Goal: Task Accomplishment & Management: Manage account settings

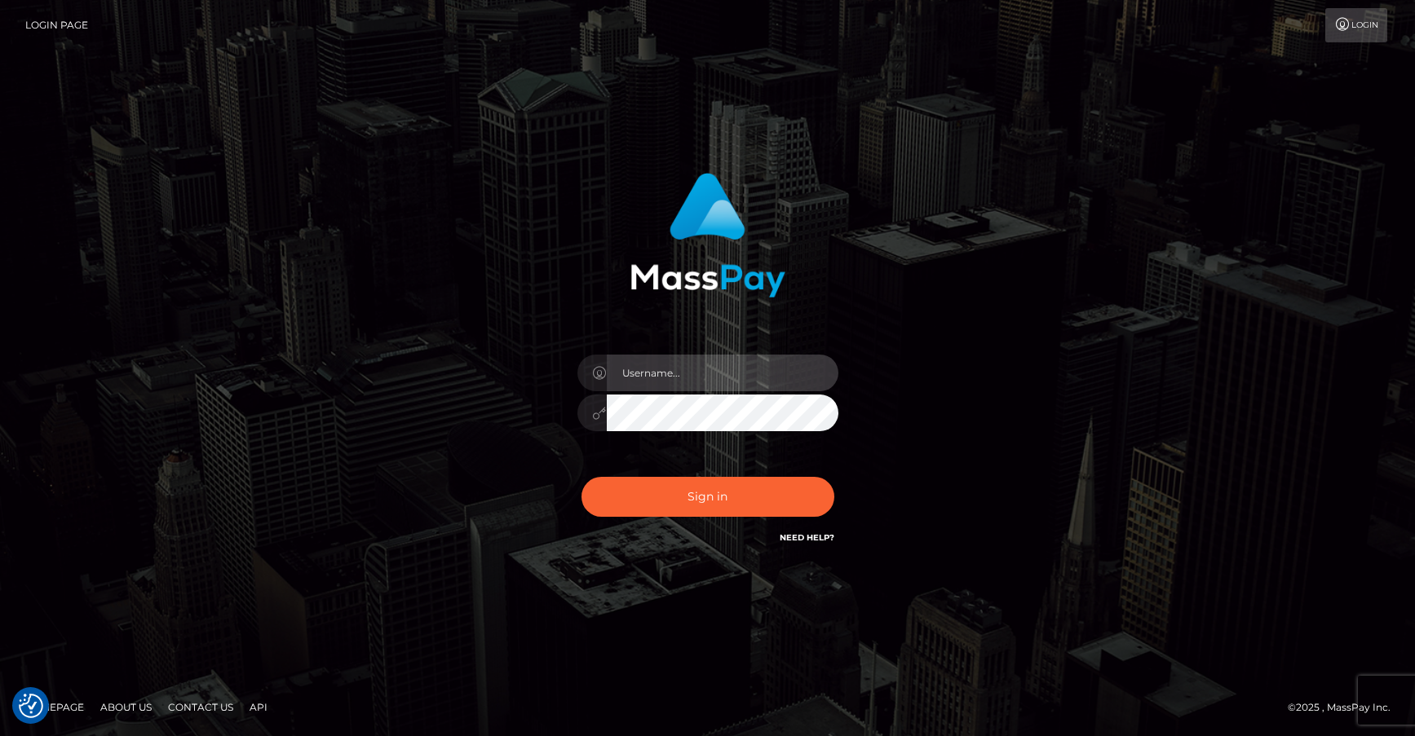
click at [613, 375] on input "text" at bounding box center [723, 373] width 232 height 37
type input "michael.olavivo"
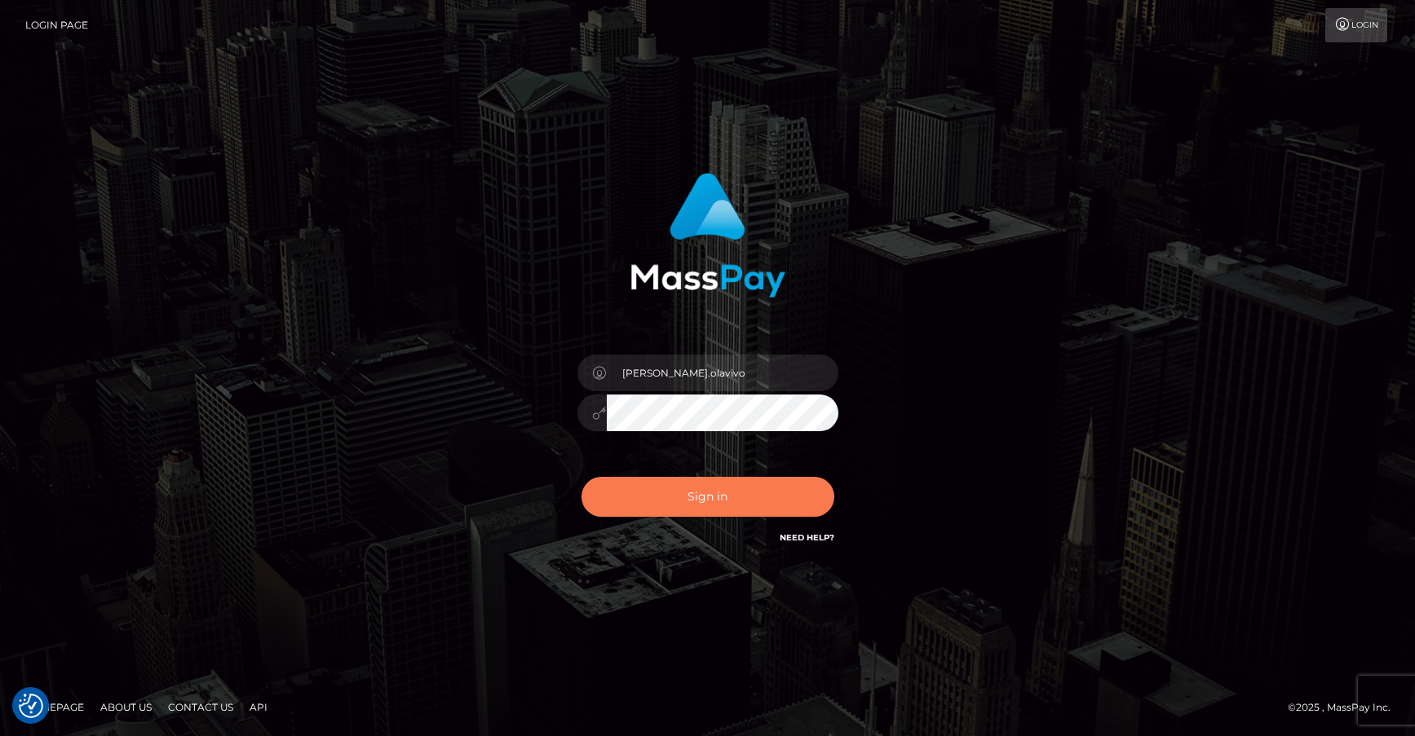
click at [679, 496] on button "Sign in" at bounding box center [708, 497] width 253 height 40
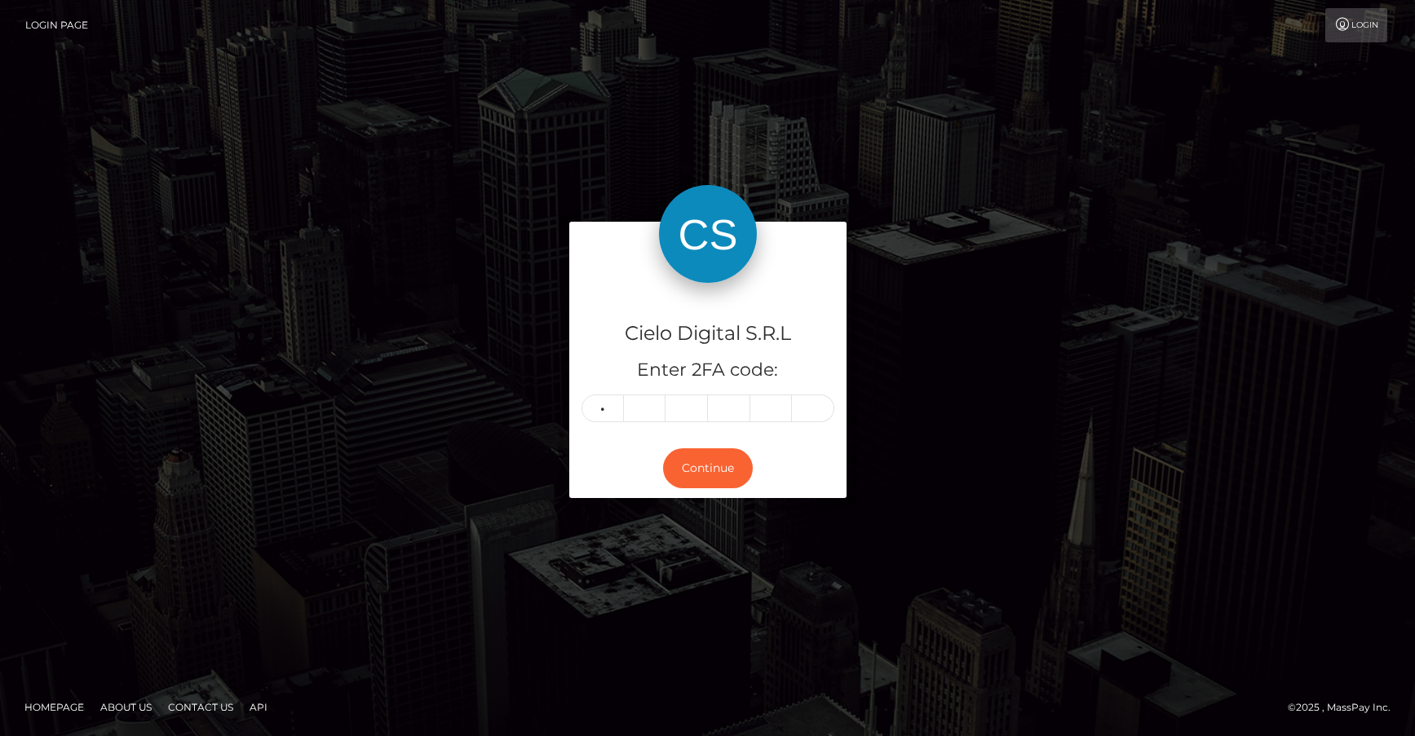
type input "8"
type input "9"
type input "2"
type input "0"
type input "8"
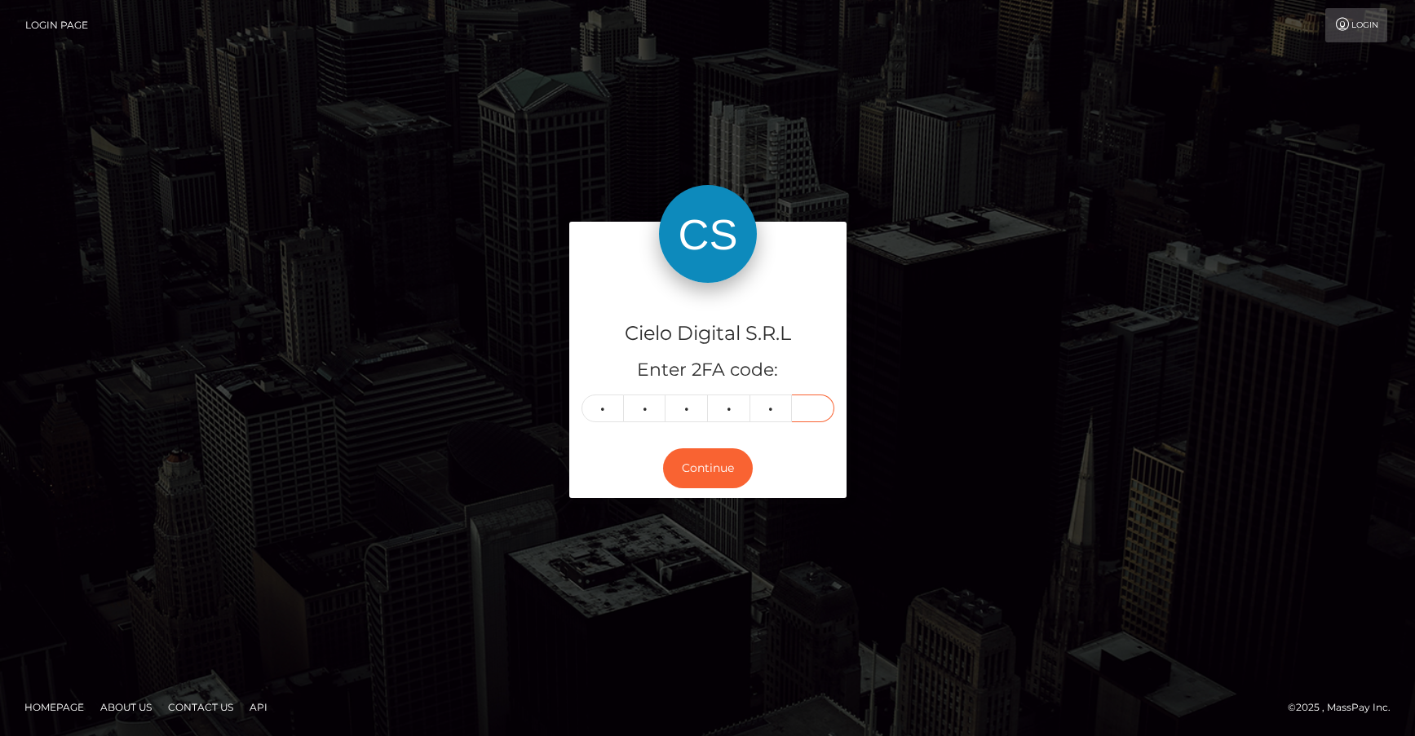
type input "5"
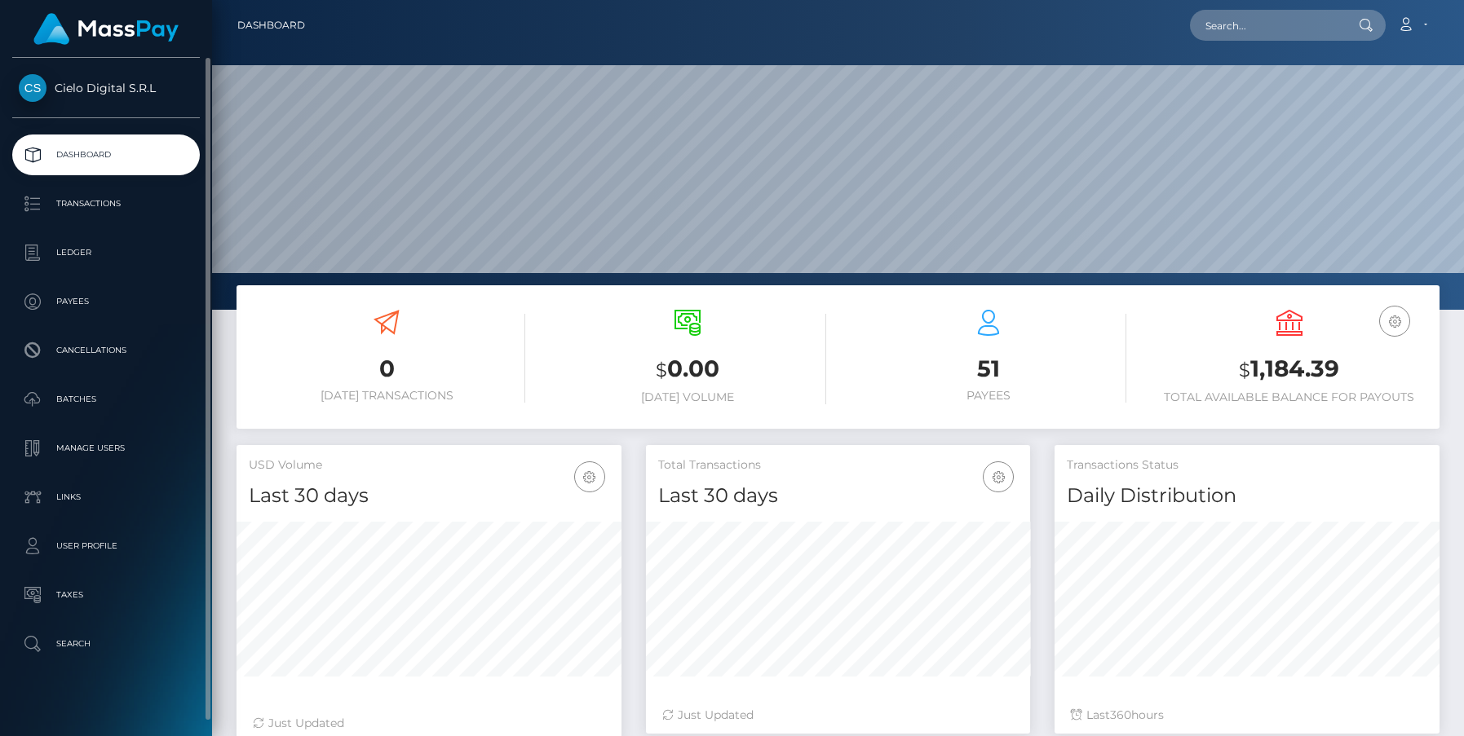
click at [94, 146] on p "Dashboard" at bounding box center [106, 155] width 175 height 24
click at [77, 250] on p "Ledger" at bounding box center [106, 253] width 175 height 24
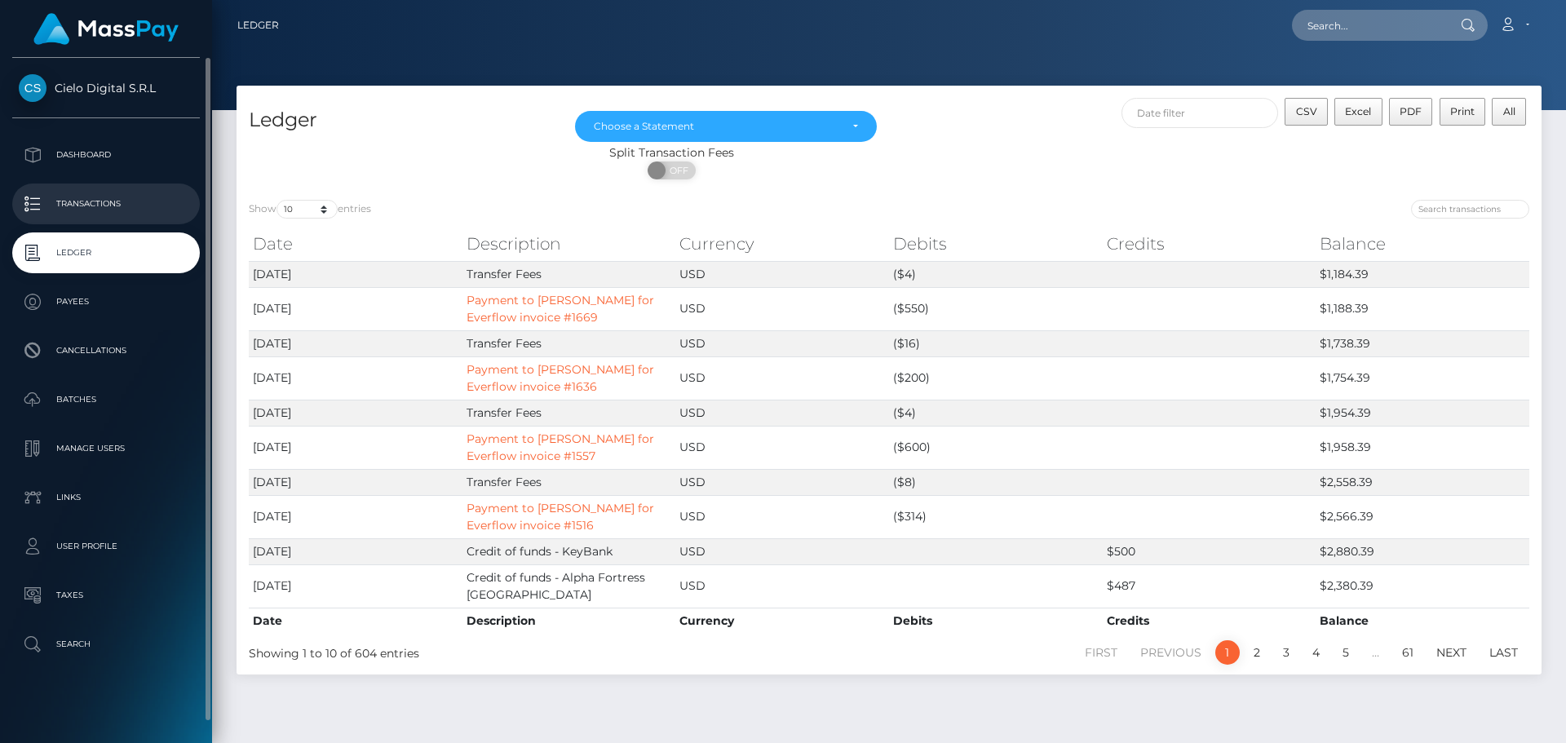
click at [104, 194] on p "Transactions" at bounding box center [106, 204] width 175 height 24
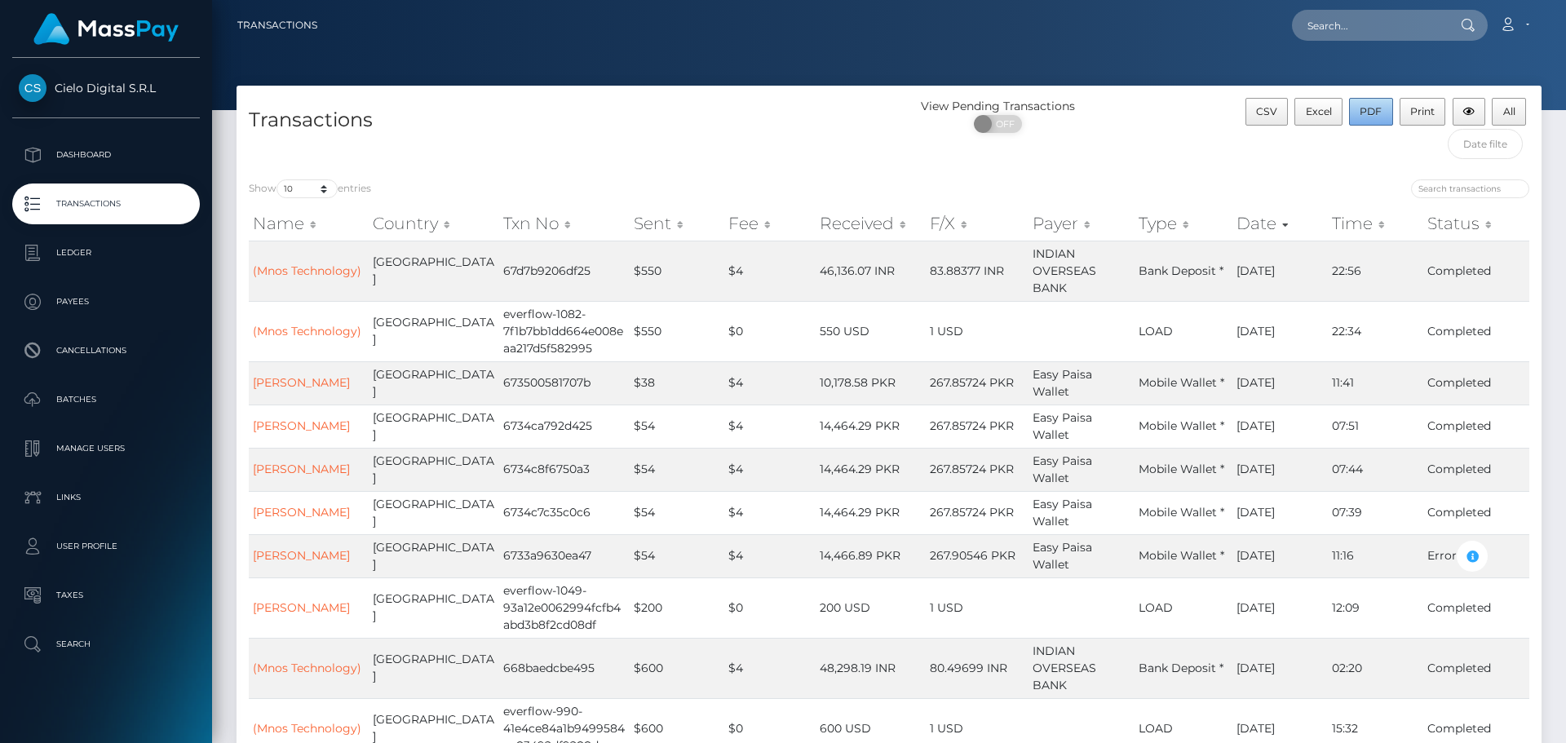
click at [1365, 107] on span "PDF" at bounding box center [1371, 111] width 22 height 12
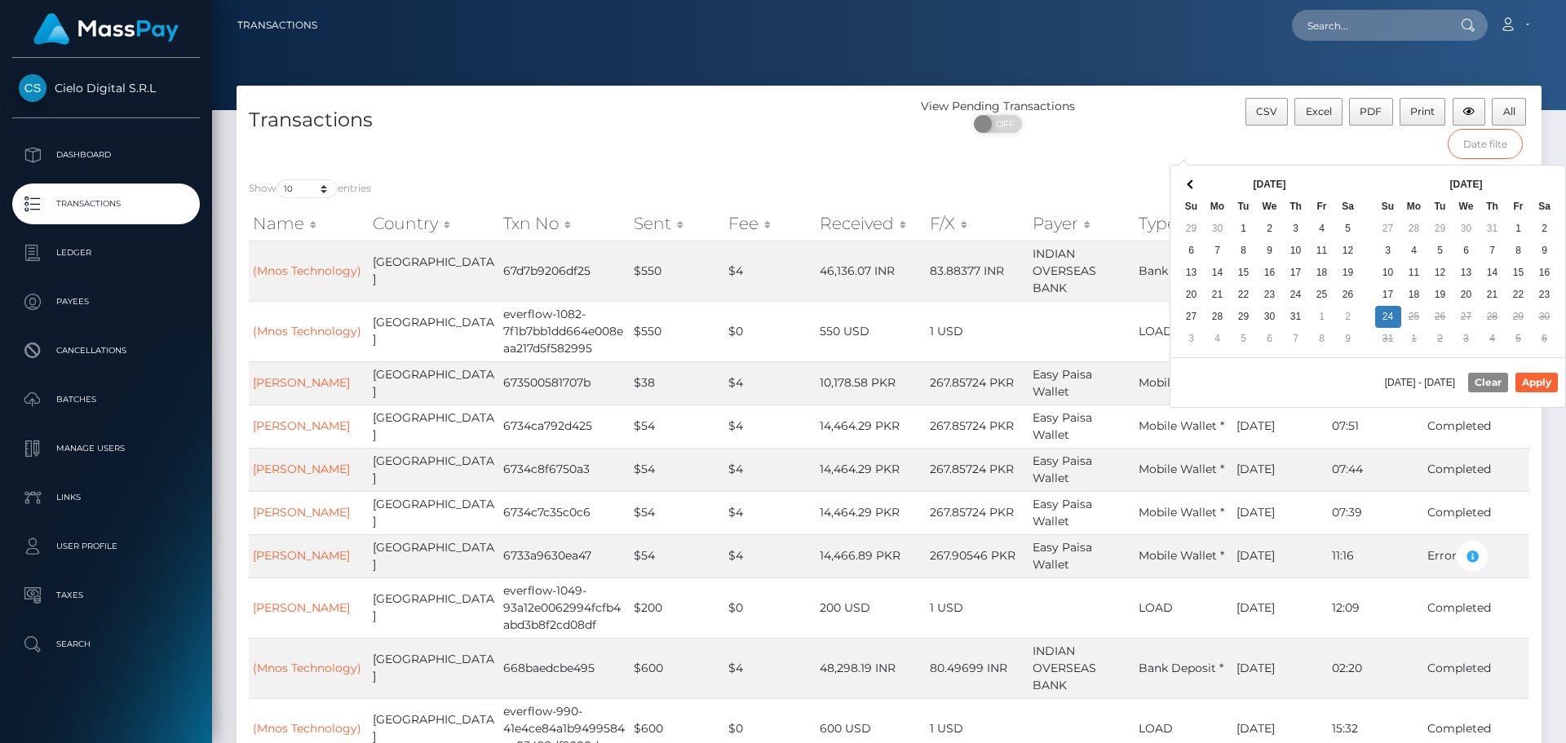
click at [1476, 144] on input "text" at bounding box center [1486, 144] width 76 height 30
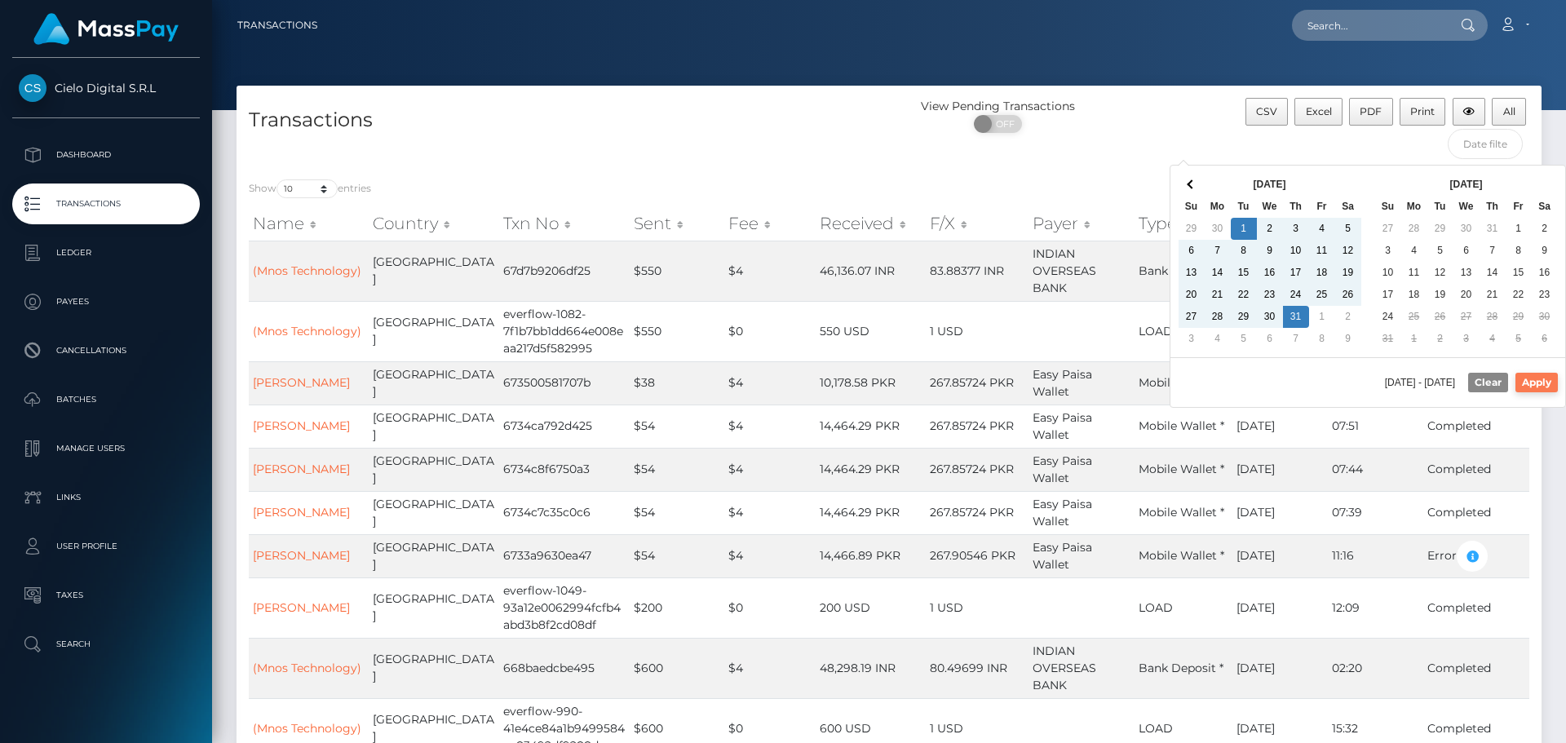
click at [1546, 386] on button "Apply" at bounding box center [1536, 383] width 42 height 20
type input "[DATE] - [DATE]"
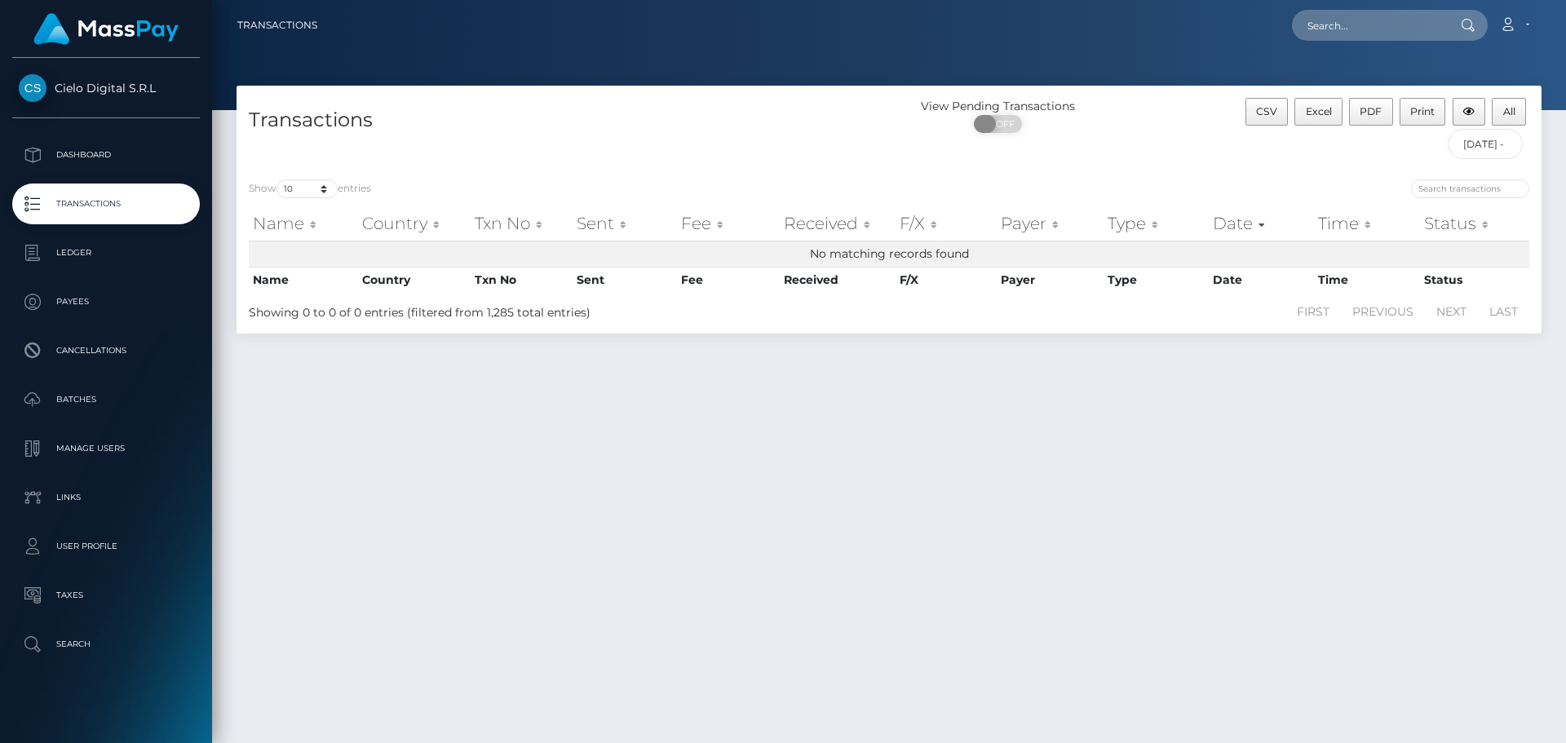
click at [977, 122] on span at bounding box center [985, 124] width 22 height 18
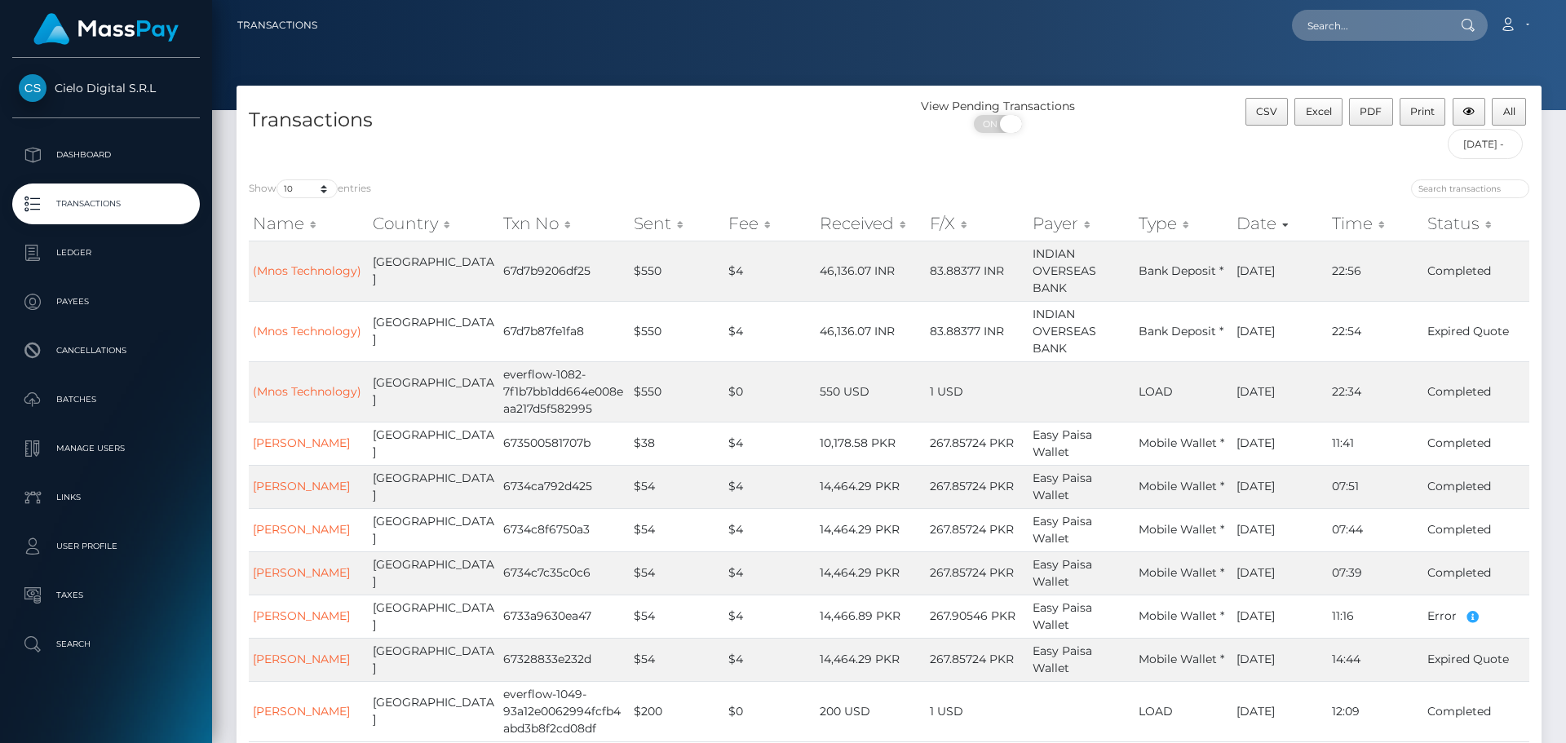
click at [1009, 127] on span at bounding box center [1011, 124] width 22 height 18
checkbox input "false"
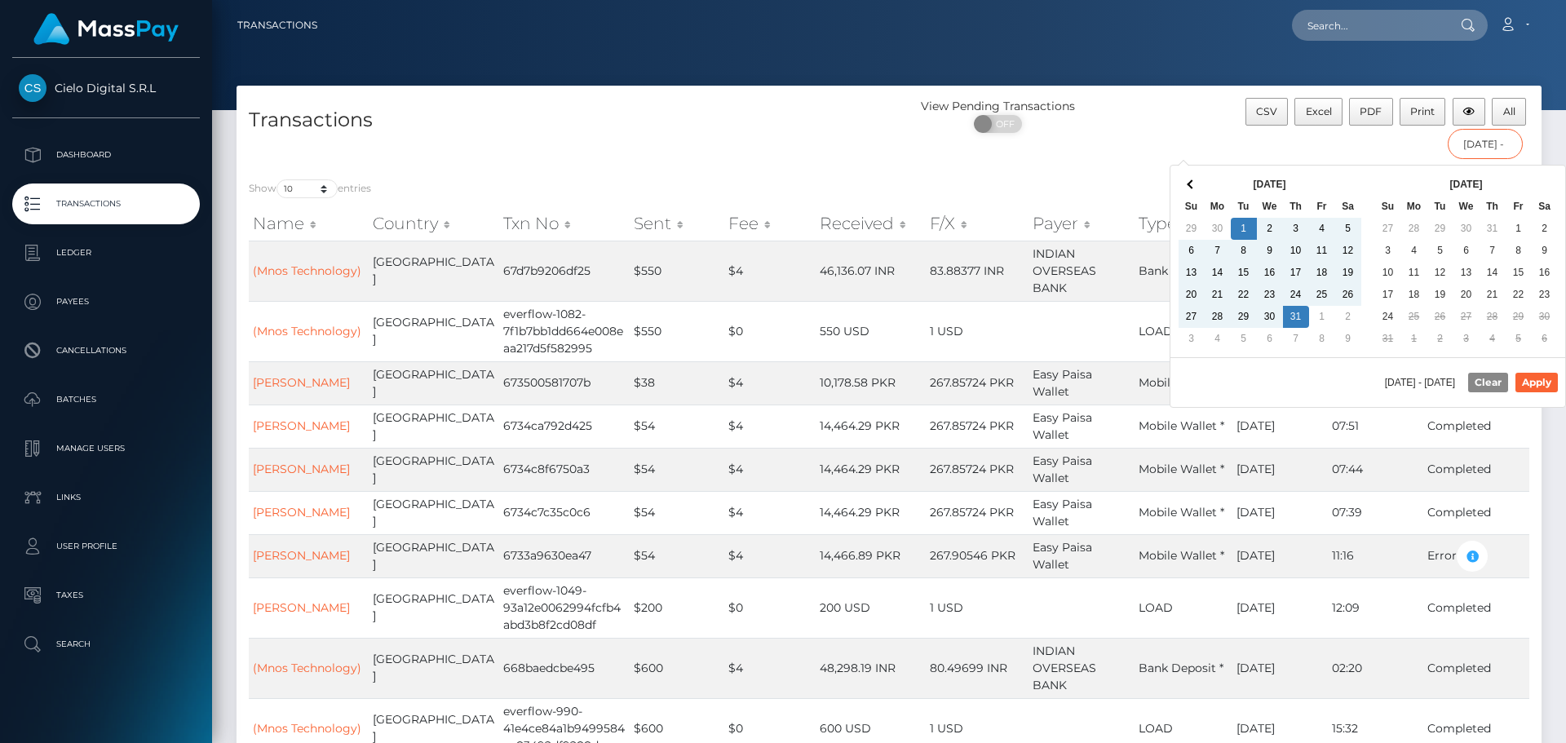
click at [1471, 147] on input "[DATE] - [DATE]" at bounding box center [1486, 144] width 76 height 30
click at [1529, 385] on button "Apply" at bounding box center [1536, 383] width 42 height 20
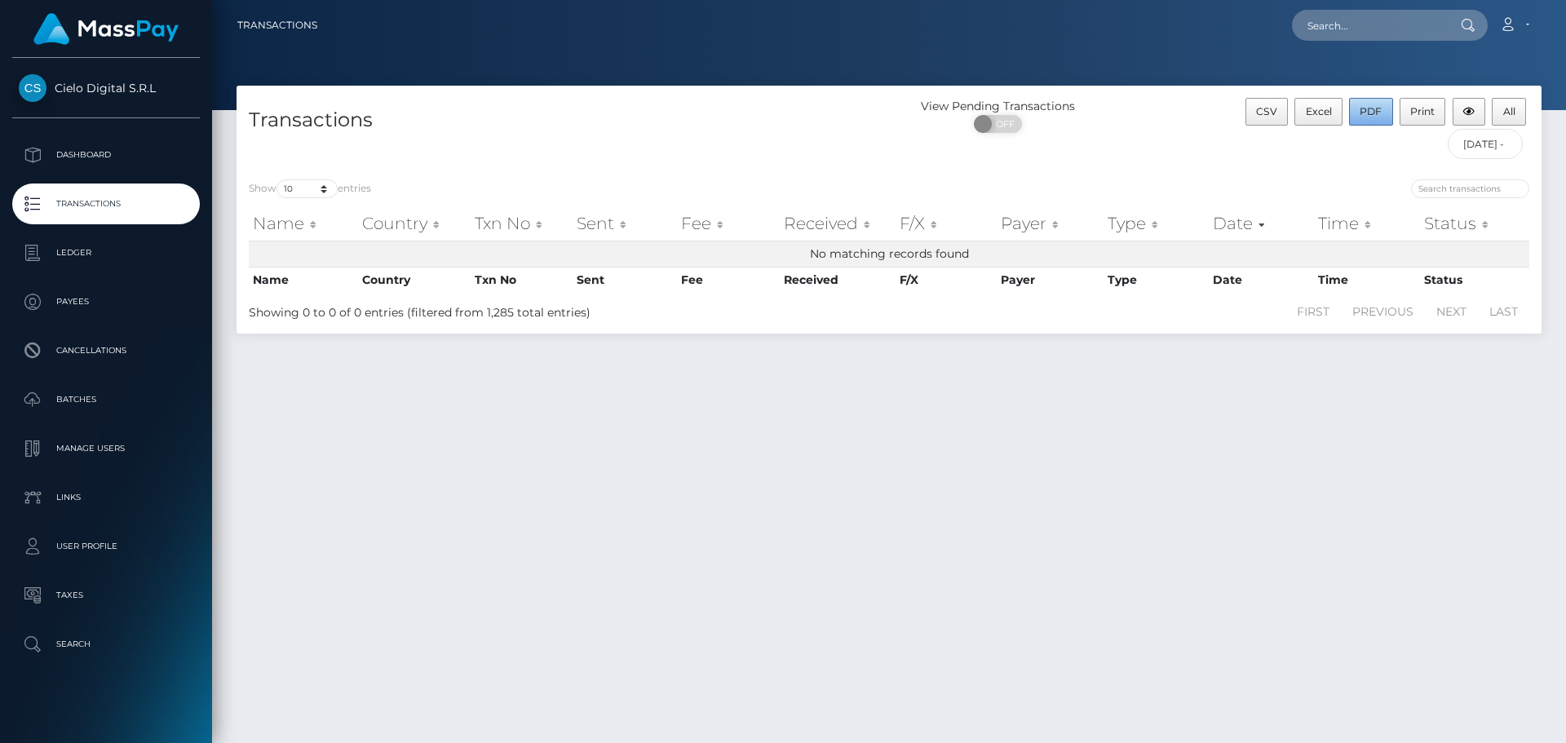
click at [1371, 110] on span "PDF" at bounding box center [1371, 111] width 22 height 12
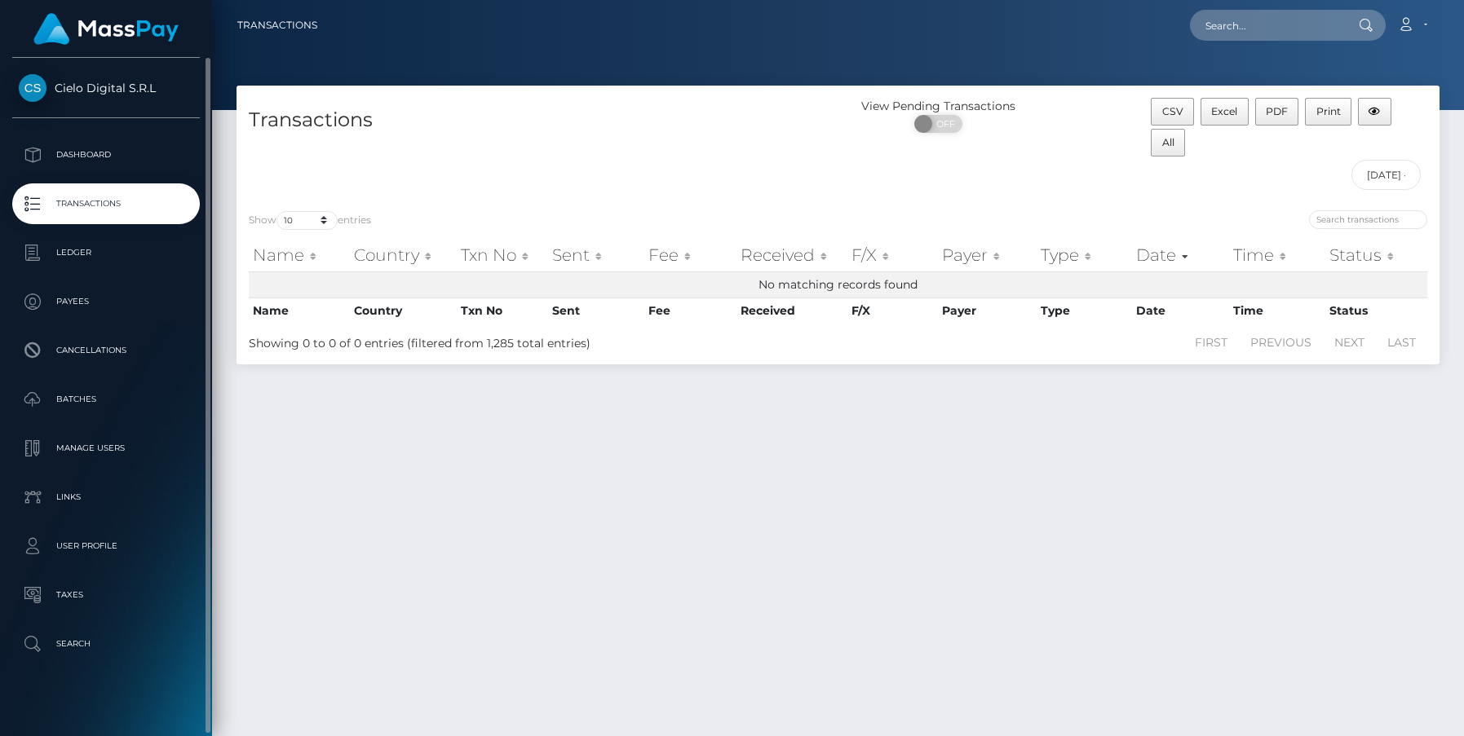
drag, startPoint x: 0, startPoint y: 66, endPoint x: 21, endPoint y: 66, distance: 21.2
click at [21, 66] on div "Cielo Digital S.R.L Dashboard Transactions Ledger Payees Cancellations Batches" at bounding box center [106, 395] width 212 height 675
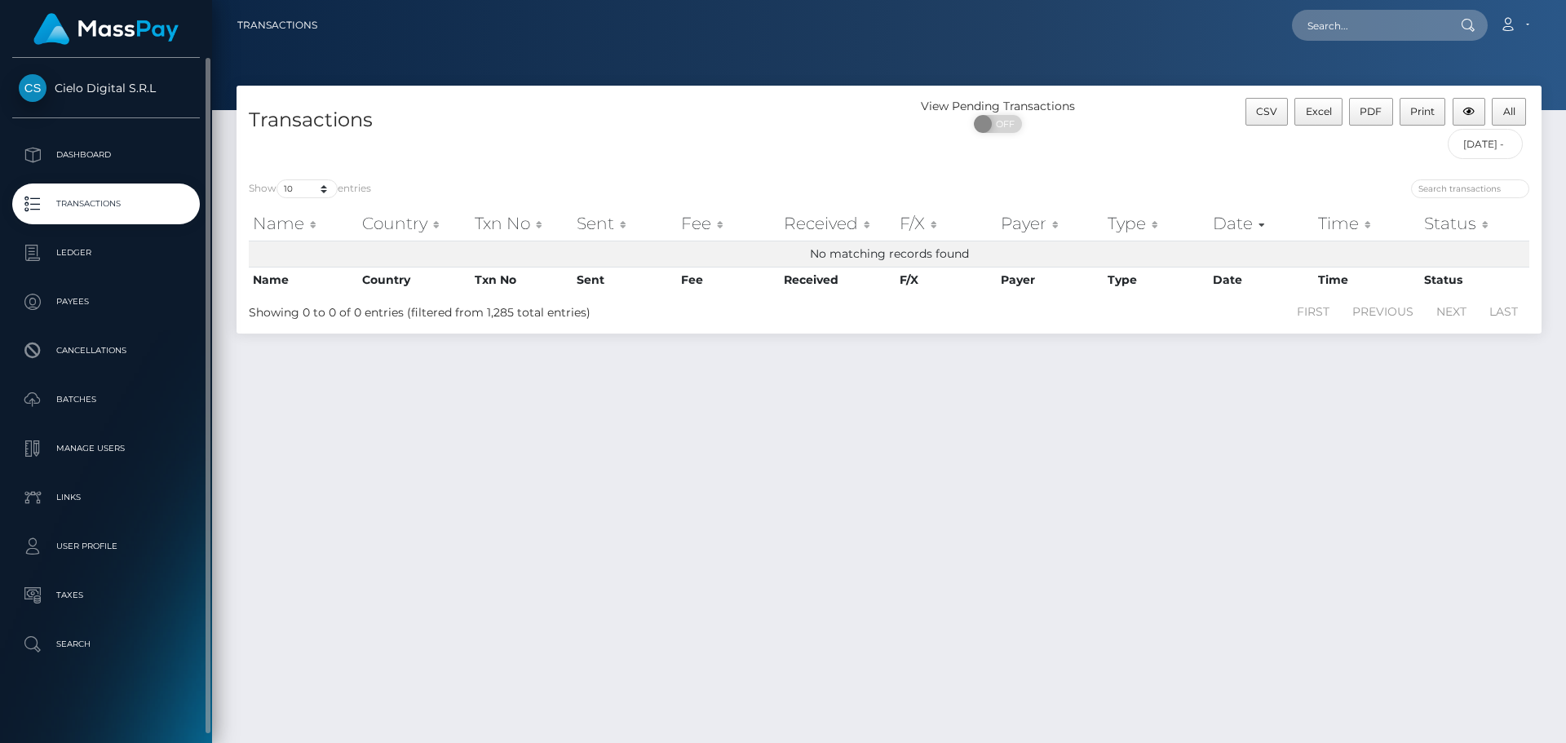
click at [83, 89] on span "Cielo Digital S.R.L" at bounding box center [106, 88] width 188 height 15
click at [91, 148] on p "Dashboard" at bounding box center [106, 155] width 175 height 24
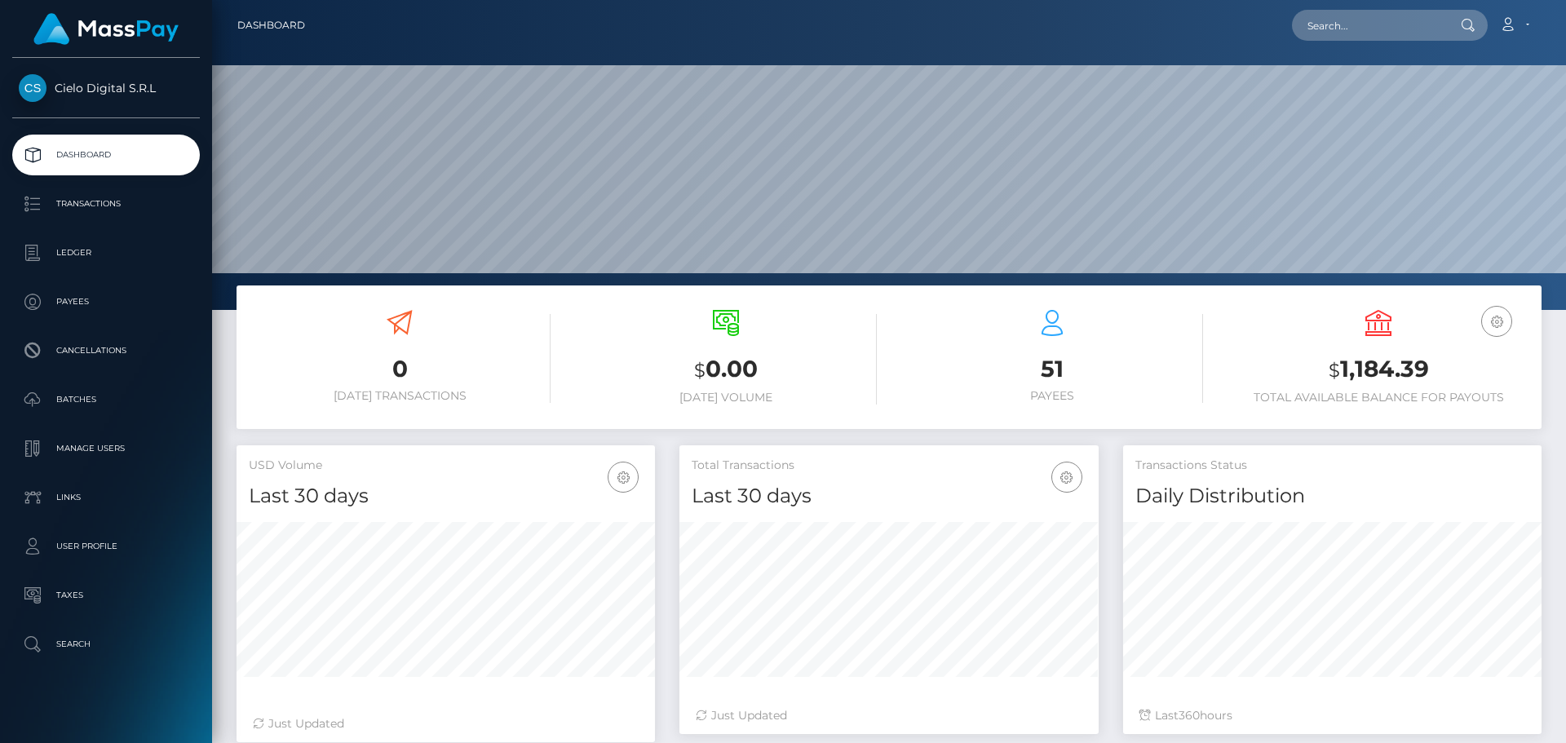
scroll to position [290, 419]
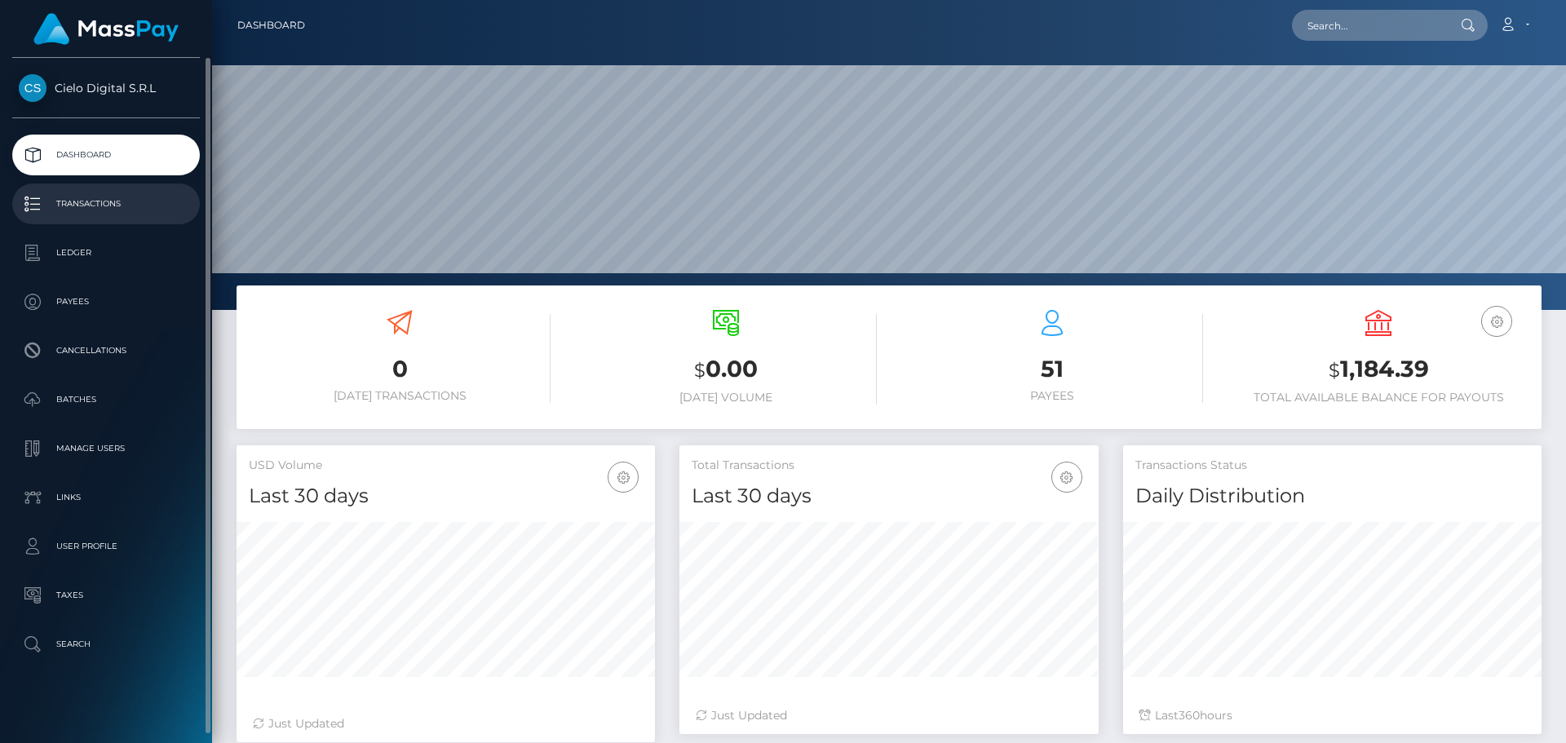
click at [78, 212] on p "Transactions" at bounding box center [106, 204] width 175 height 24
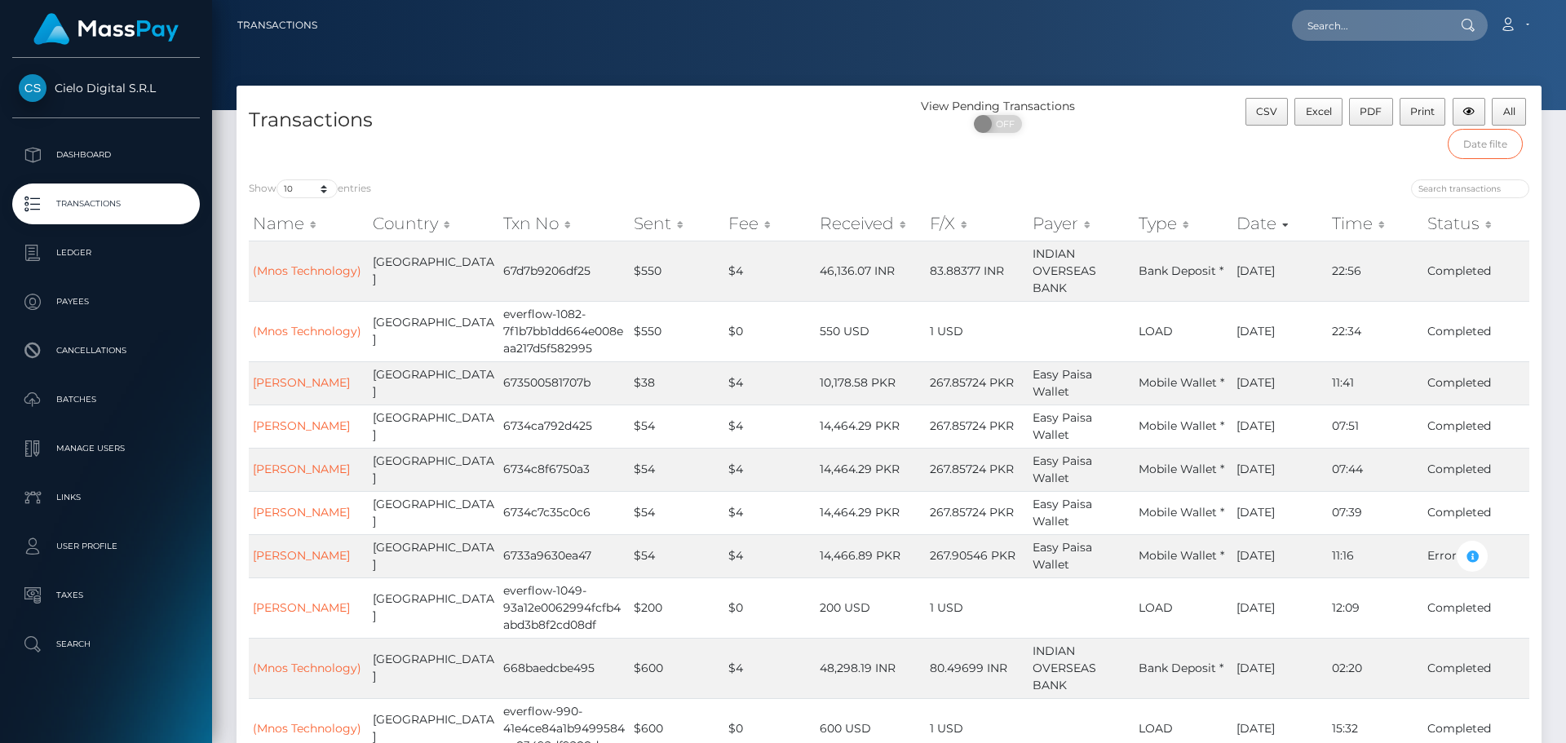
click at [1488, 144] on input "text" at bounding box center [1486, 144] width 76 height 30
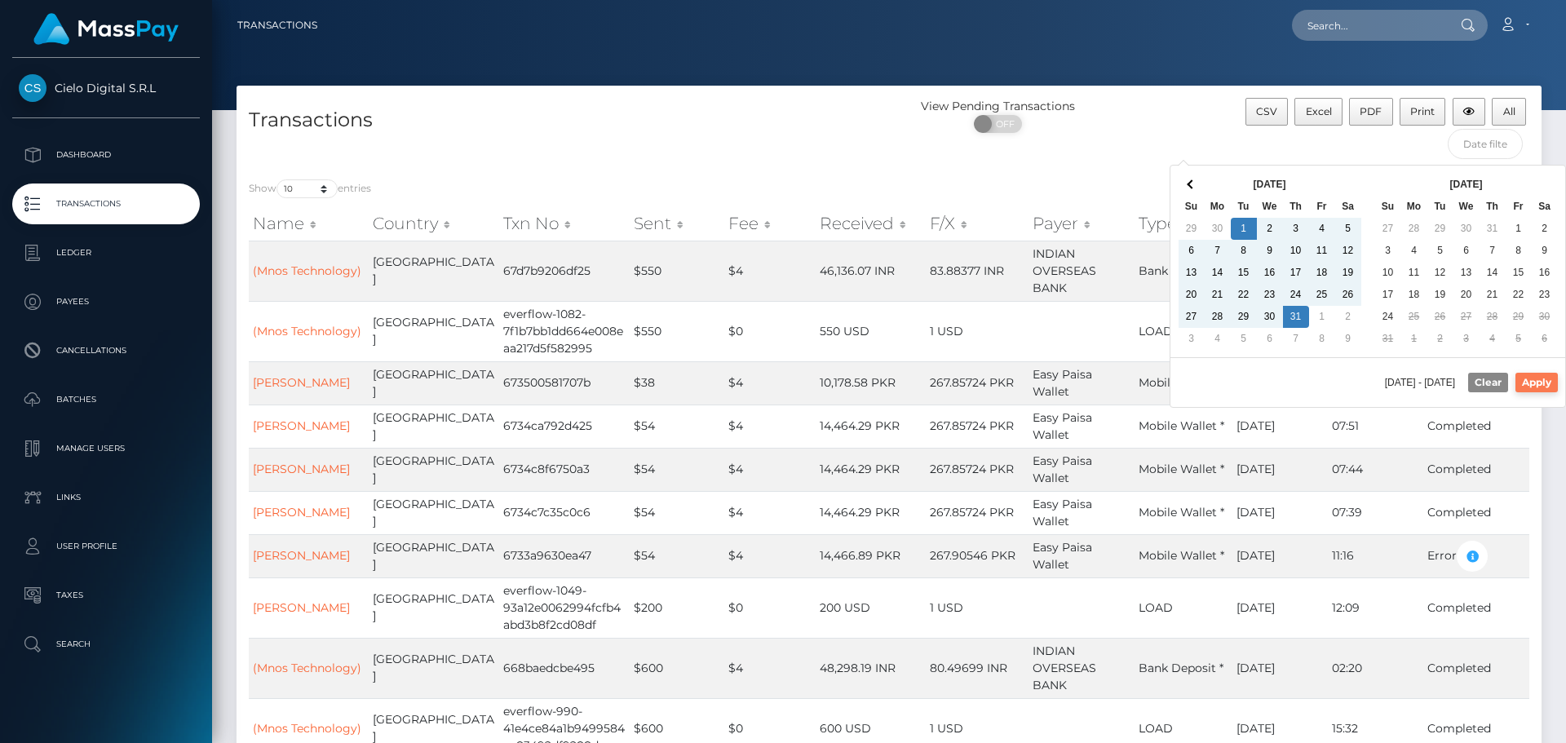
click at [1546, 382] on button "Apply" at bounding box center [1536, 383] width 42 height 20
type input "[DATE] - [DATE]"
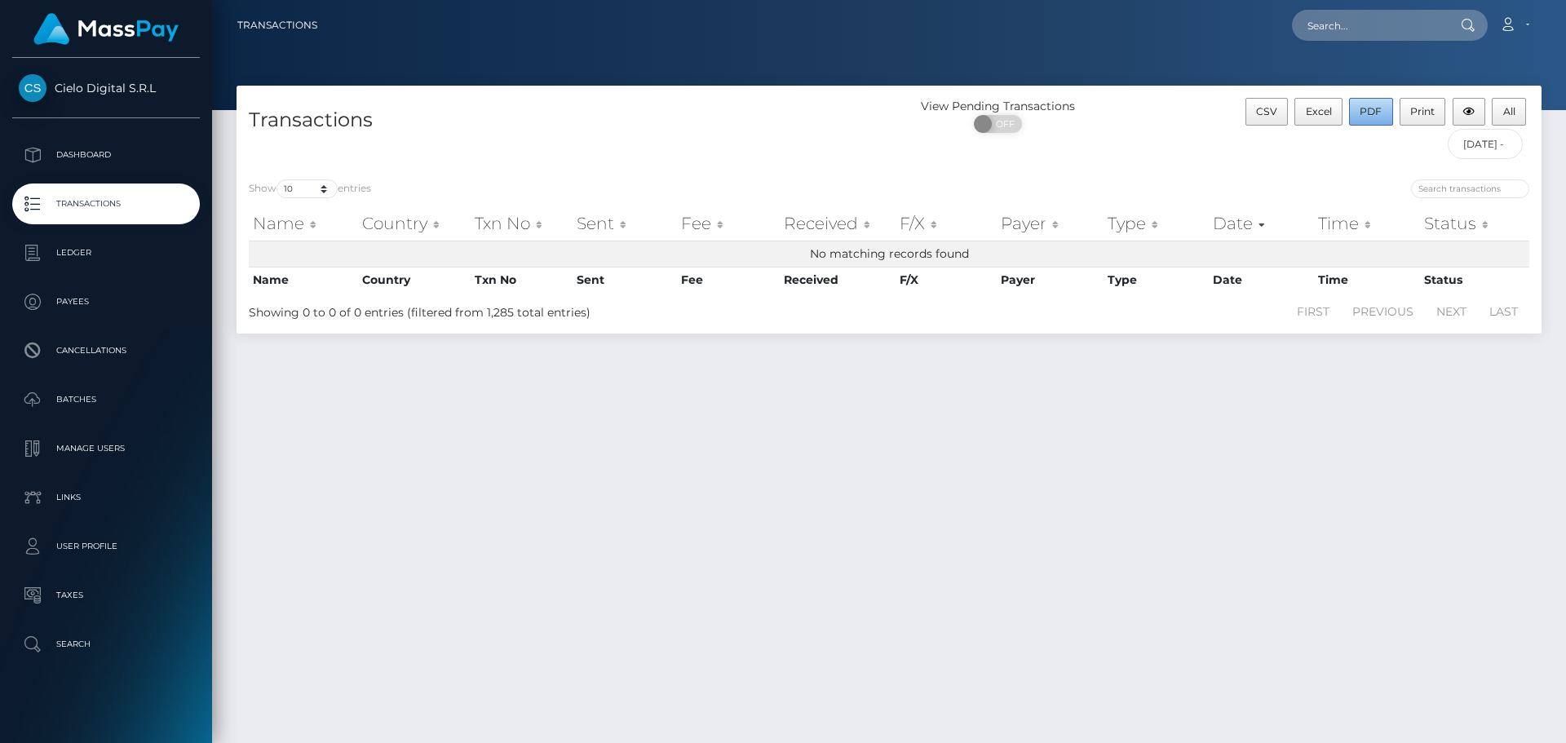
click at [1373, 111] on span "PDF" at bounding box center [1371, 111] width 22 height 12
click at [1340, 21] on input "text" at bounding box center [1368, 25] width 153 height 31
type input "statement"
click at [1509, 104] on button "All" at bounding box center [1509, 112] width 34 height 28
click at [87, 89] on span "Cielo Digital S.R.L" at bounding box center [106, 88] width 188 height 15
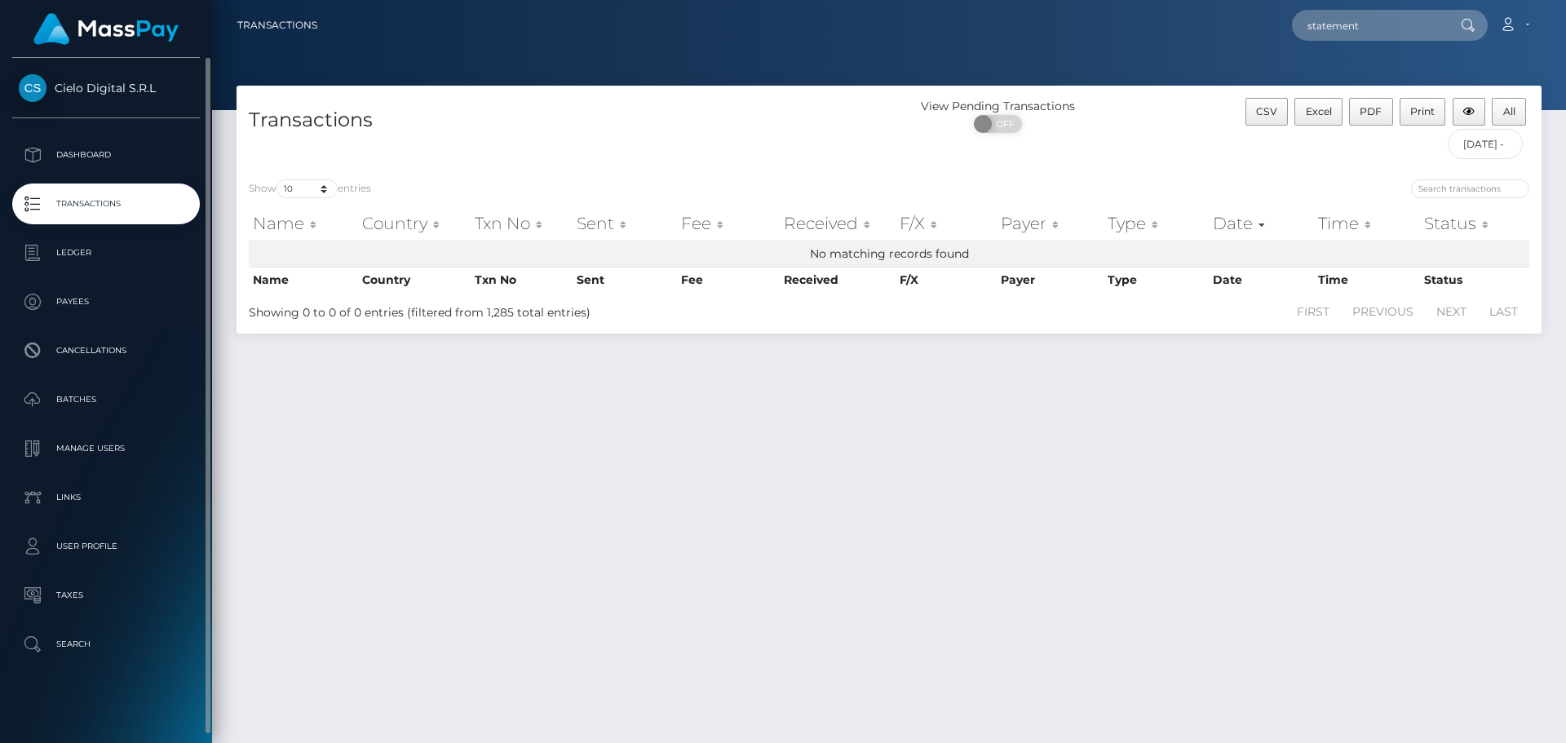
click at [42, 84] on span "Cielo Digital S.R.L" at bounding box center [106, 88] width 188 height 15
click at [1522, 23] on link "Account" at bounding box center [1514, 25] width 48 height 34
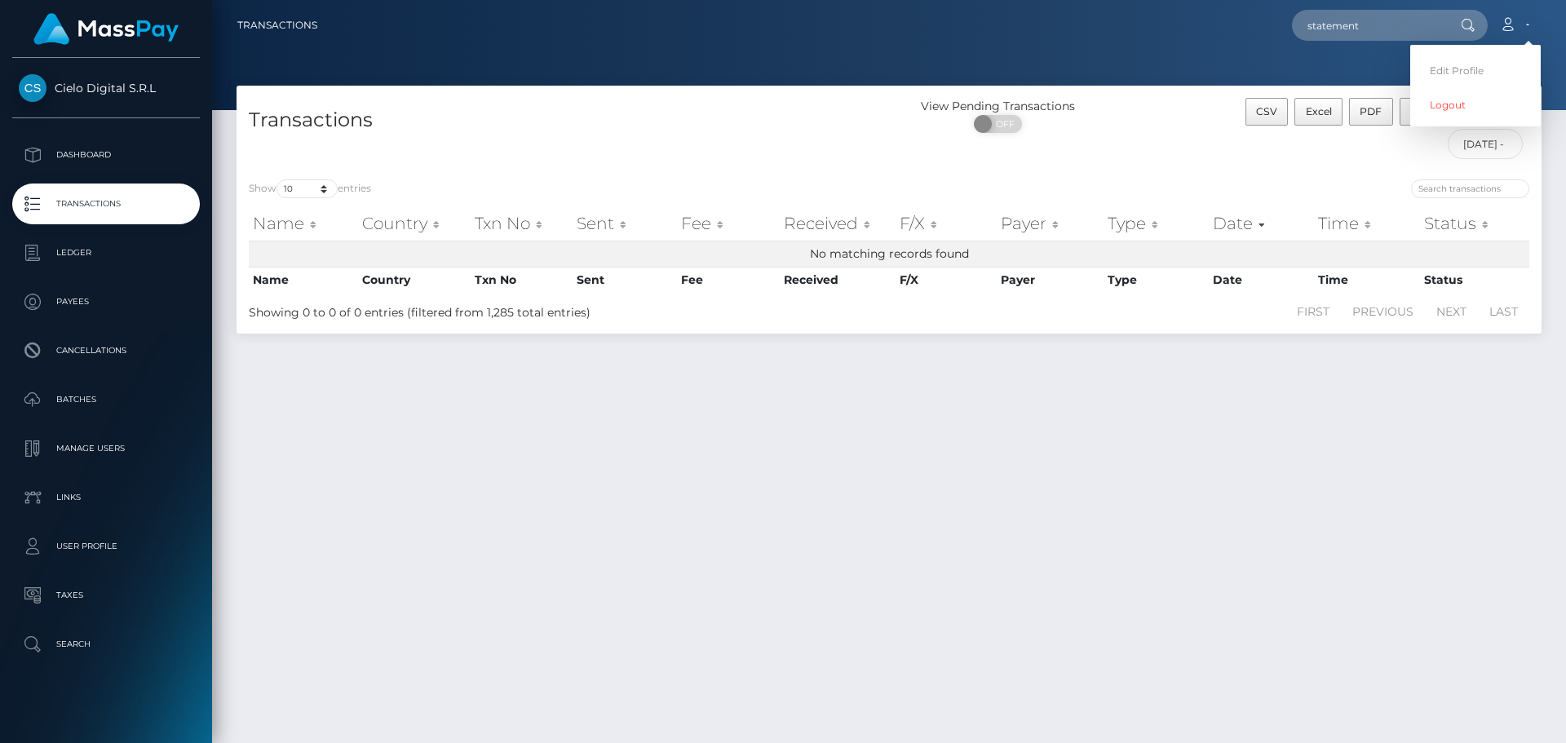
click at [1127, 599] on div "Transactions View Pending Transactions ON OFF CSV Excel PDF Print All 07/01/202…" at bounding box center [889, 407] width 1354 height 643
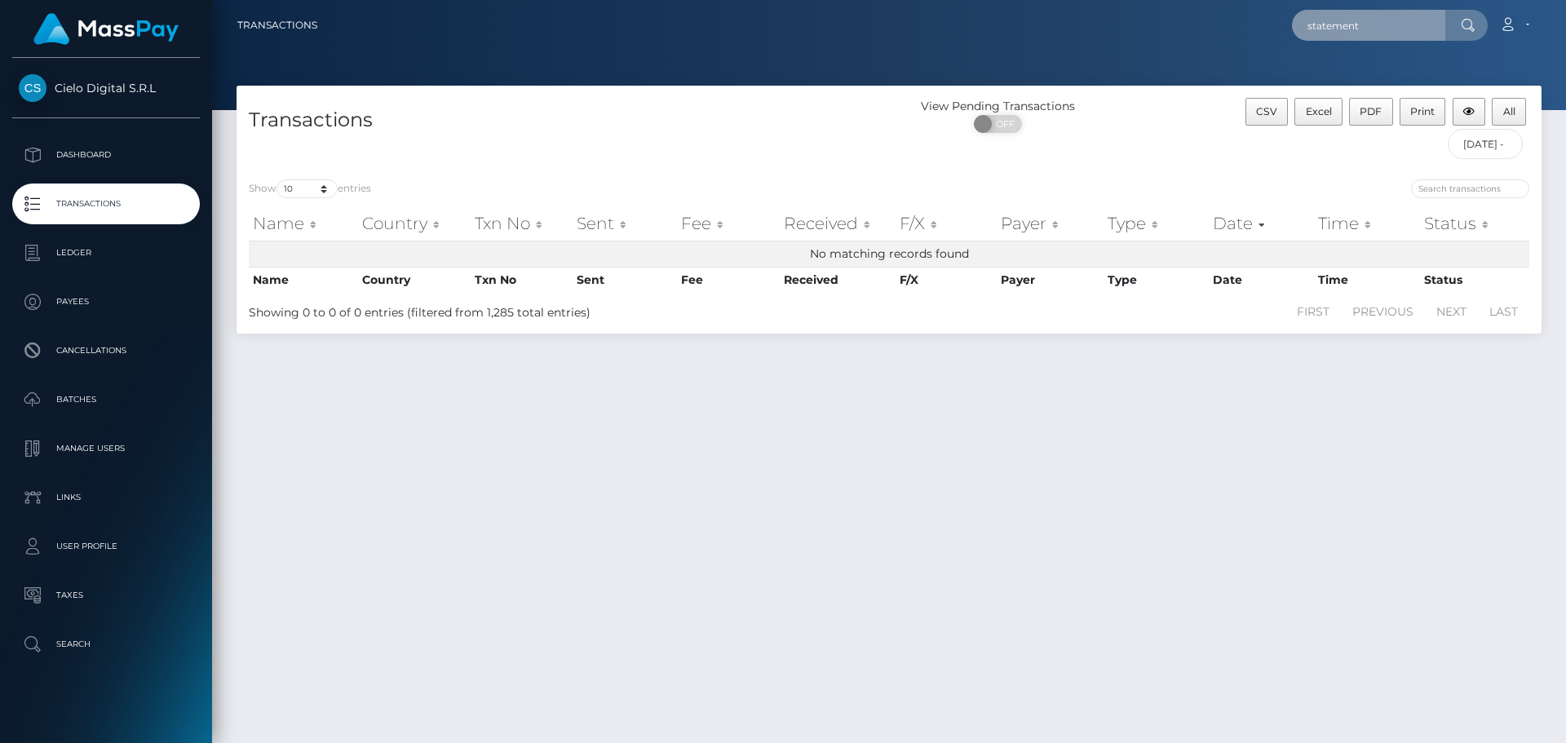
click at [1364, 24] on input "statement" at bounding box center [1368, 25] width 153 height 31
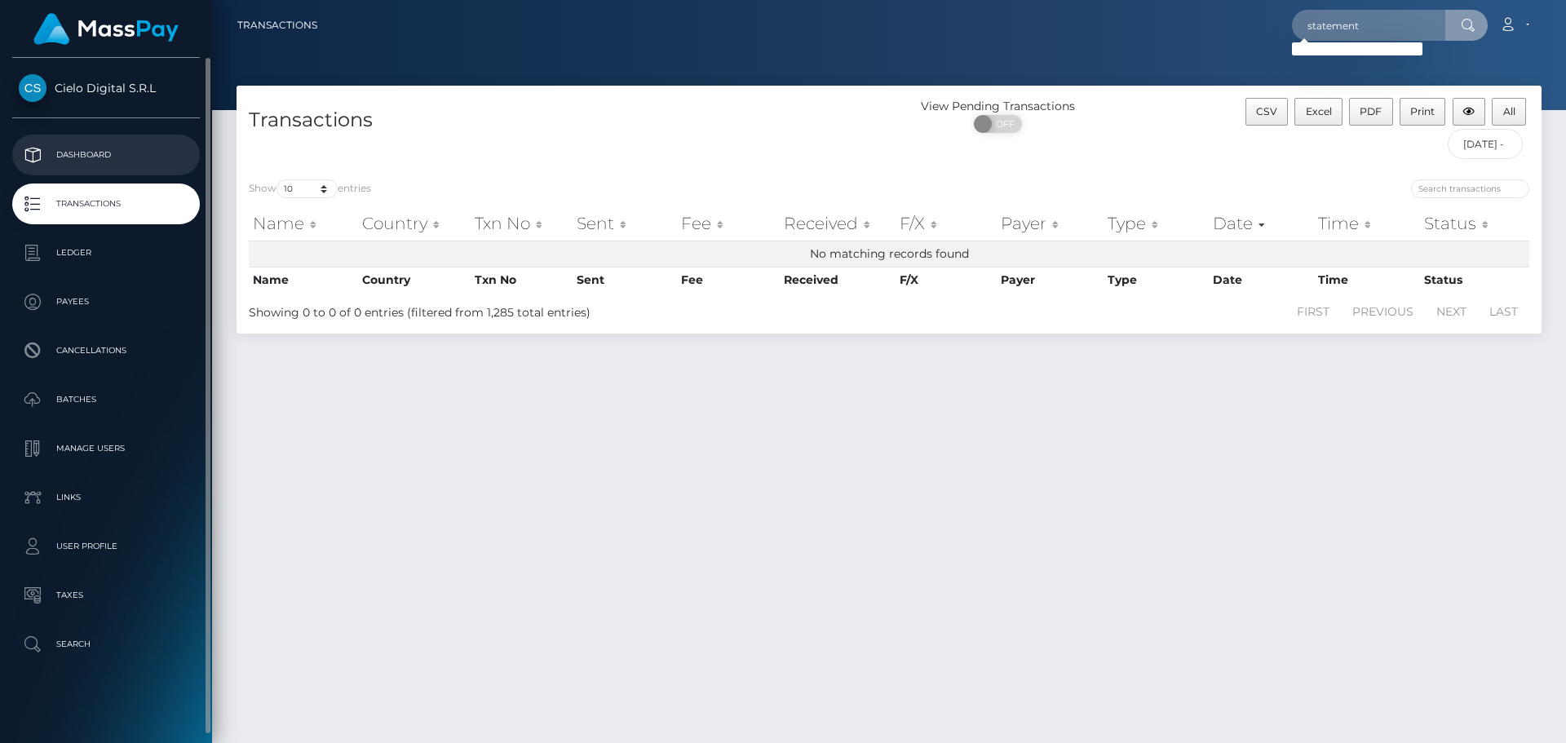
click at [78, 154] on p "Dashboard" at bounding box center [106, 155] width 175 height 24
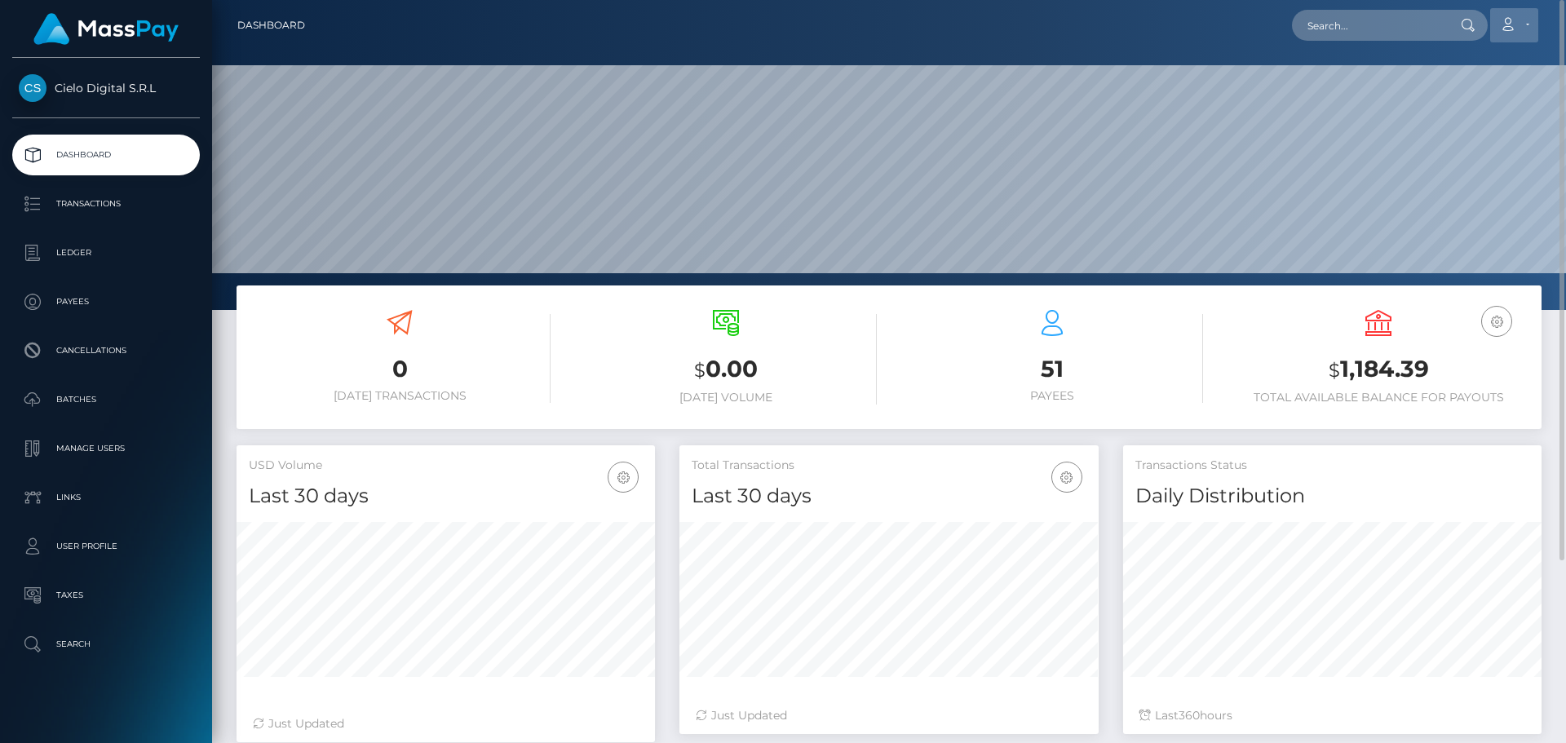
click at [1524, 19] on link "Account" at bounding box center [1514, 25] width 48 height 34
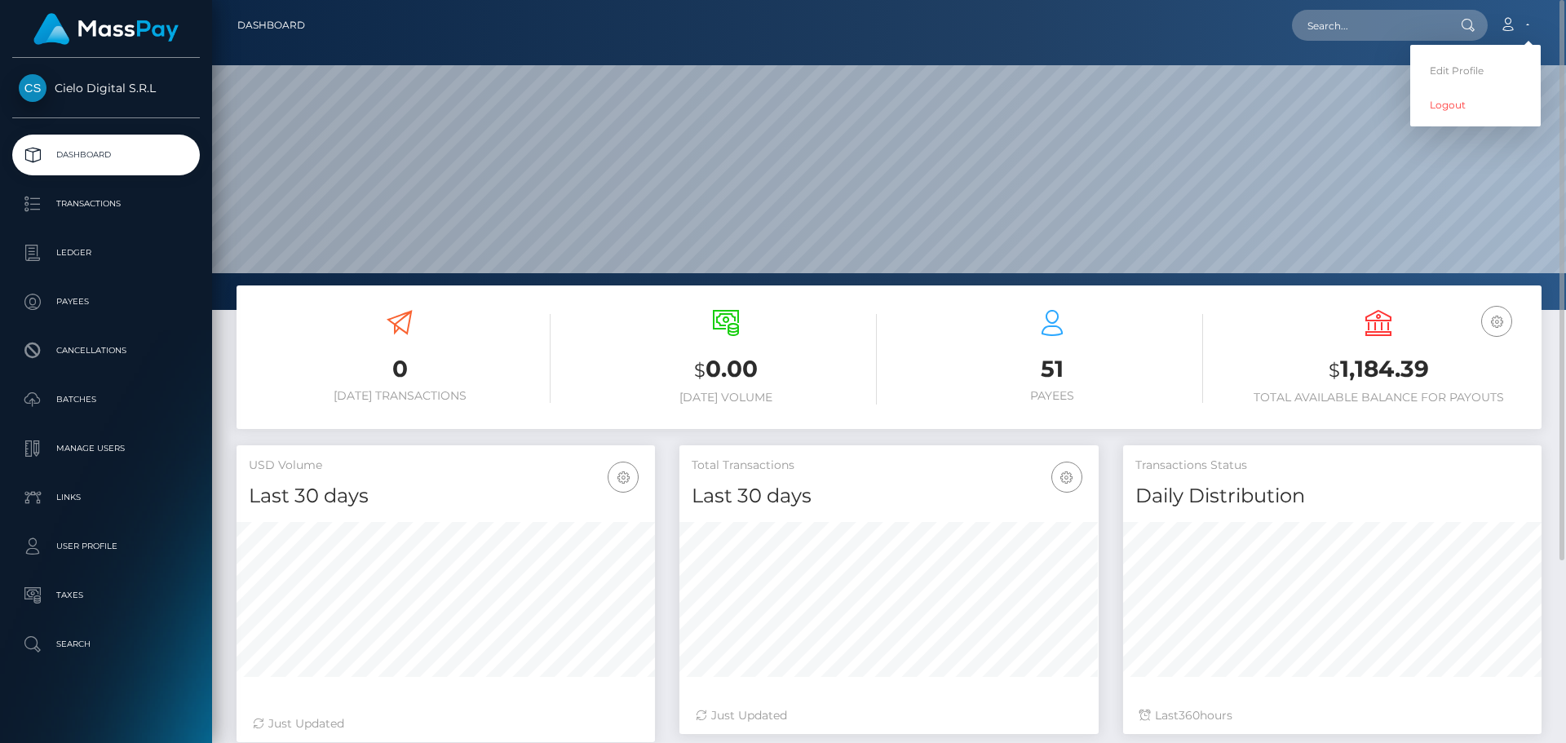
drag, startPoint x: 982, startPoint y: 33, endPoint x: 993, endPoint y: 60, distance: 29.2
click at [981, 33] on div "Loading... Loading... Account Edit Profile Logout" at bounding box center [929, 25] width 1223 height 34
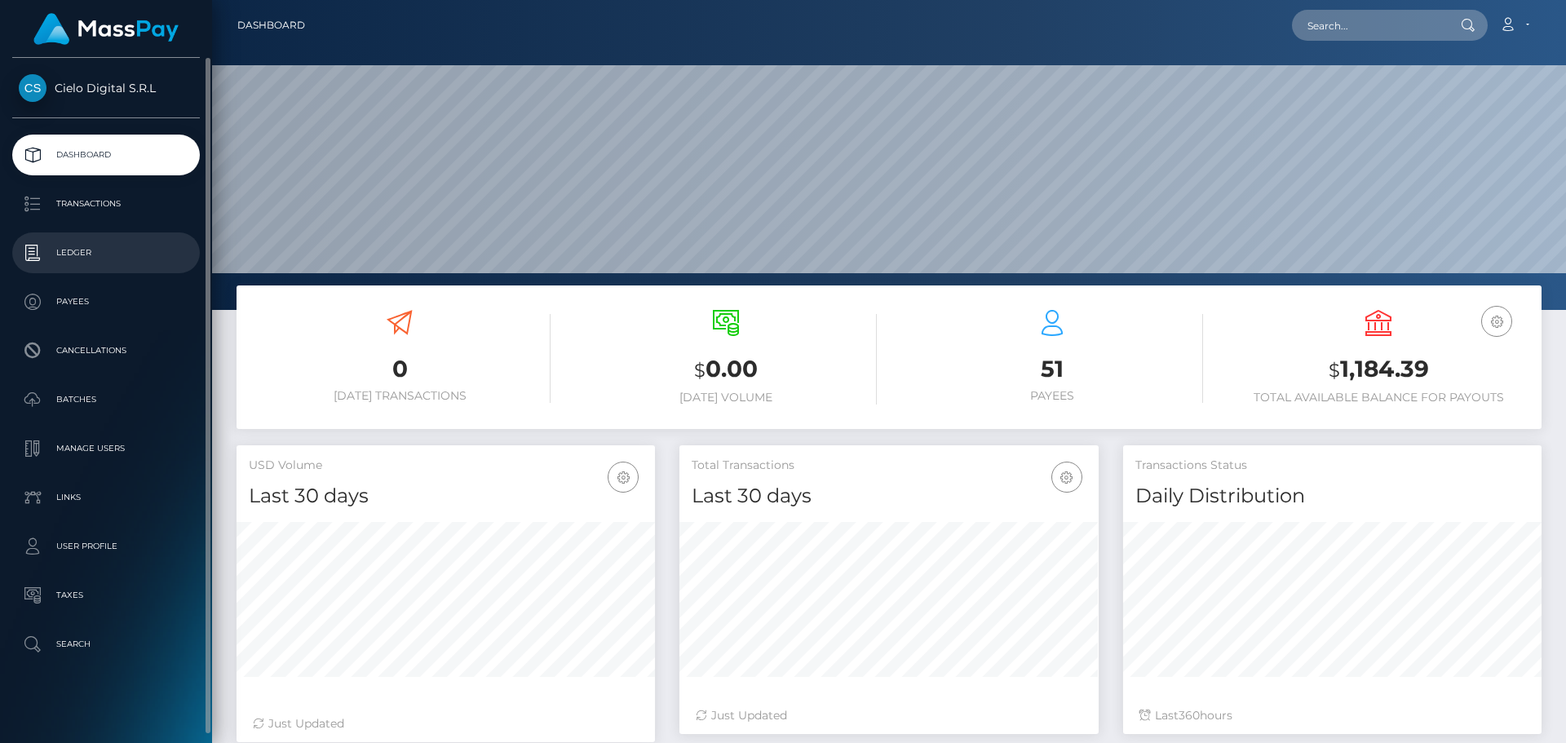
click at [73, 255] on p "Ledger" at bounding box center [106, 253] width 175 height 24
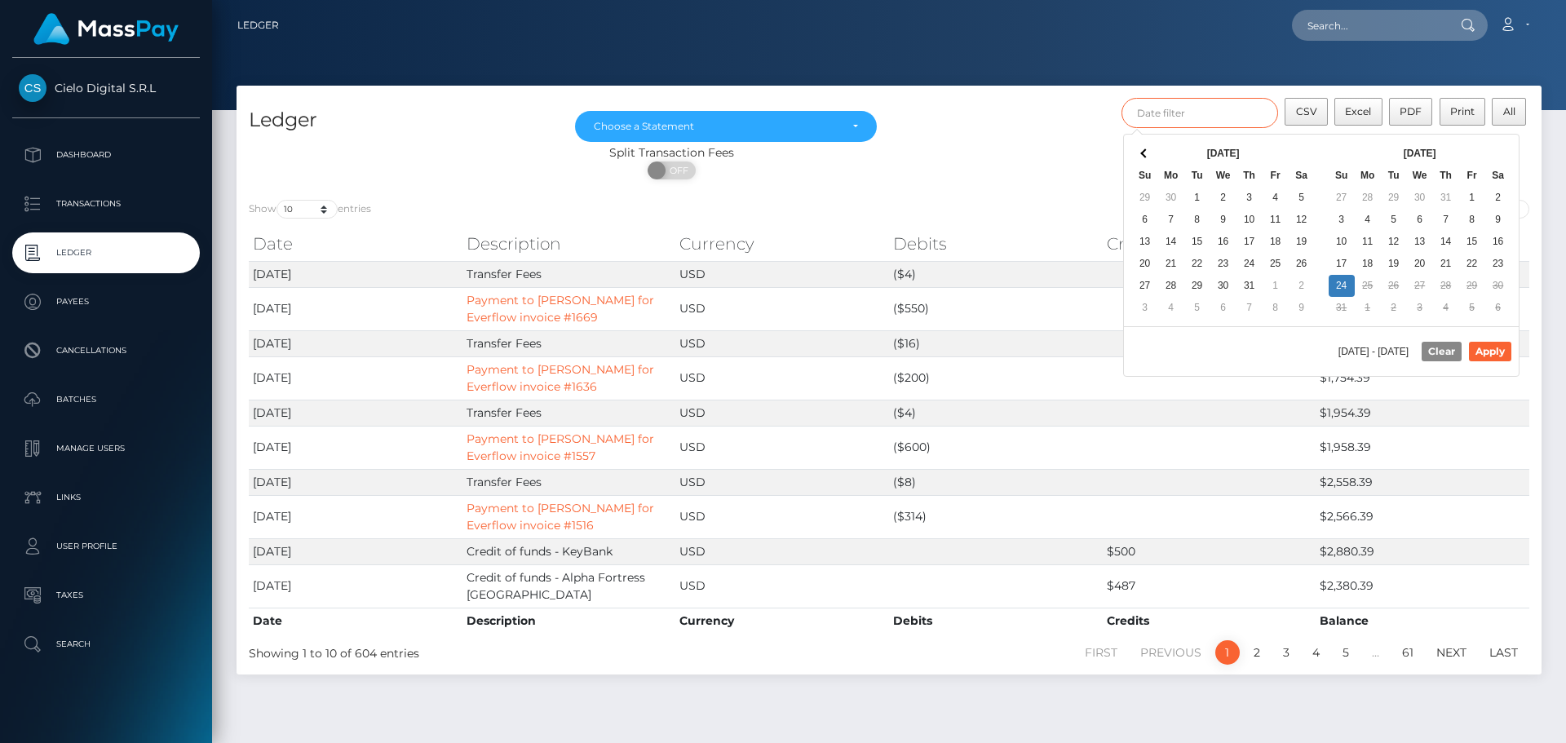
click at [1233, 112] on input "text" at bounding box center [1199, 113] width 157 height 30
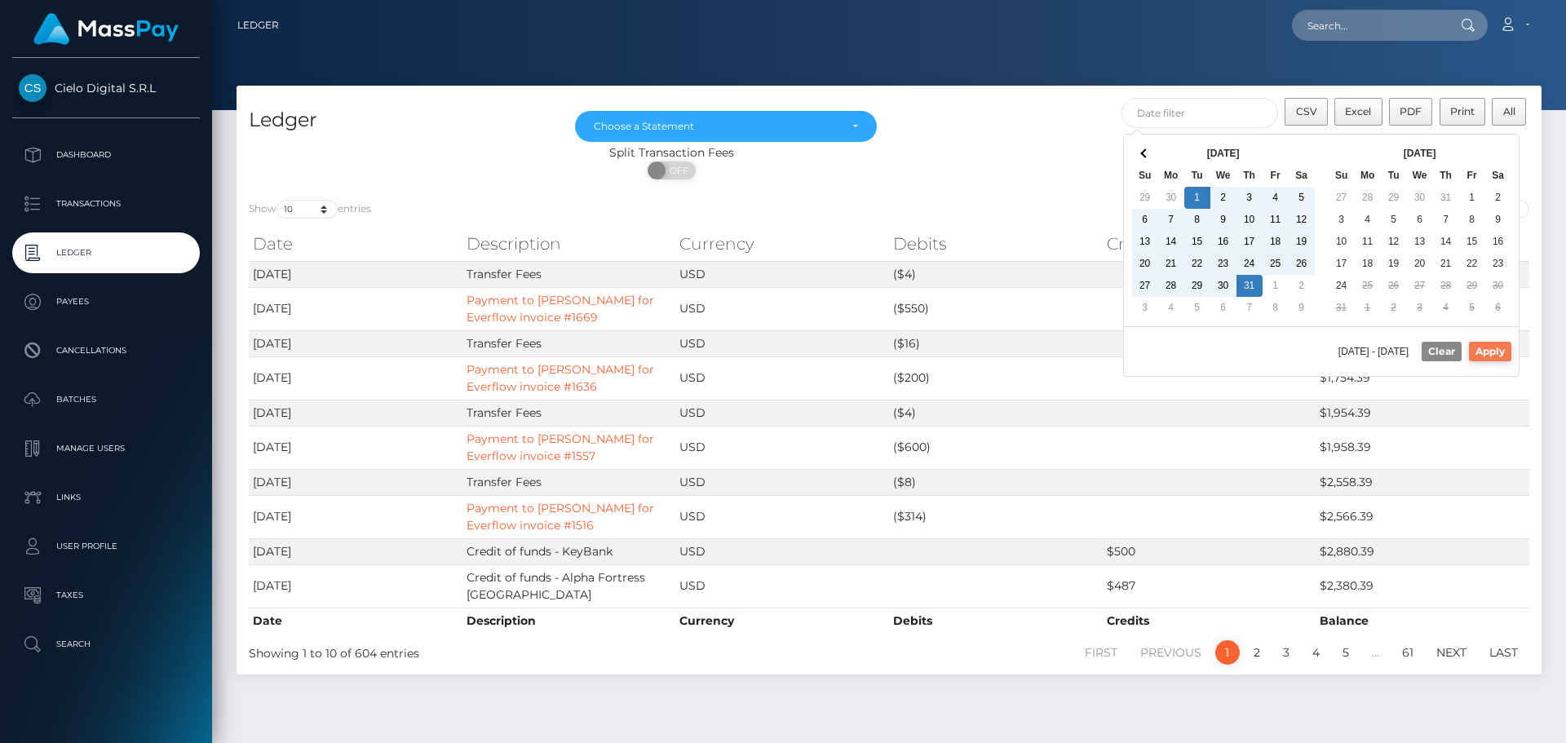
click at [1482, 350] on button "Apply" at bounding box center [1490, 352] width 42 height 20
type input "07/01/2025 - 07/31/2025"
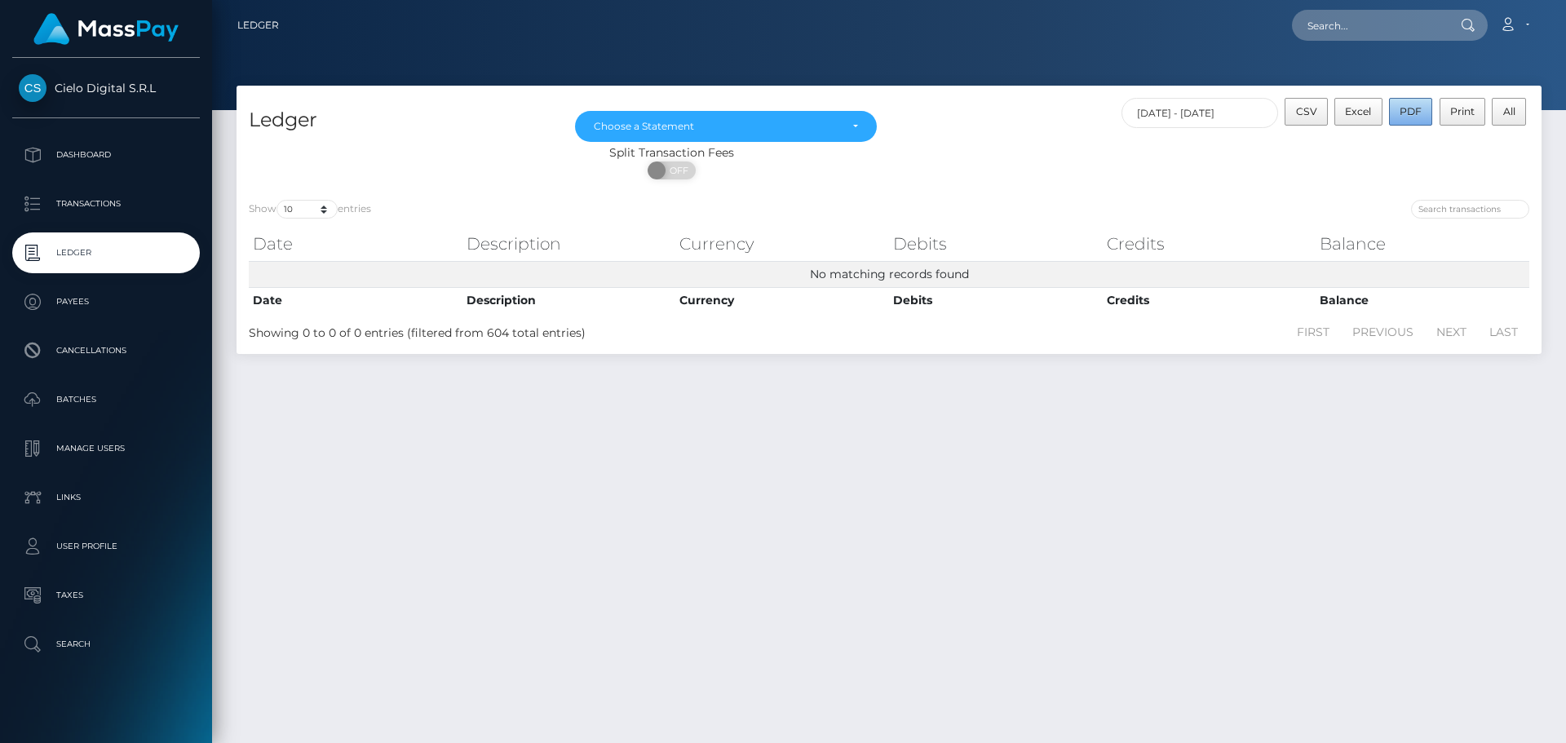
click at [1400, 117] on span "PDF" at bounding box center [1411, 111] width 22 height 12
click at [1506, 111] on span "All" at bounding box center [1509, 111] width 12 height 12
click at [858, 126] on div "Choose a Statement" at bounding box center [726, 126] width 302 height 31
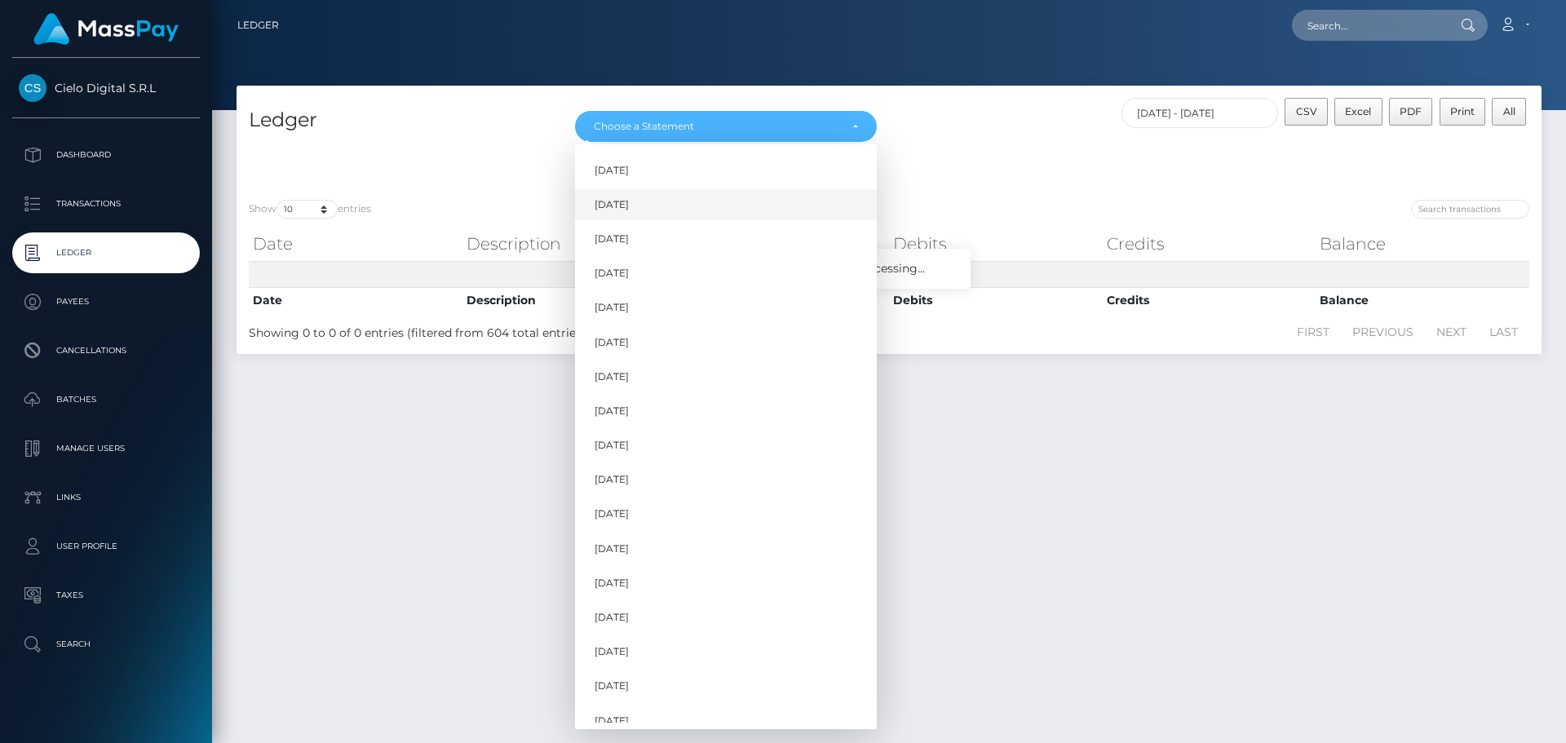
click at [624, 211] on span "Jul 2021" at bounding box center [612, 204] width 34 height 15
select select "Jul 2021"
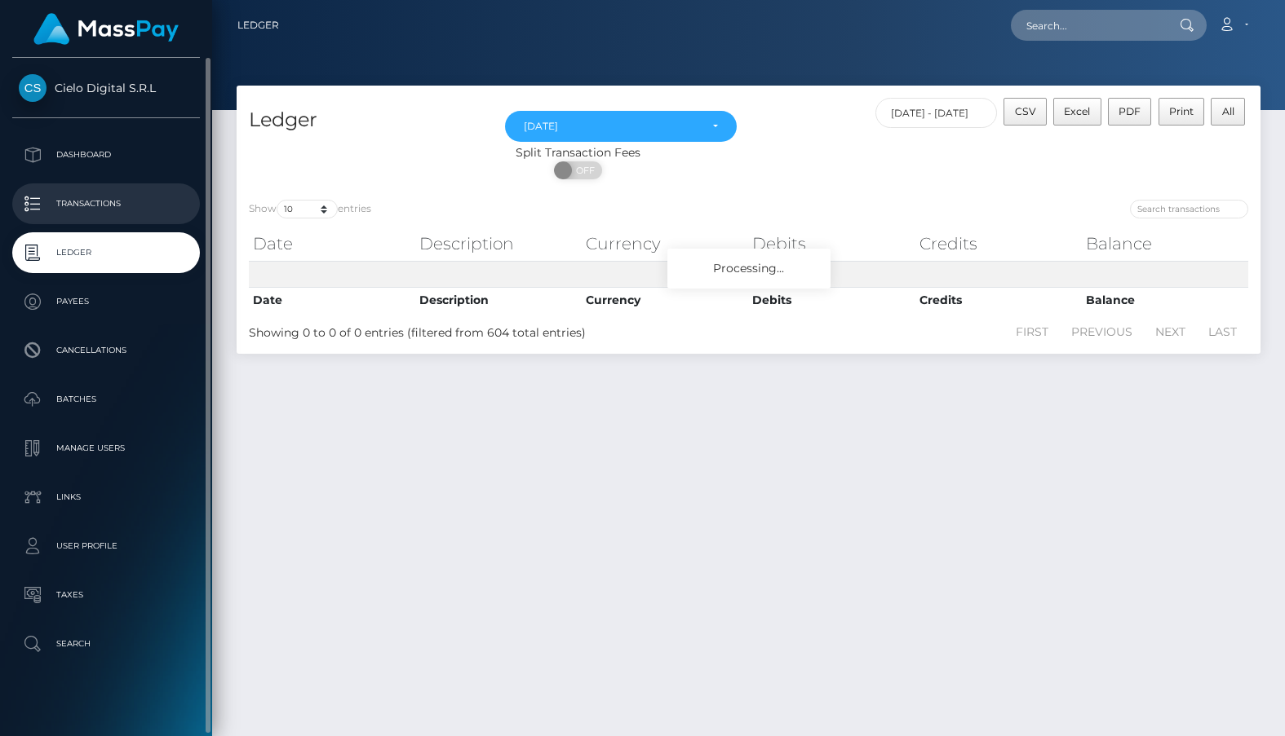
click at [68, 208] on p "Transactions" at bounding box center [106, 204] width 175 height 24
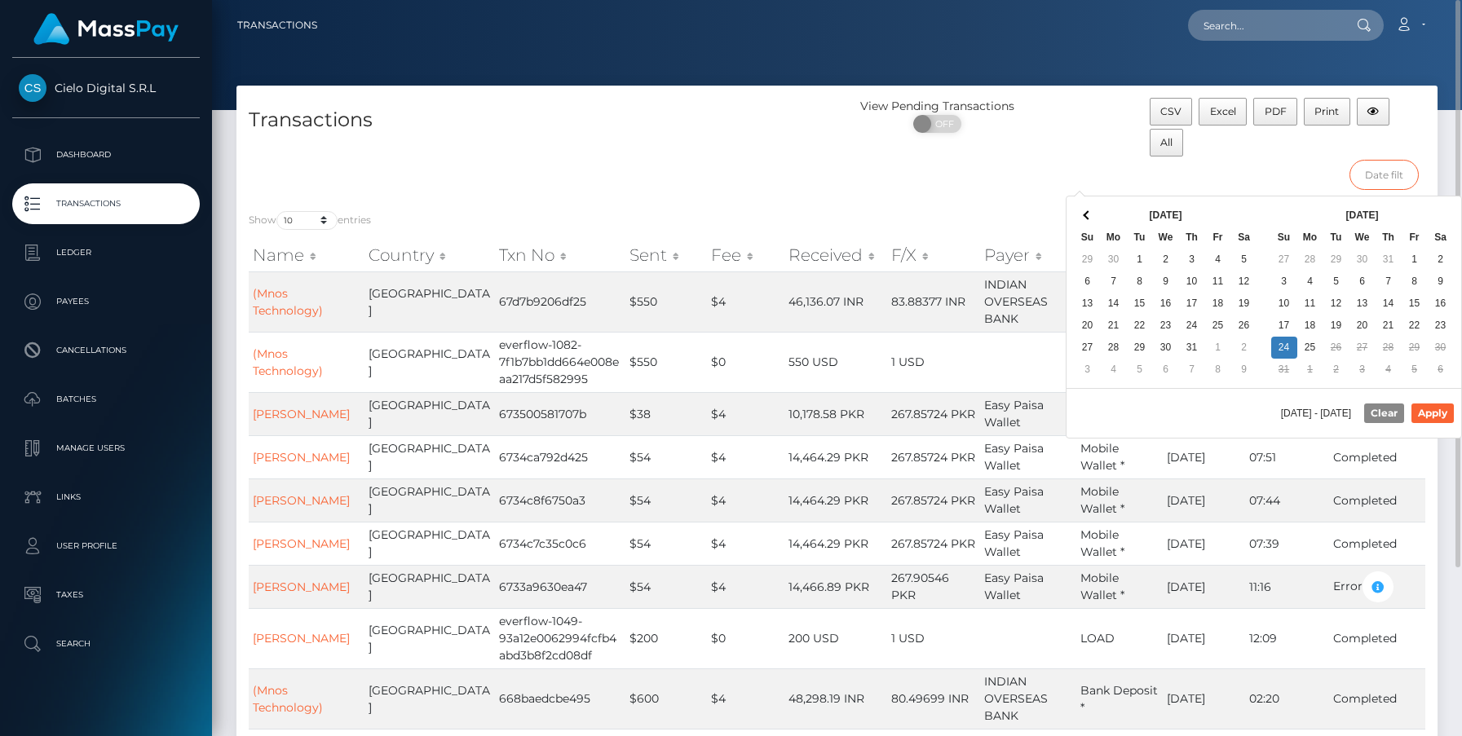
click at [1377, 175] on input "text" at bounding box center [1384, 175] width 69 height 30
click at [1093, 217] on th at bounding box center [1088, 216] width 26 height 22
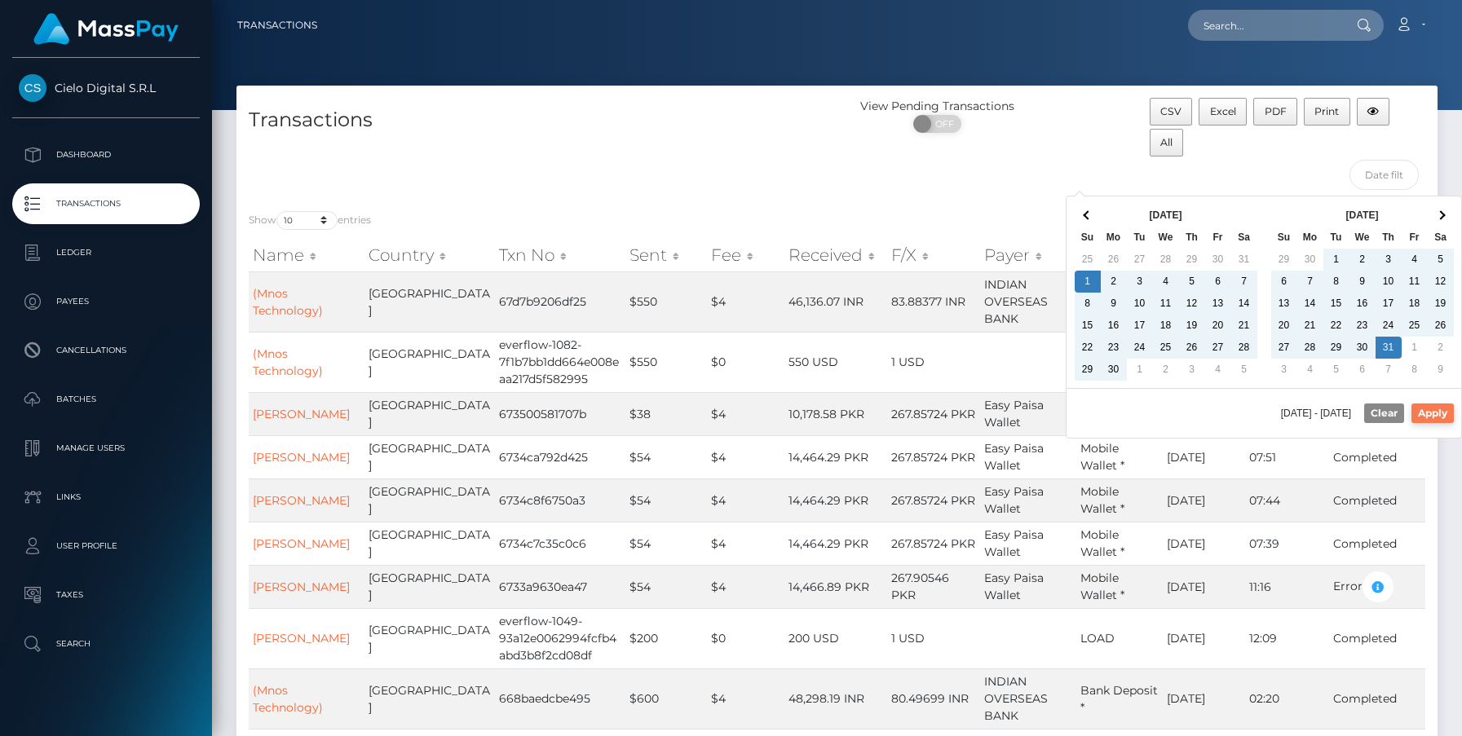
click at [1395, 414] on button "Apply" at bounding box center [1433, 414] width 42 height 20
type input "[DATE] - [DATE]"
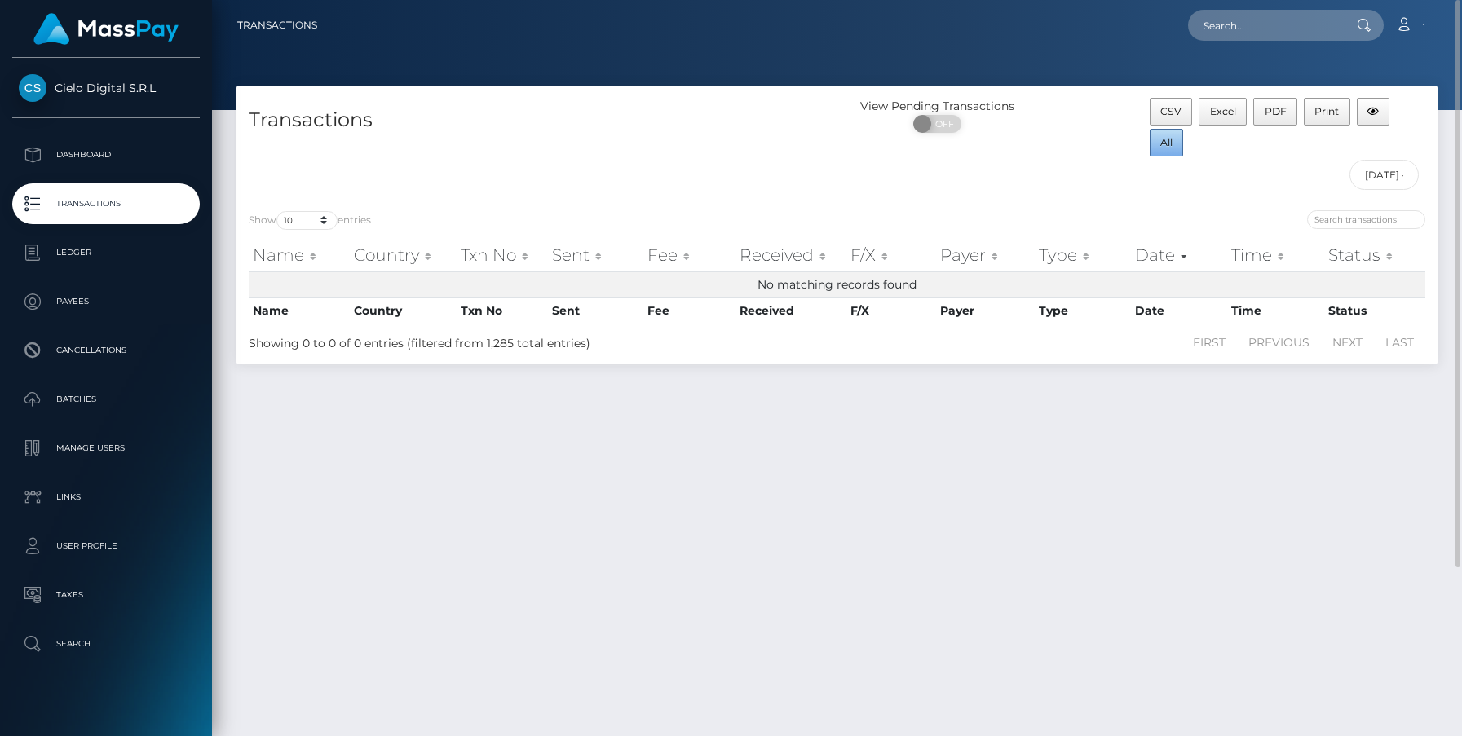
click at [1163, 142] on span "All" at bounding box center [1167, 142] width 12 height 12
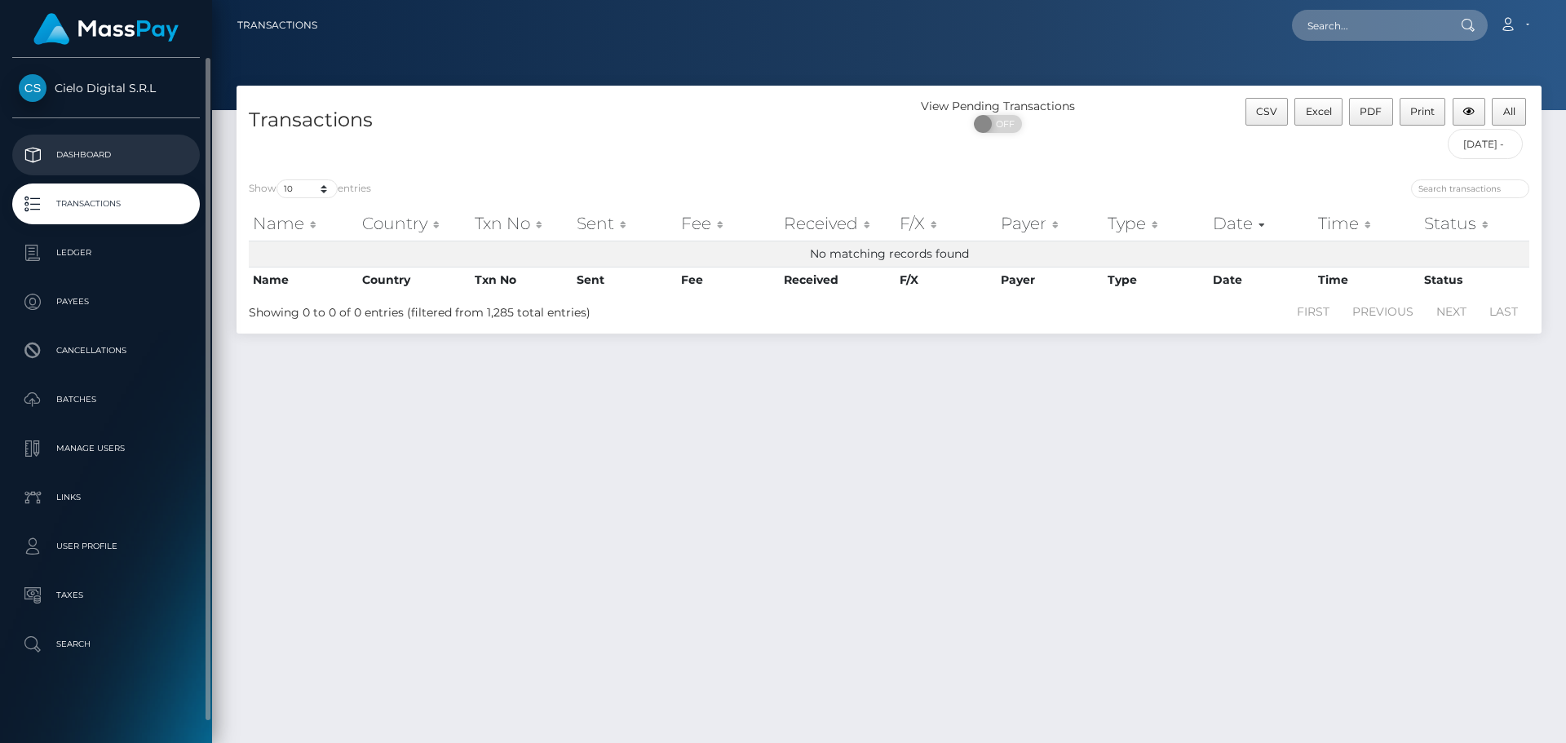
drag, startPoint x: 82, startPoint y: 148, endPoint x: 46, endPoint y: 172, distance: 43.4
click at [82, 148] on p "Dashboard" at bounding box center [106, 155] width 175 height 24
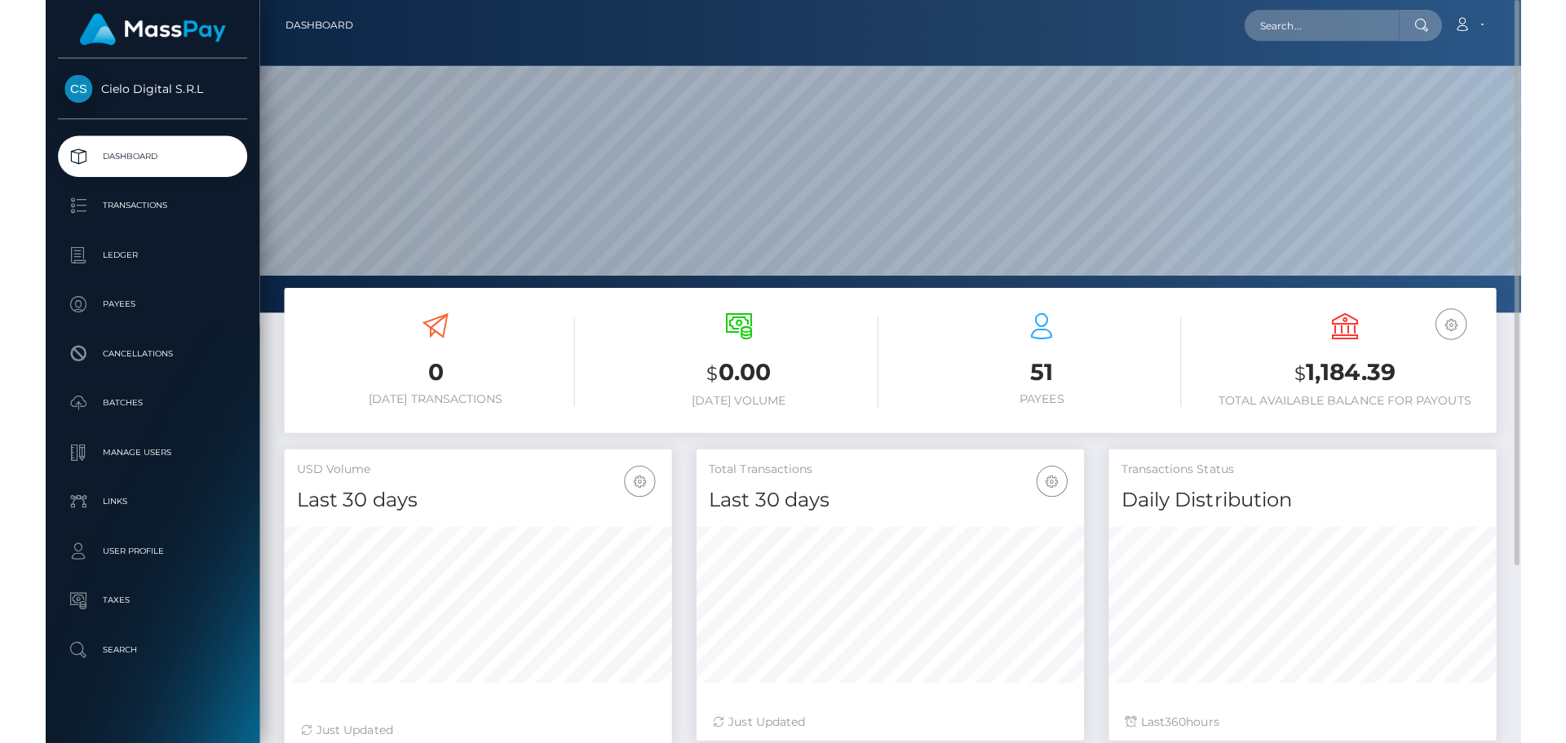
scroll to position [290, 419]
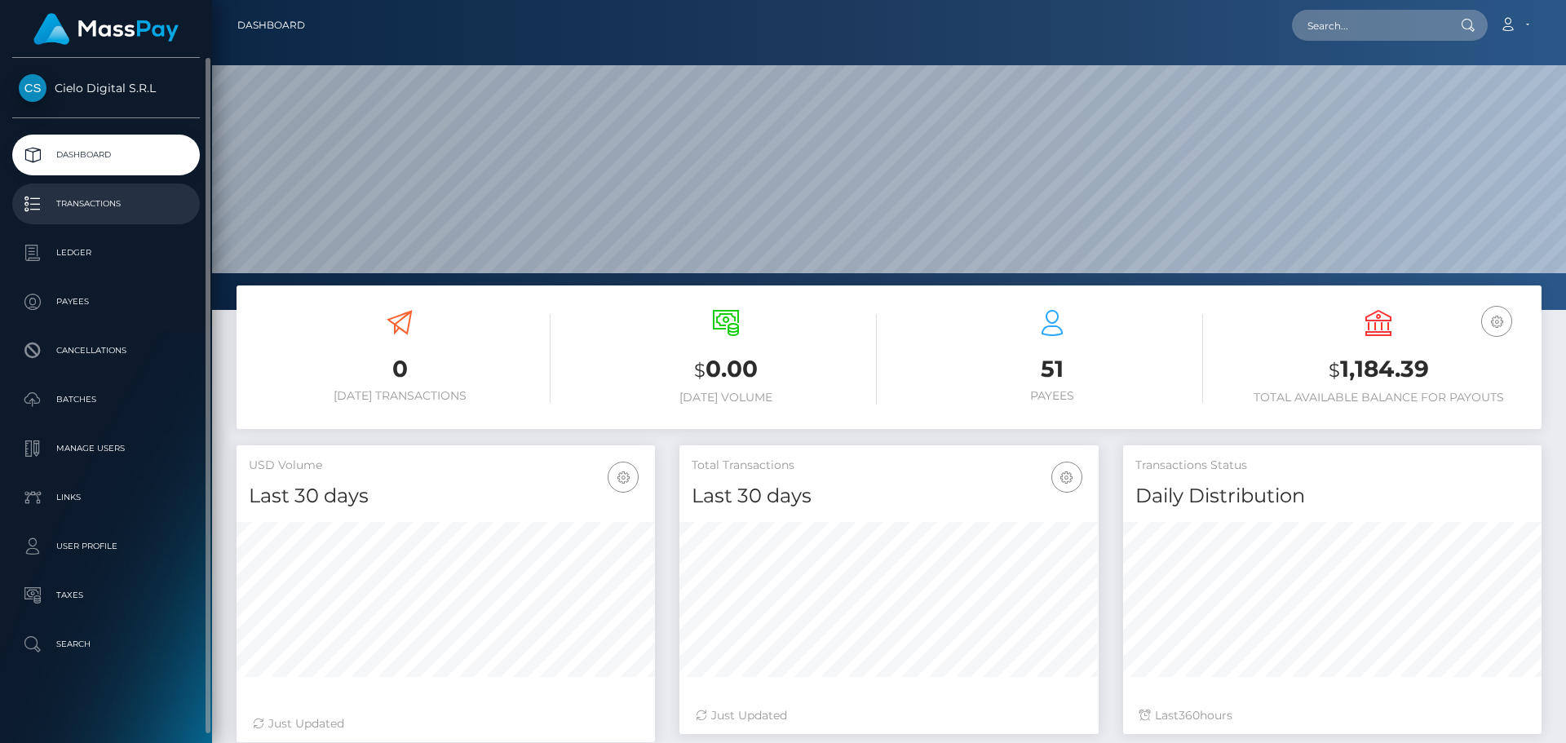
click at [100, 197] on p "Transactions" at bounding box center [106, 204] width 175 height 24
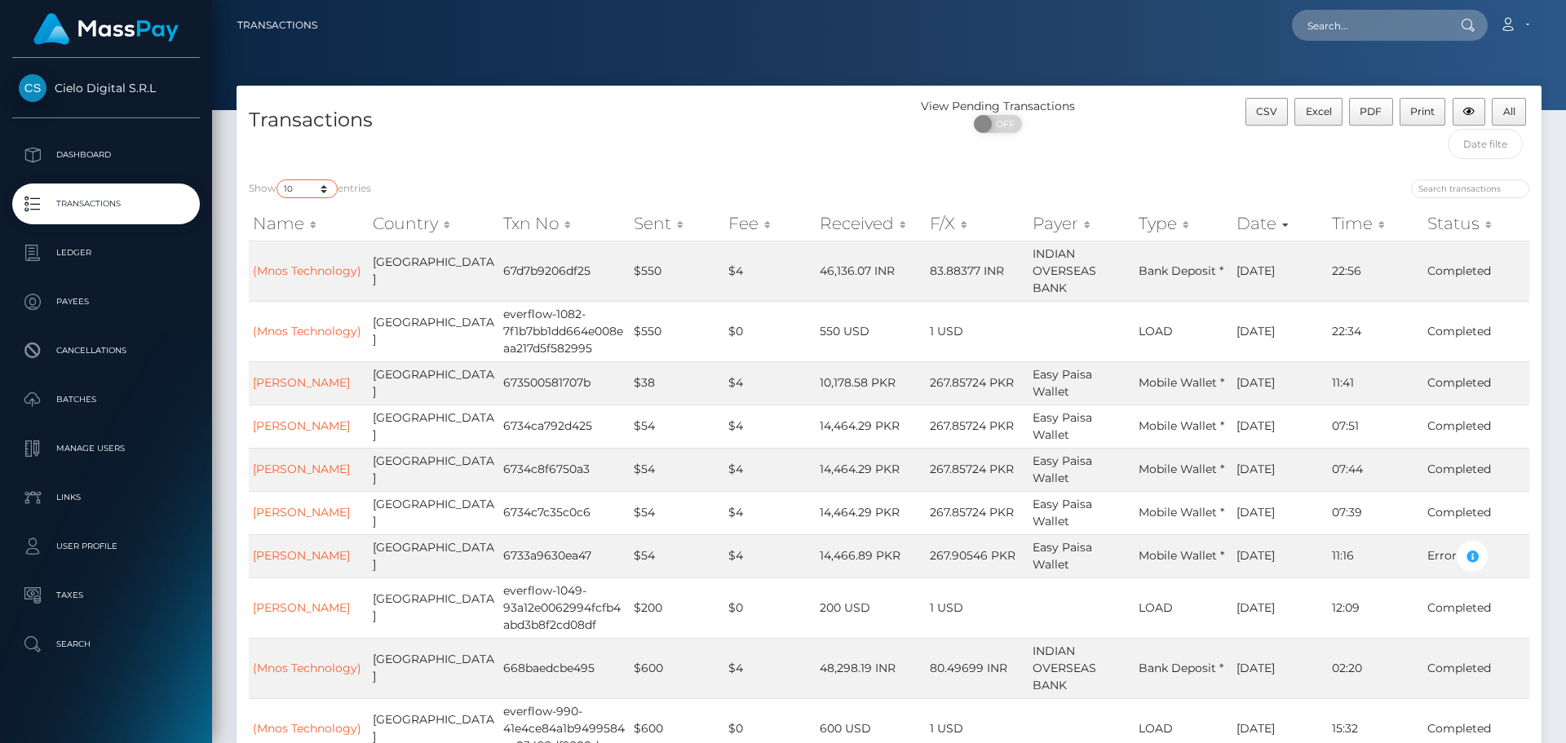
click at [325, 188] on select "10 25 50 100 250 500 1,000 3,500" at bounding box center [306, 188] width 61 height 19
click at [462, 178] on div "Show 10 25 50 100 250 500 1,000 3,500 entries Name Country Txn No Sent Fee Rece…" at bounding box center [889, 496] width 1305 height 658
click at [1264, 227] on th "Date" at bounding box center [1279, 223] width 95 height 33
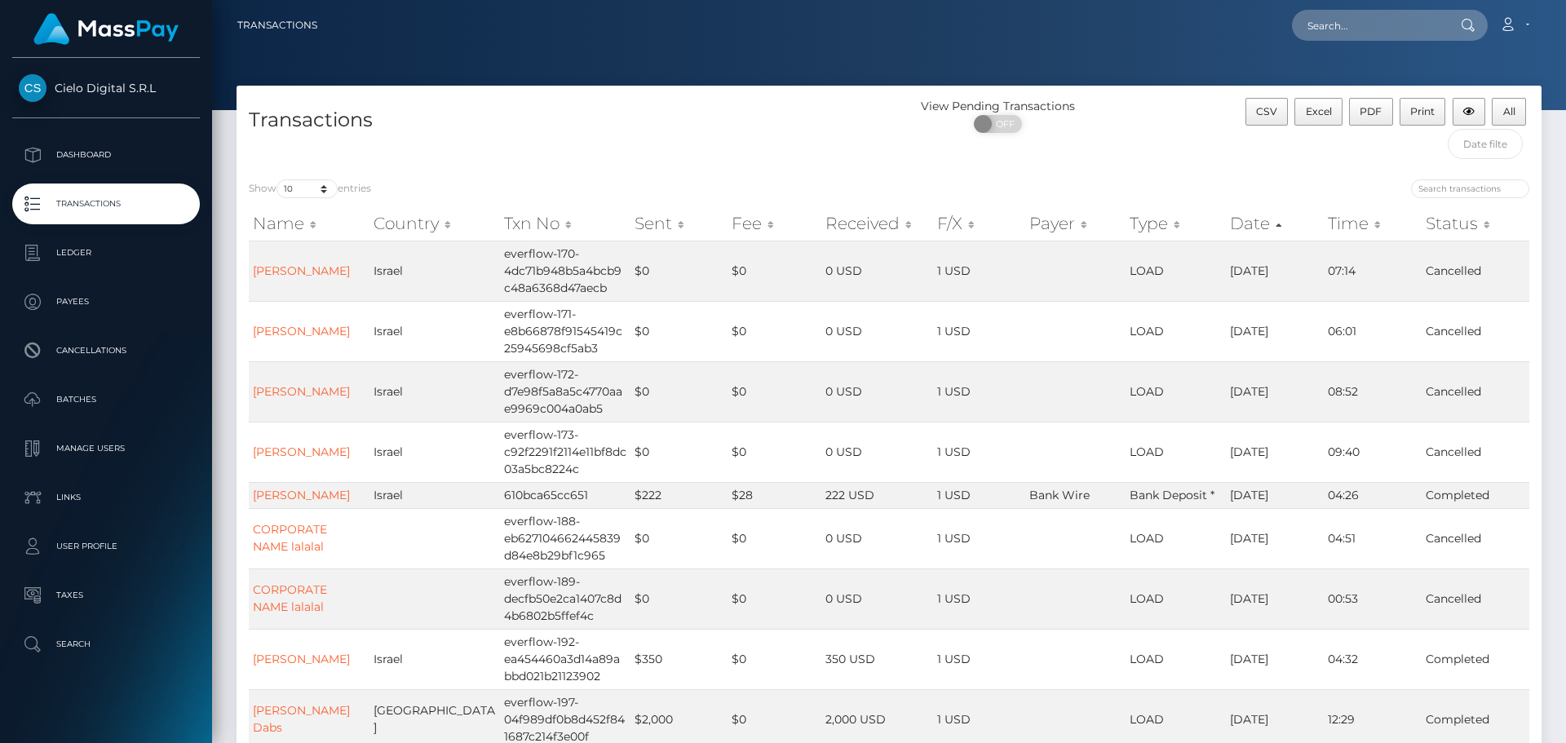
click at [1264, 226] on th "Date" at bounding box center [1275, 223] width 98 height 33
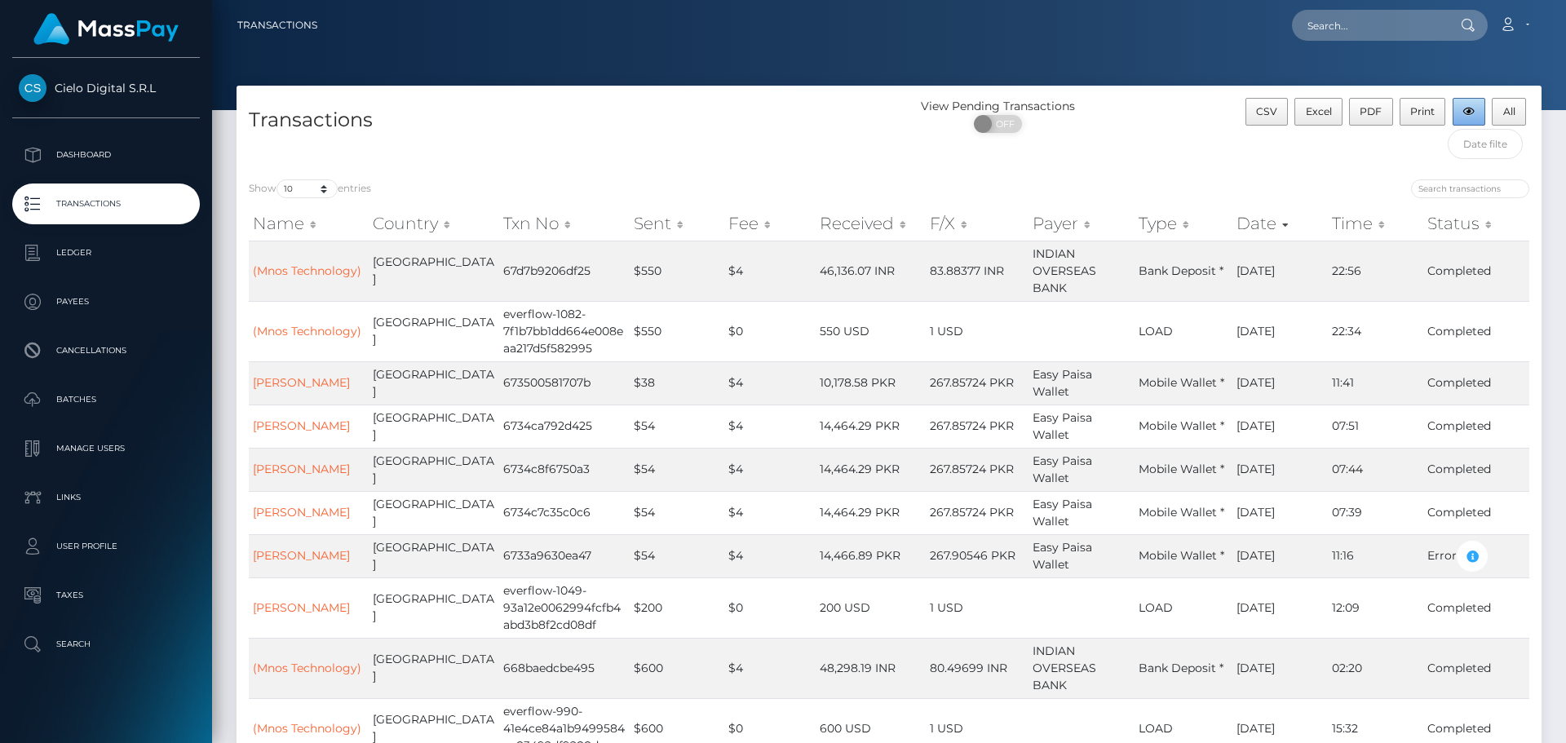
click at [1463, 115] on icon "button" at bounding box center [1468, 112] width 11 height 10
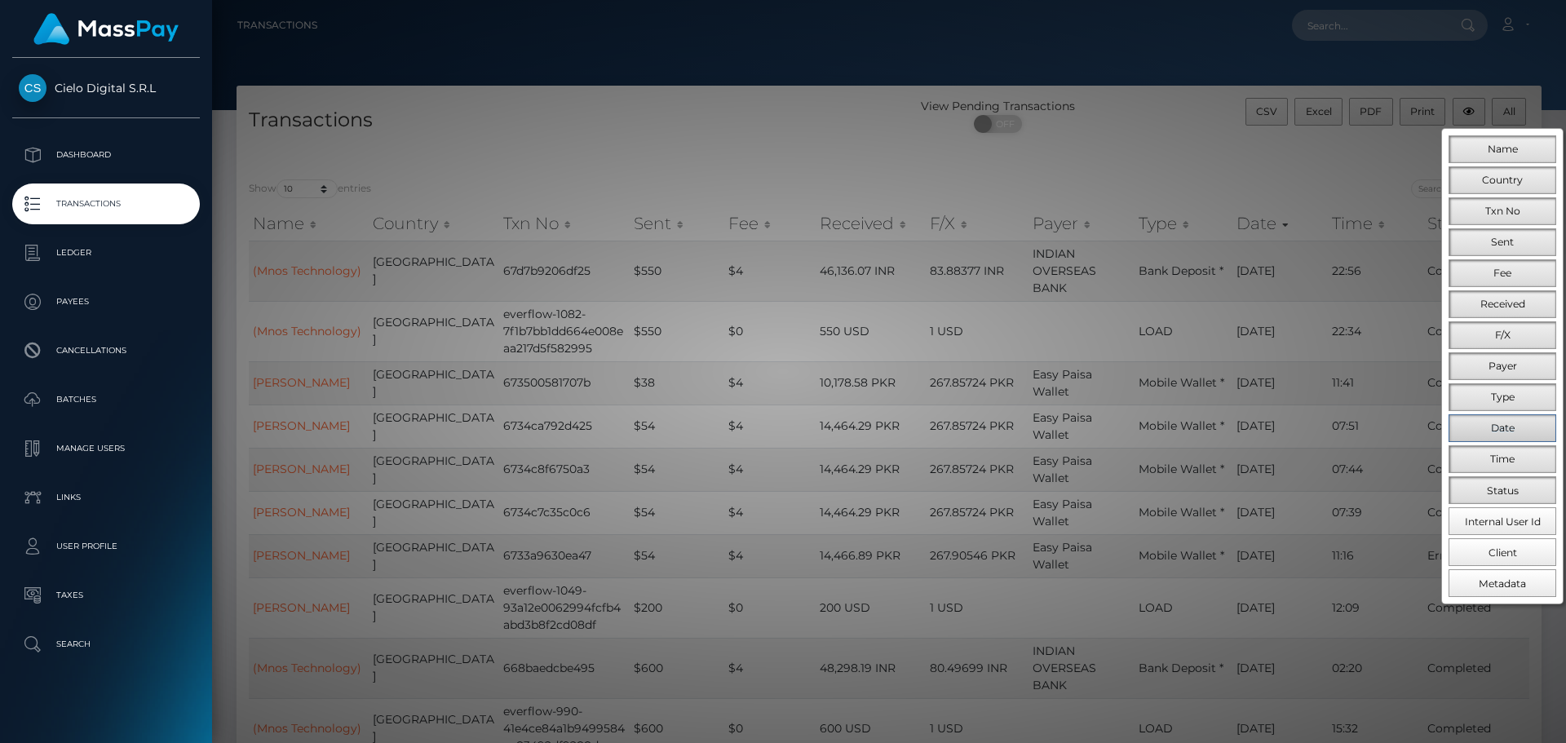
click at [1502, 433] on span "Date" at bounding box center [1503, 428] width 24 height 12
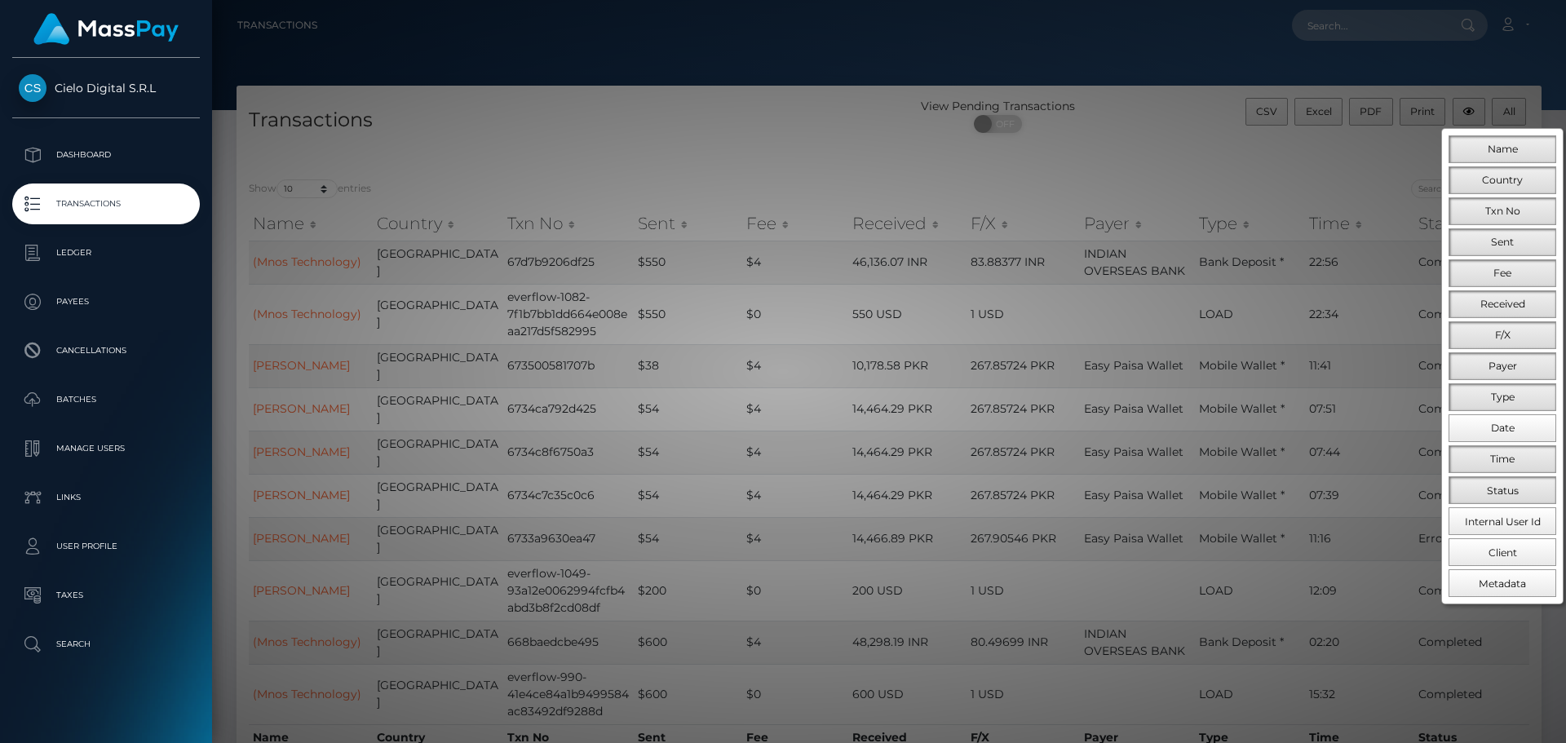
click at [1319, 153] on div at bounding box center [783, 371] width 1566 height 743
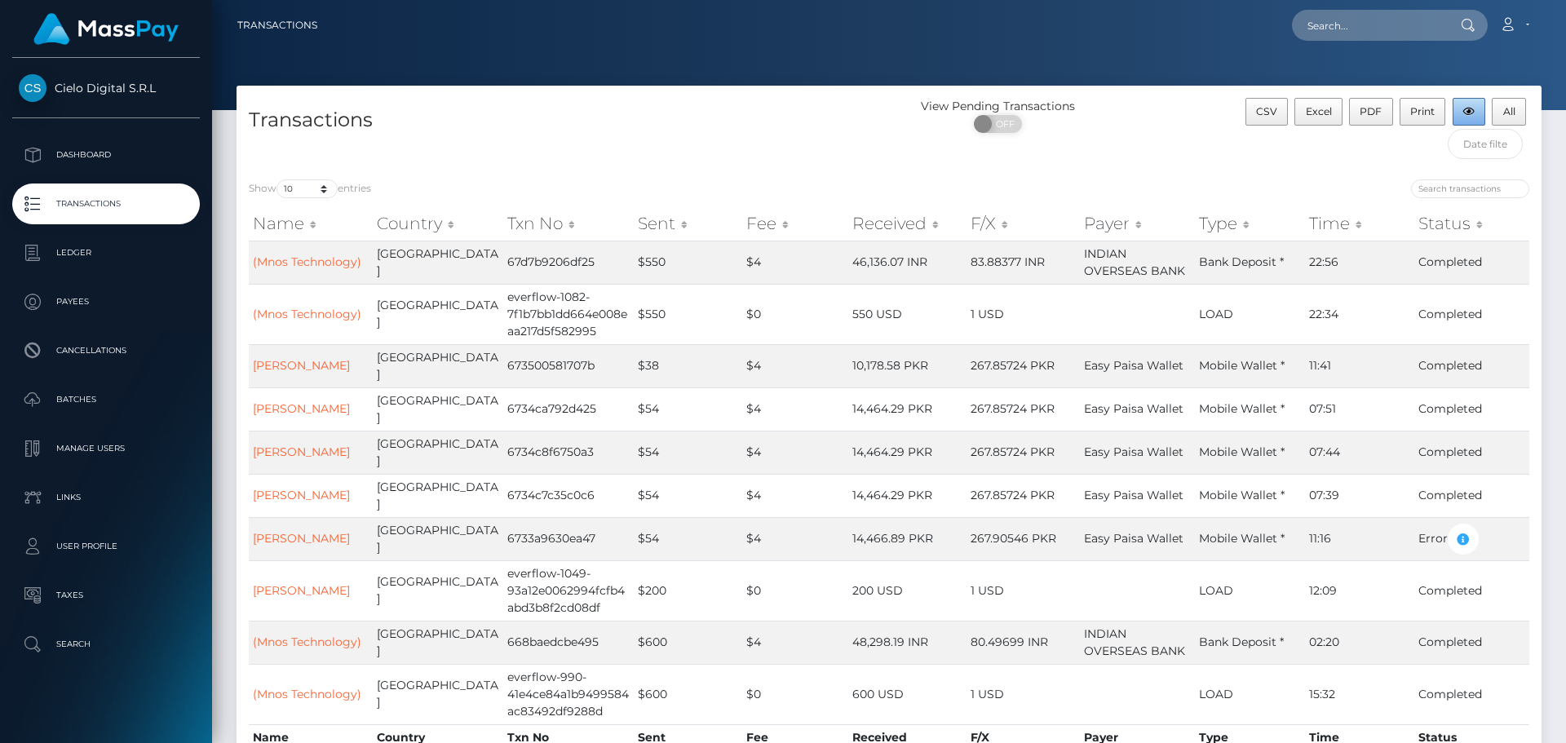
click at [1468, 117] on icon "button" at bounding box center [1468, 112] width 11 height 10
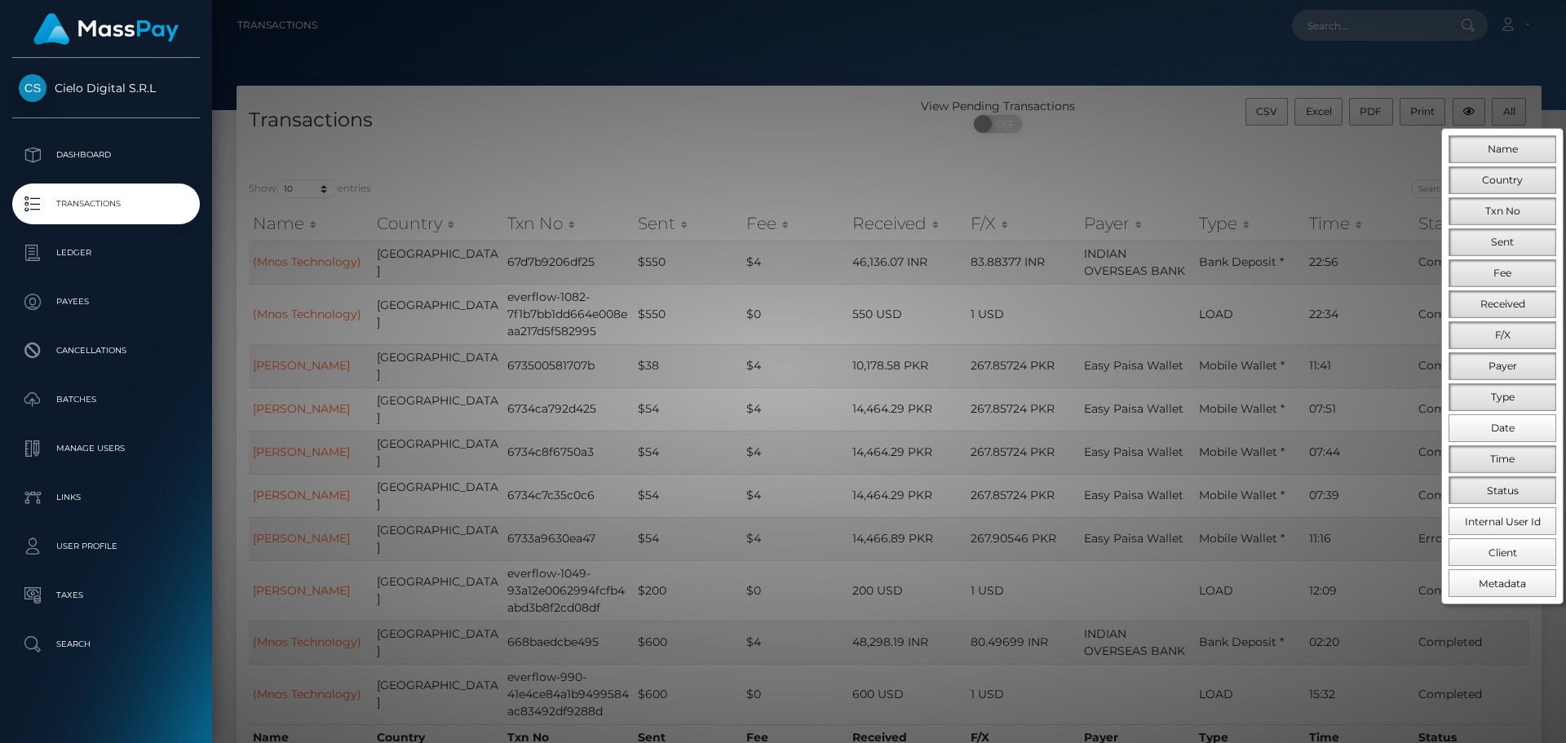
click at [1263, 192] on div at bounding box center [783, 371] width 1566 height 743
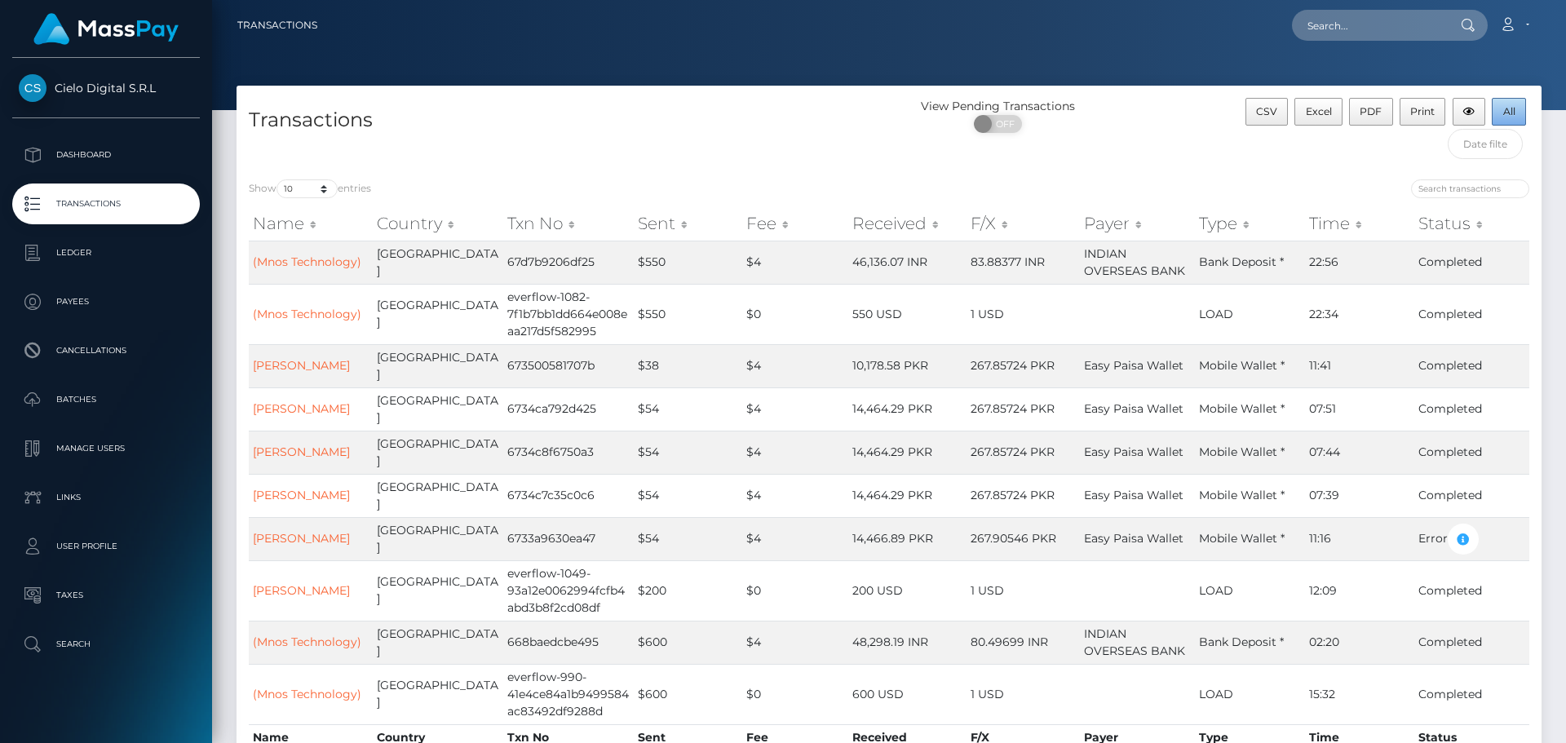
click at [1509, 113] on span "All" at bounding box center [1509, 111] width 12 height 12
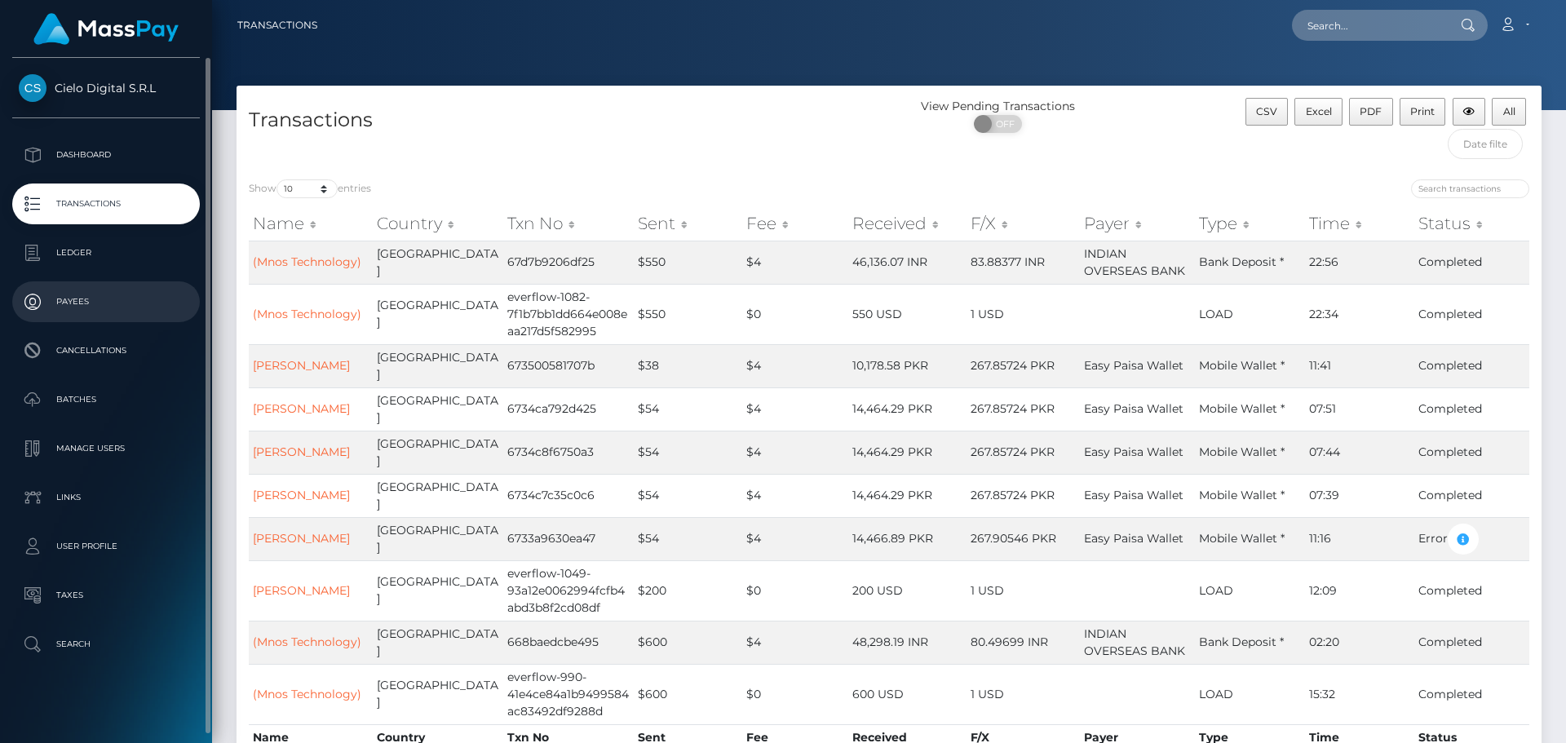
click at [84, 298] on p "Payees" at bounding box center [106, 302] width 175 height 24
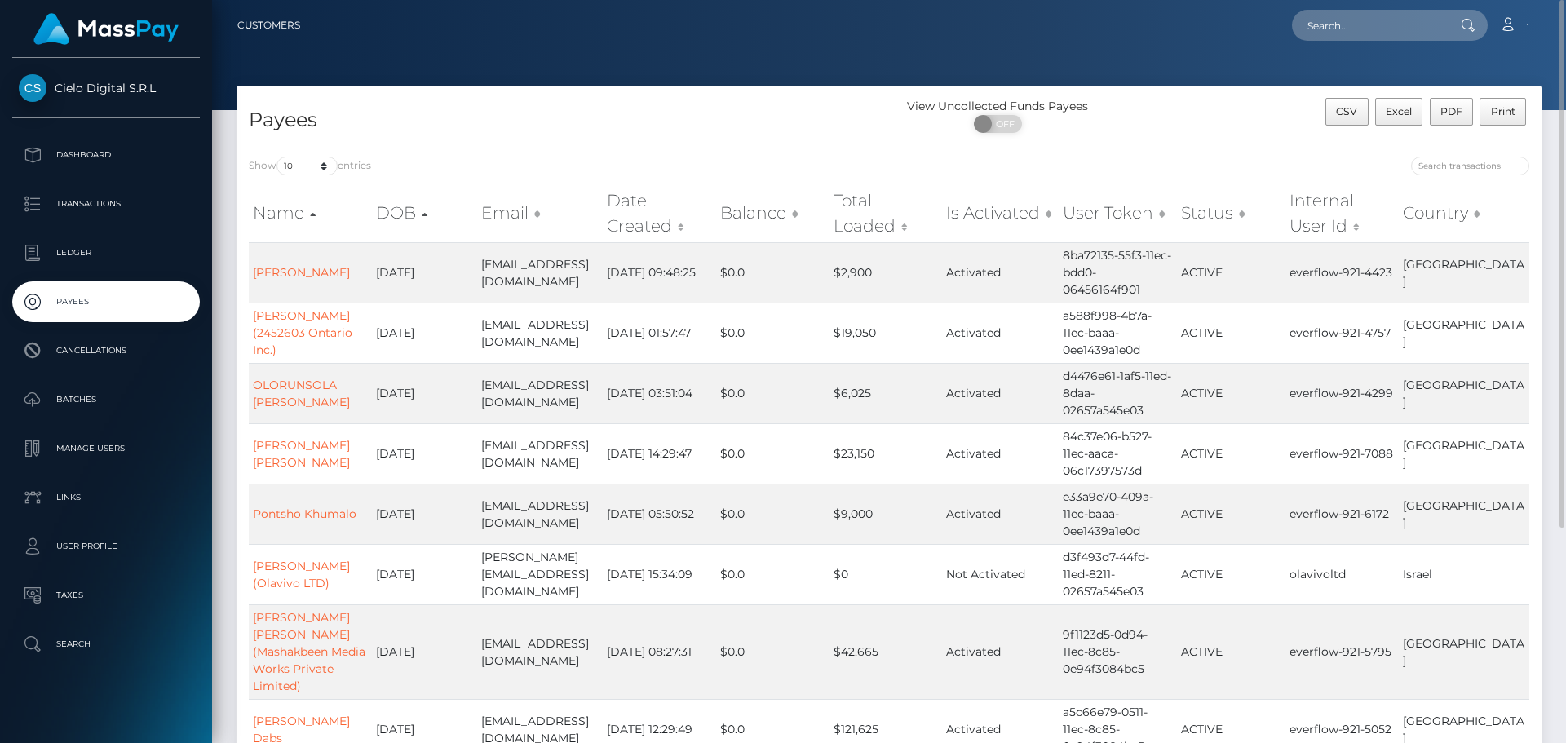
click at [683, 228] on th "Date Created" at bounding box center [659, 213] width 113 height 58
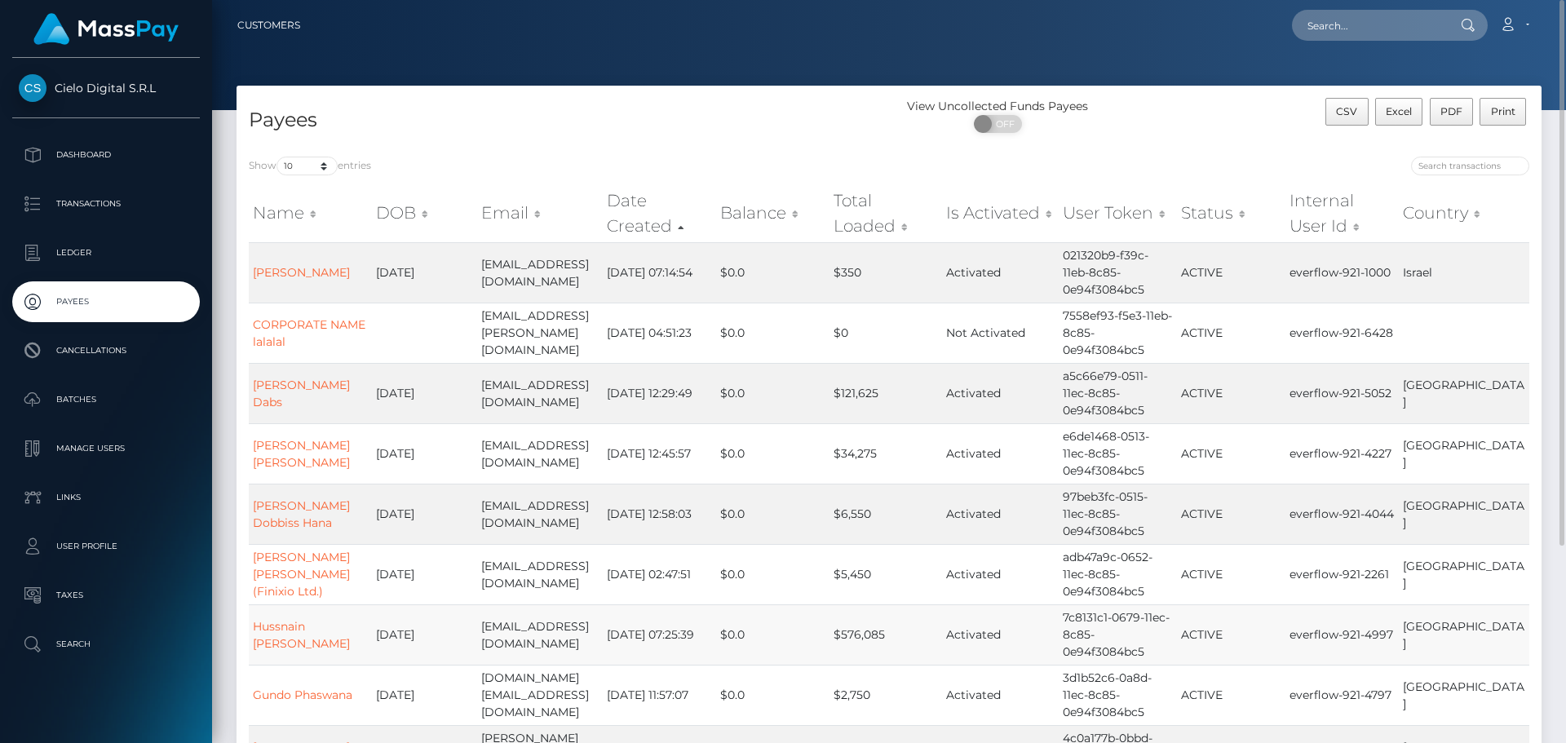
scroll to position [268, 0]
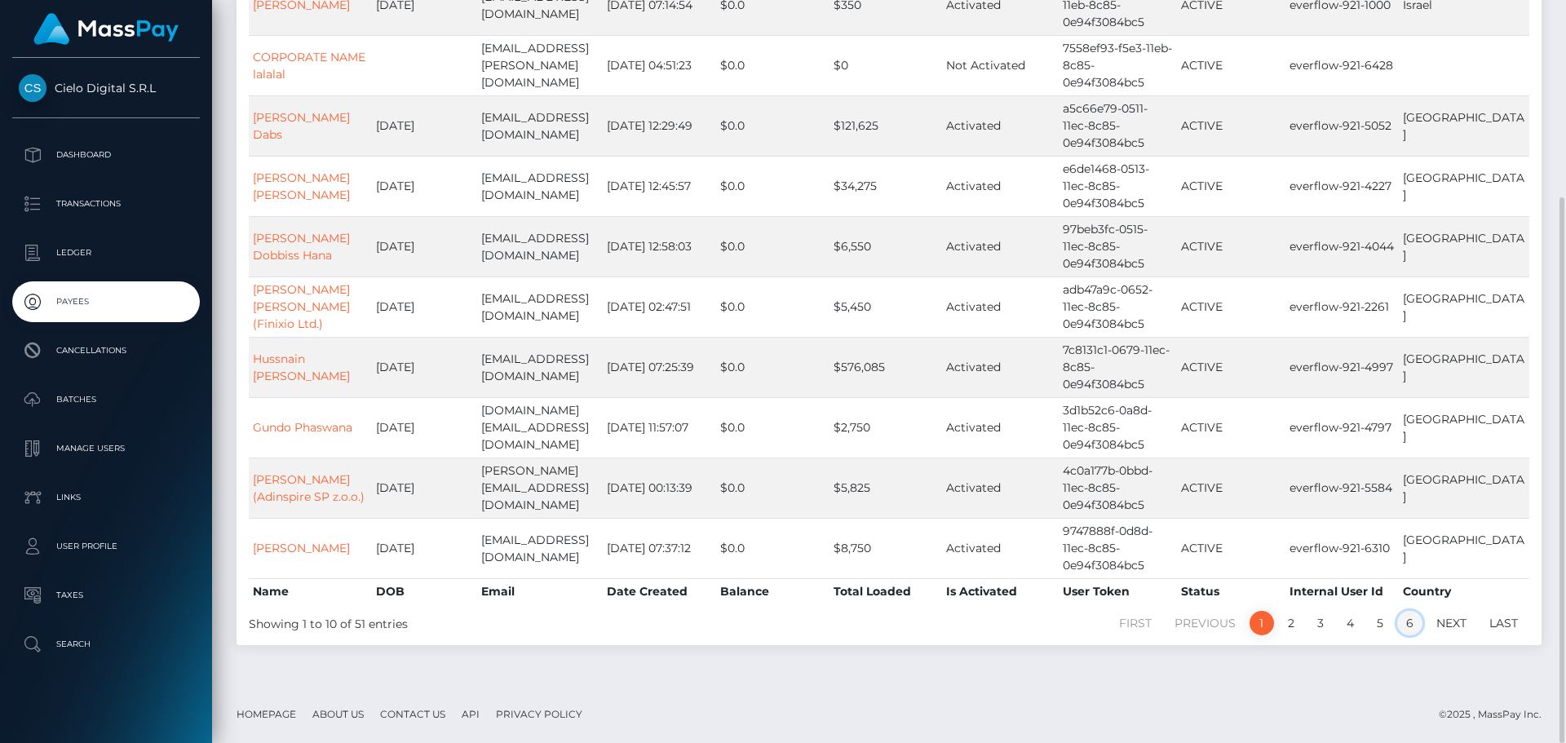
click at [1404, 620] on link "6" at bounding box center [1409, 623] width 25 height 24
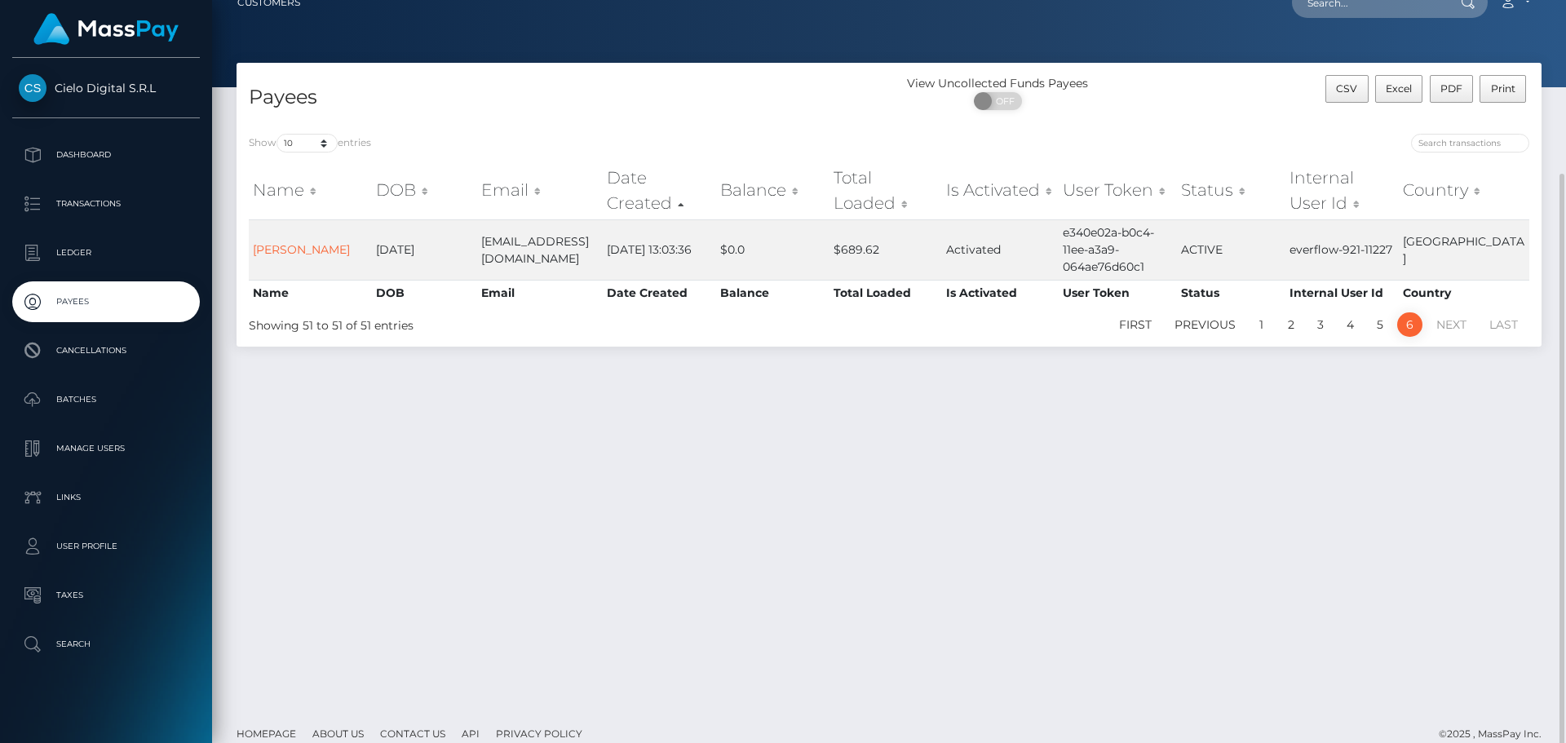
scroll to position [0, 0]
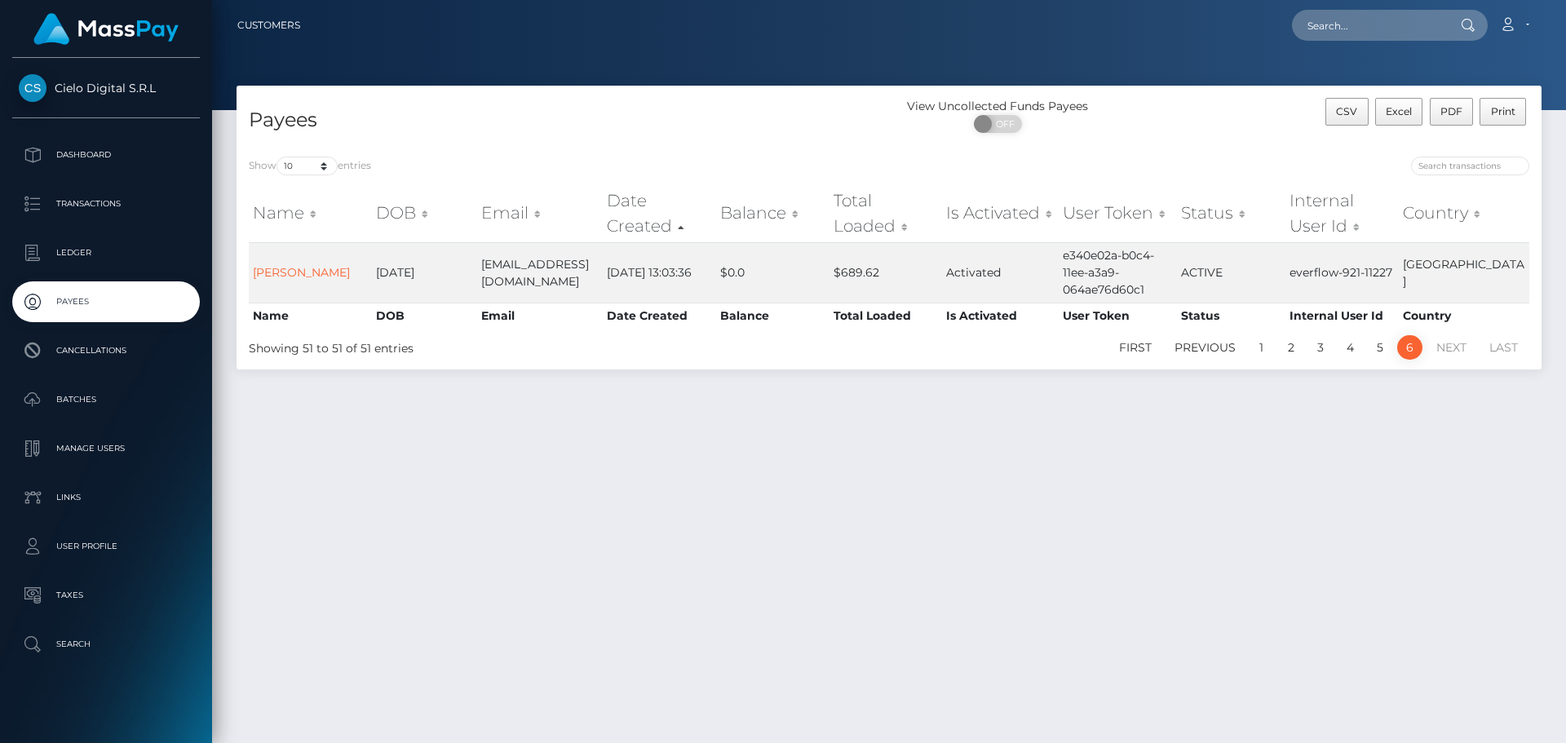
click at [1457, 347] on li "Next" at bounding box center [1451, 347] width 53 height 24
click at [1506, 348] on li "Last" at bounding box center [1503, 347] width 51 height 24
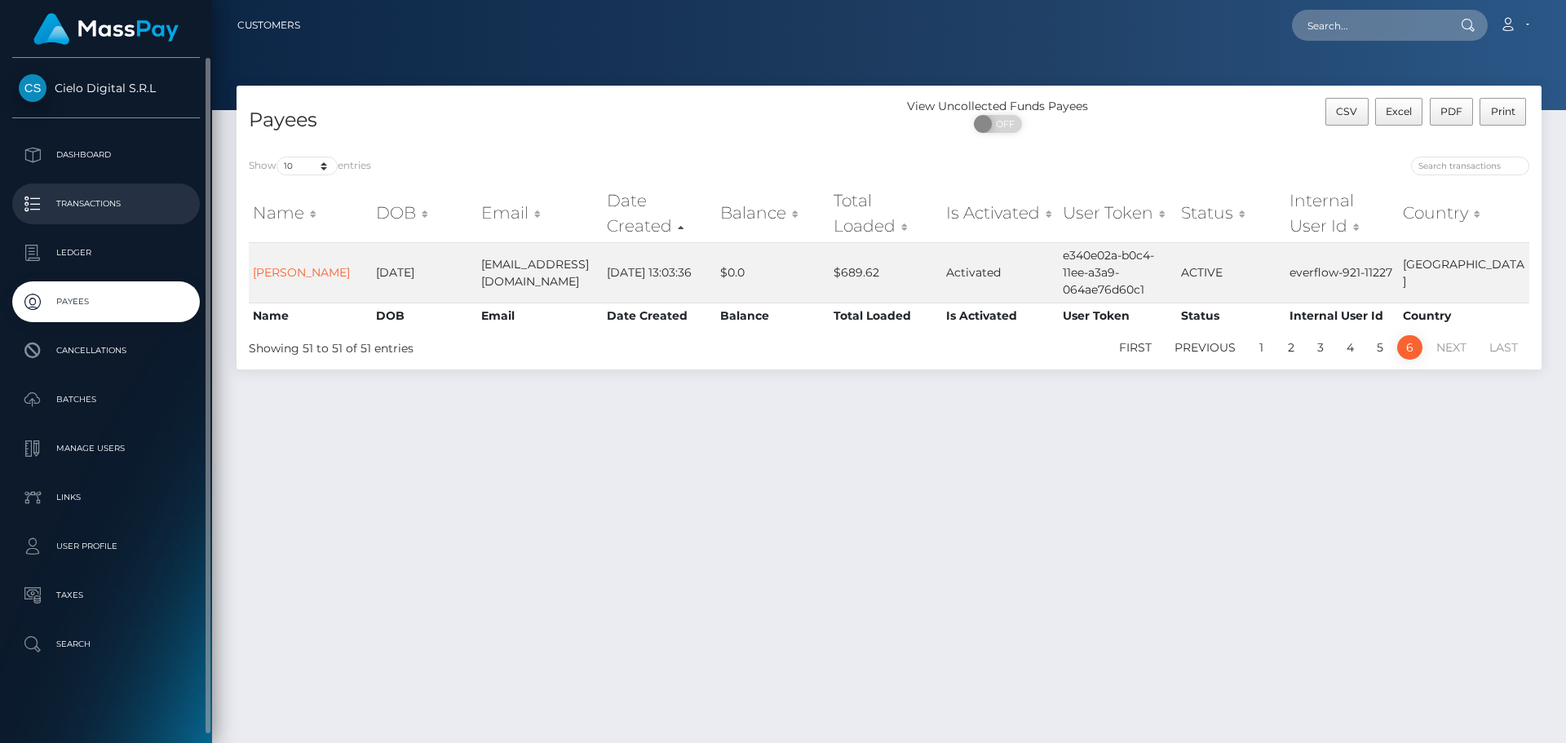
click at [77, 206] on p "Transactions" at bounding box center [106, 204] width 175 height 24
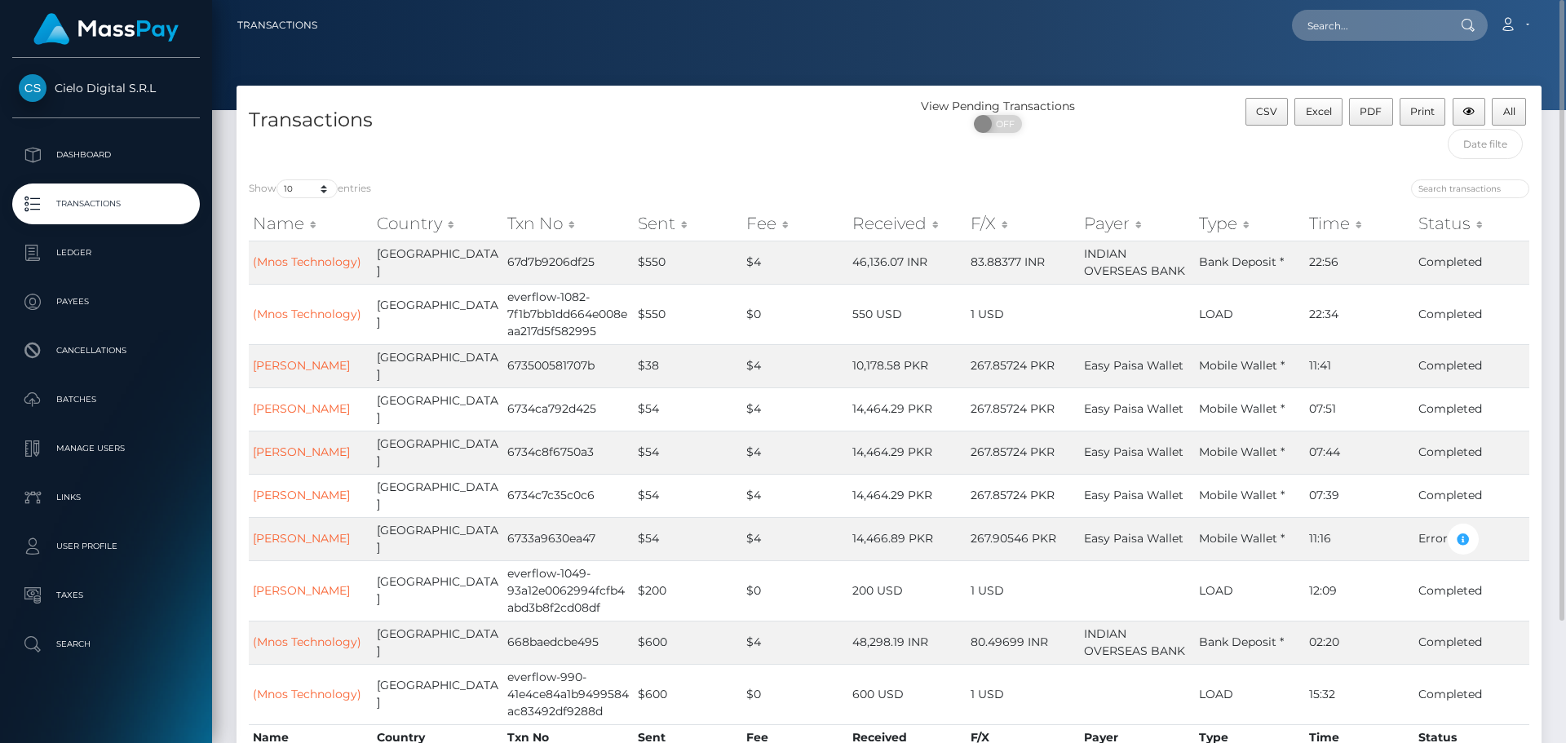
click at [667, 228] on th "Sent" at bounding box center [688, 223] width 108 height 33
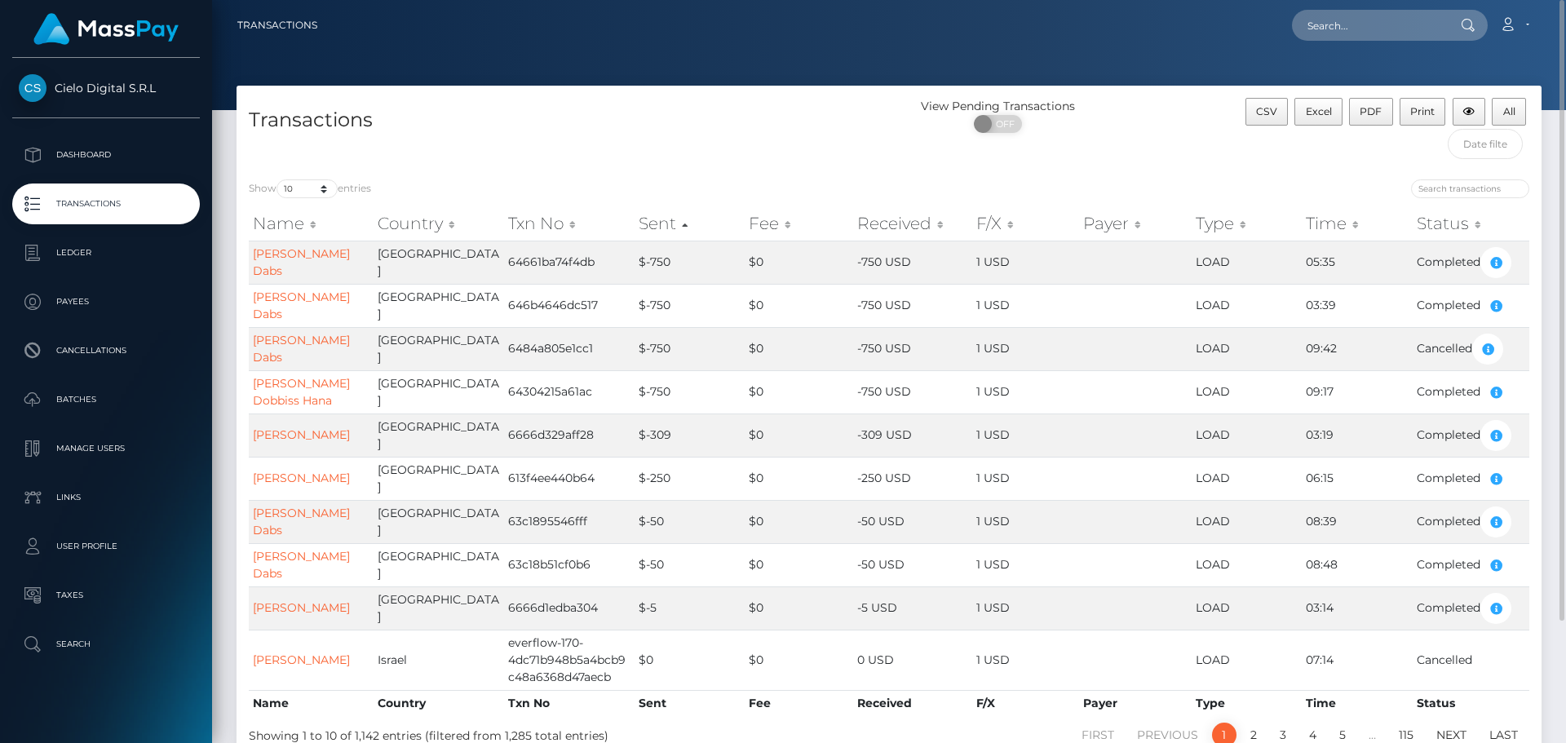
click at [667, 228] on th "Sent" at bounding box center [690, 223] width 110 height 33
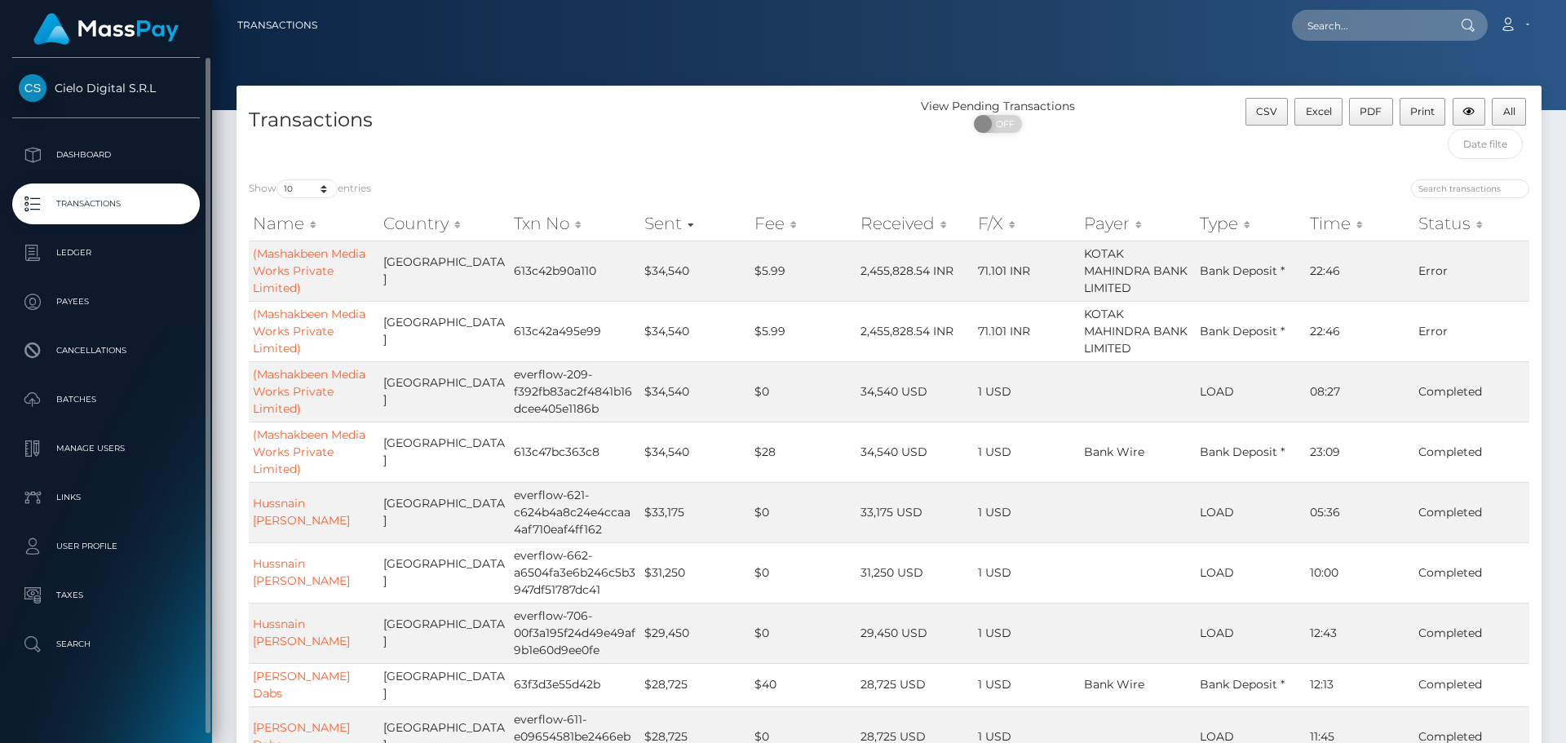
click at [55, 206] on p "Transactions" at bounding box center [106, 204] width 175 height 24
click at [1481, 144] on input "text" at bounding box center [1486, 144] width 76 height 30
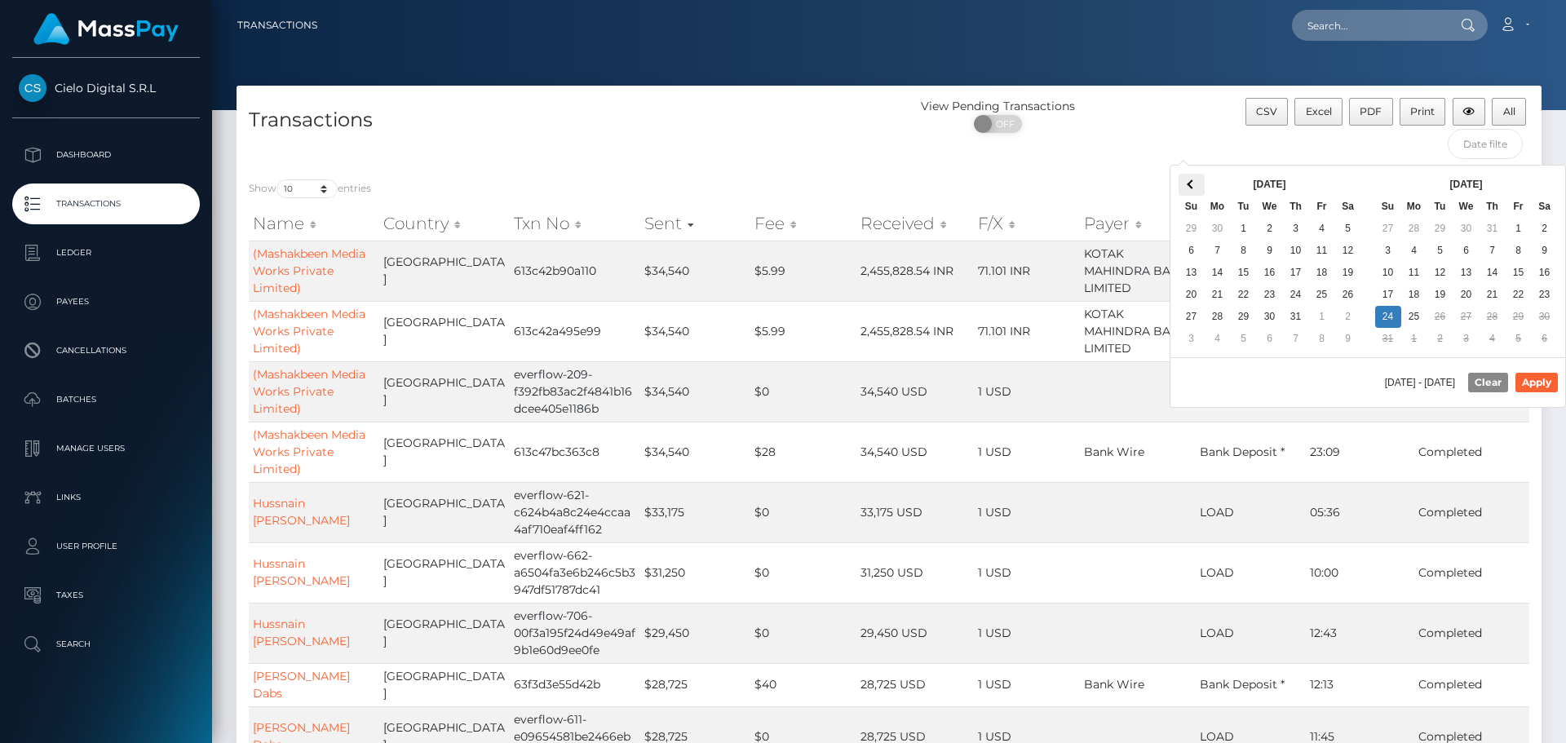
click at [1191, 185] on span at bounding box center [1191, 183] width 9 height 9
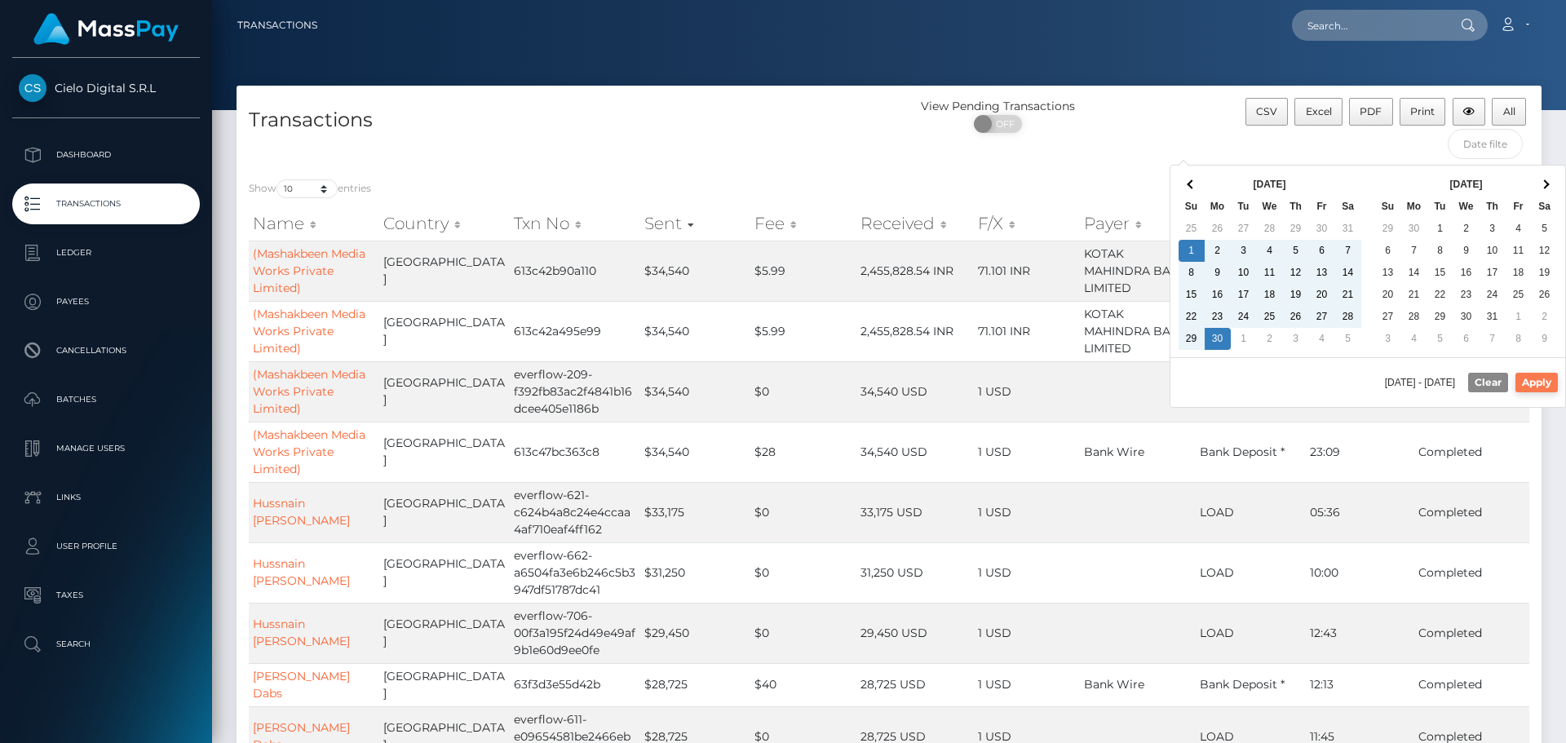
click at [1554, 381] on button "Apply" at bounding box center [1536, 383] width 42 height 20
type input "06/01/2025 - 06/30/2025"
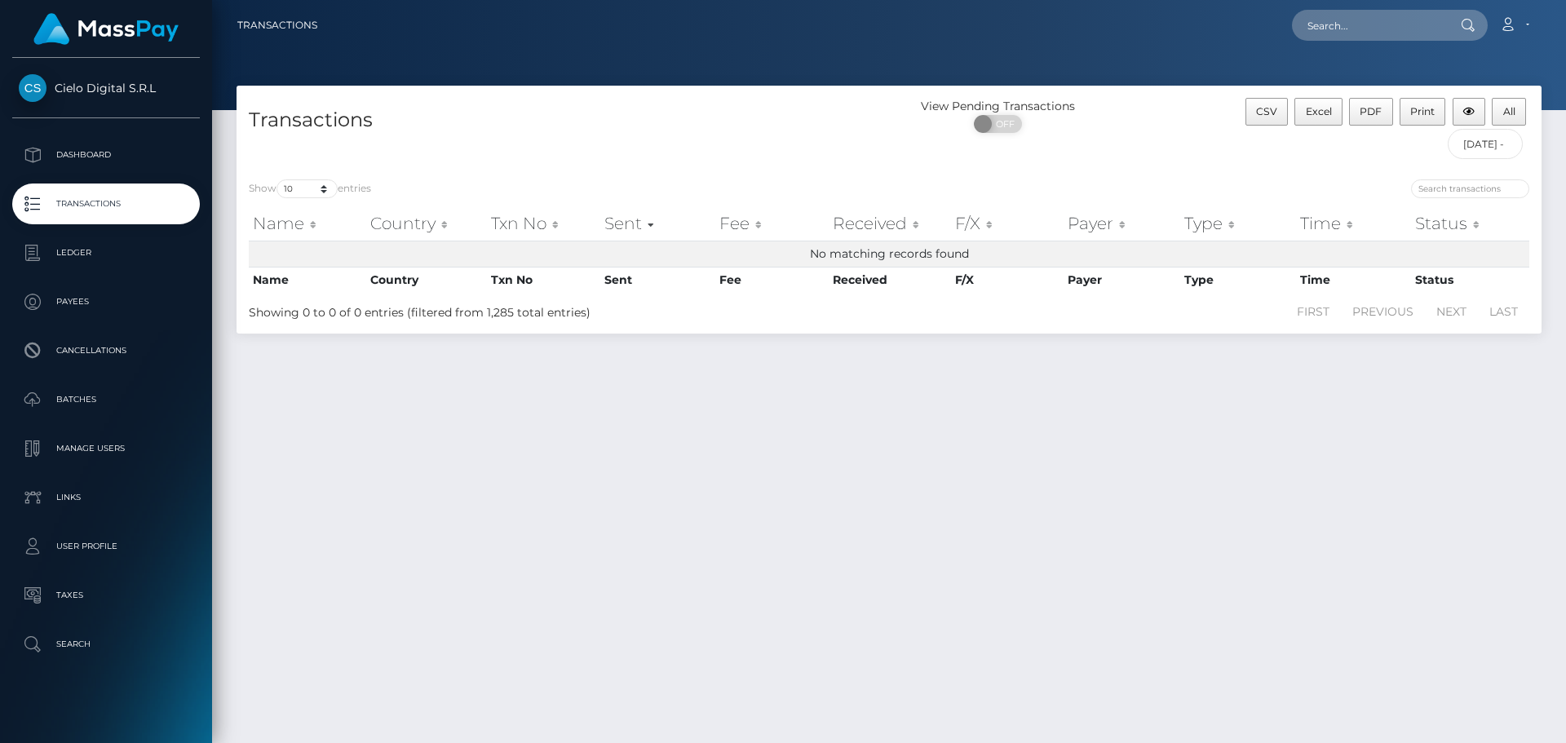
click at [539, 310] on div "Showing 0 to 0 of 0 entries (filtered from 1,285 total entries)" at bounding box center [509, 310] width 520 height 24
click at [68, 197] on p "Transactions" at bounding box center [106, 204] width 175 height 24
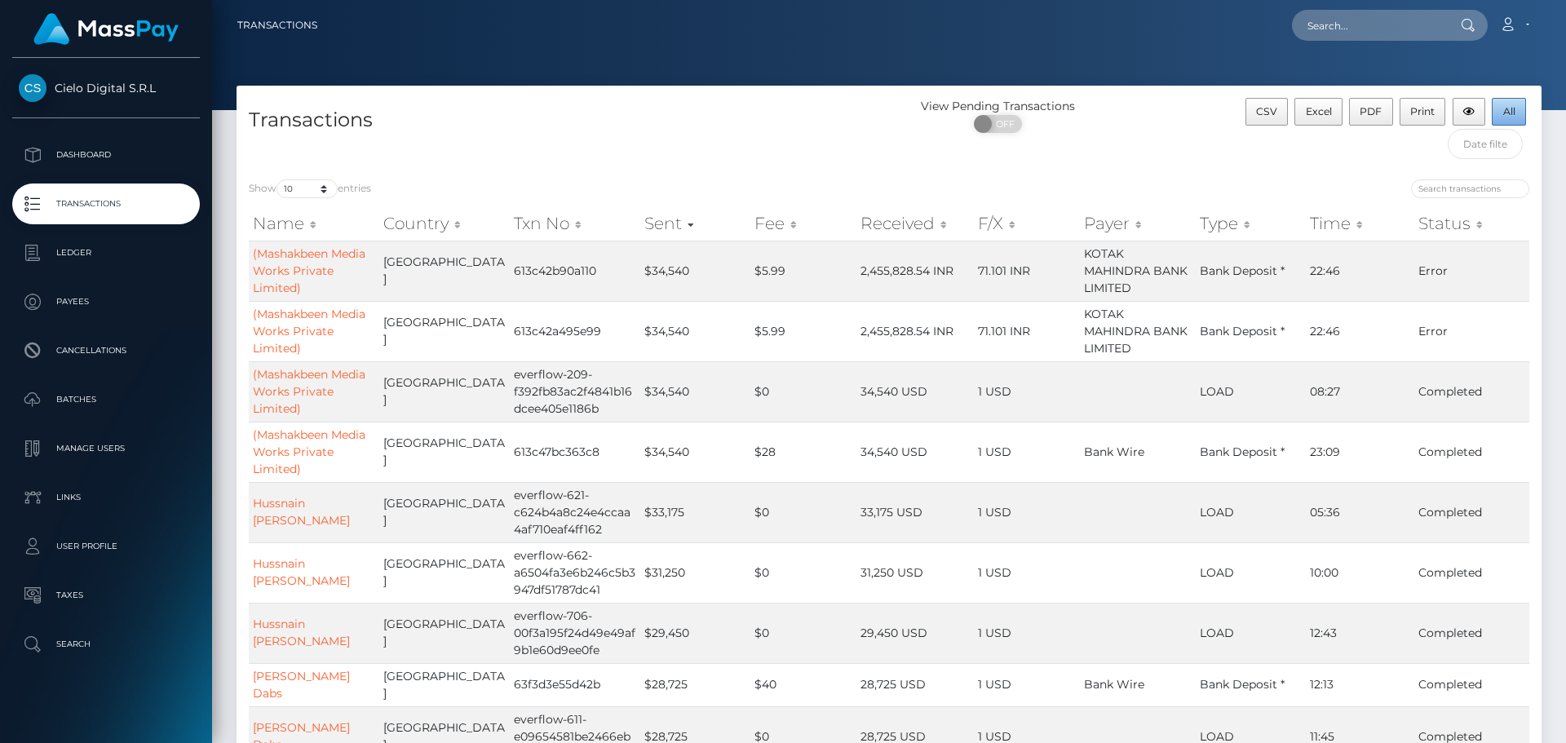
click at [1506, 114] on span "All" at bounding box center [1509, 111] width 12 height 12
click at [1467, 185] on input "search" at bounding box center [1470, 188] width 118 height 19
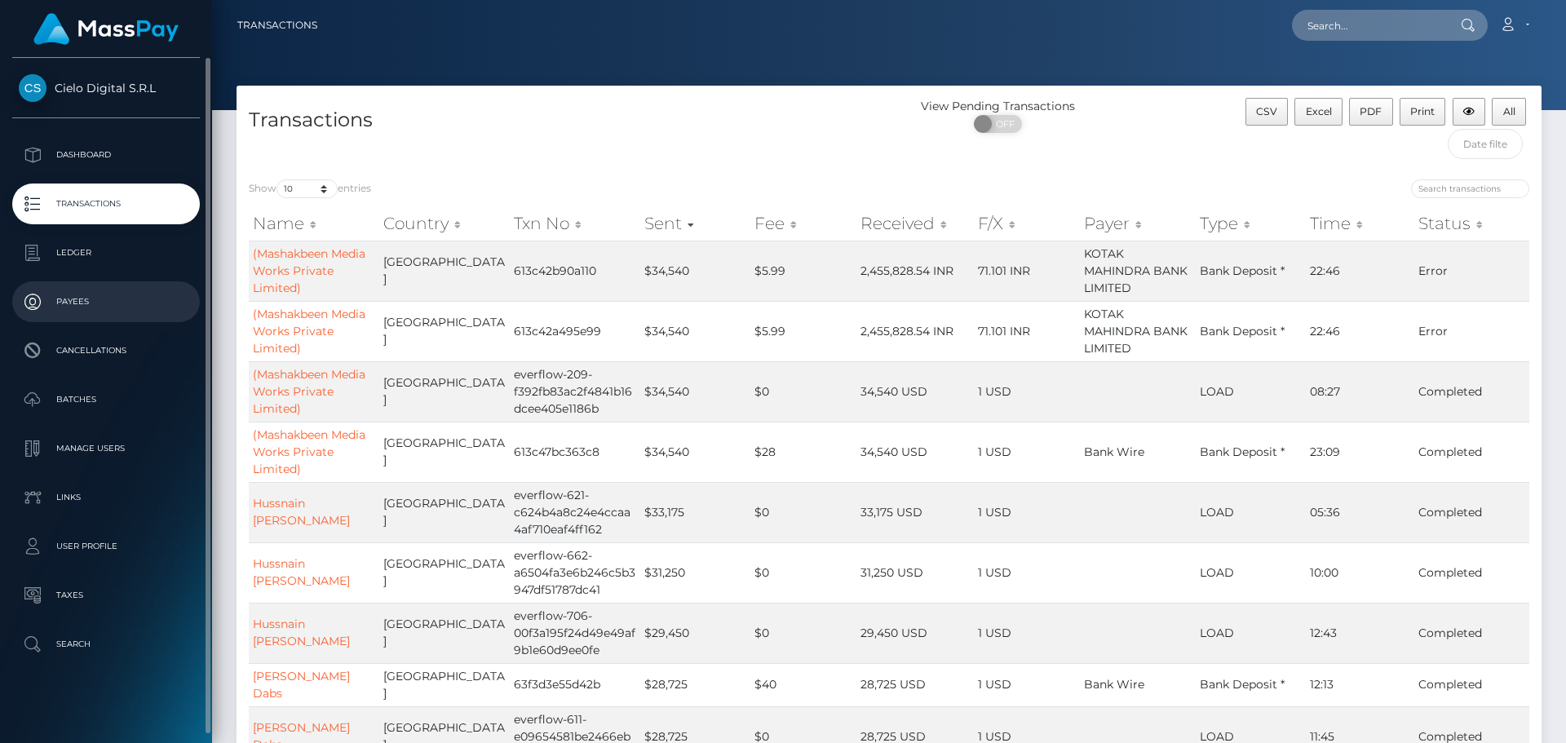
click at [60, 299] on p "Payees" at bounding box center [106, 302] width 175 height 24
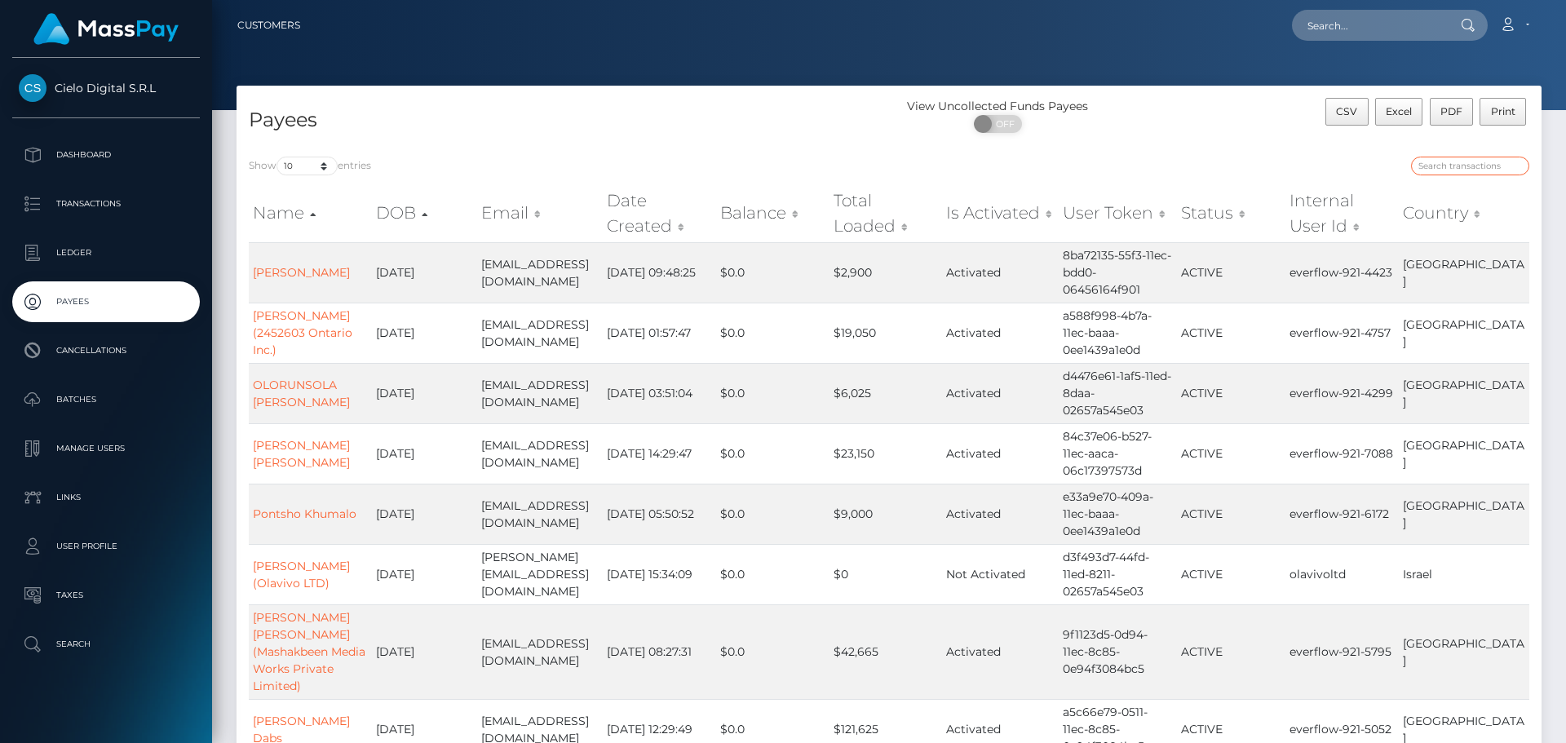
click at [1444, 164] on input "search" at bounding box center [1470, 166] width 118 height 19
click at [1359, 158] on div at bounding box center [1215, 168] width 628 height 23
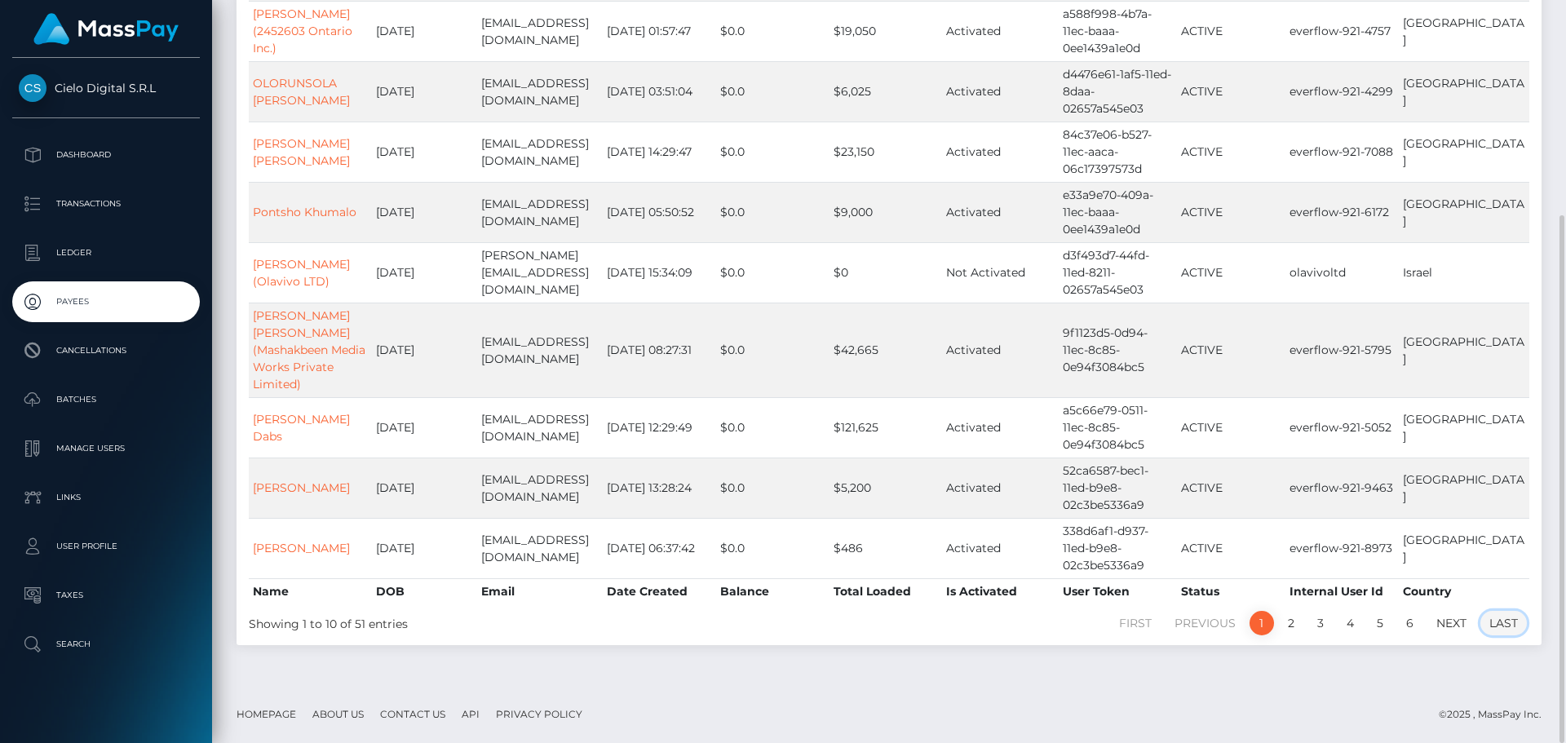
click at [1497, 627] on link "Last" at bounding box center [1503, 623] width 46 height 24
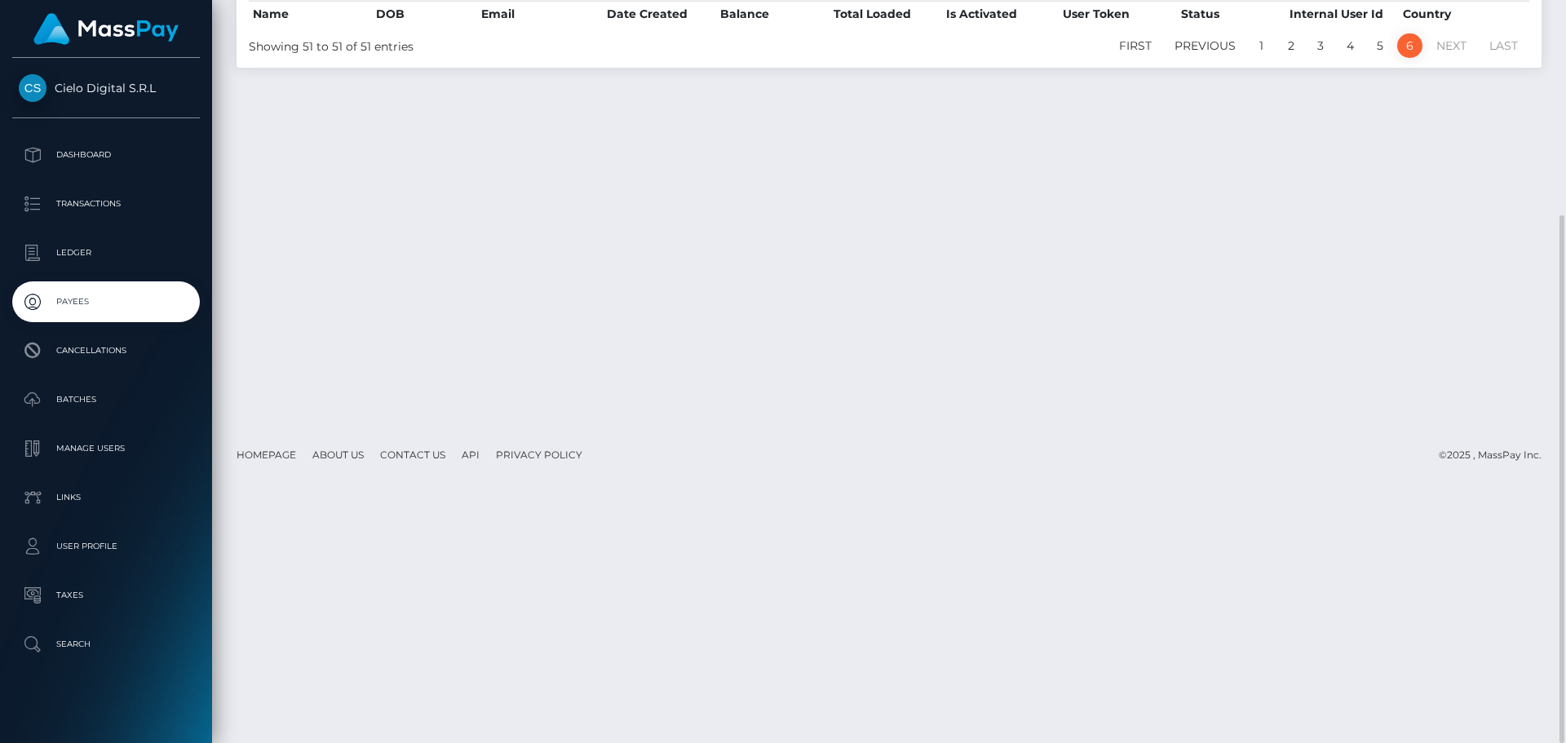
scroll to position [0, 0]
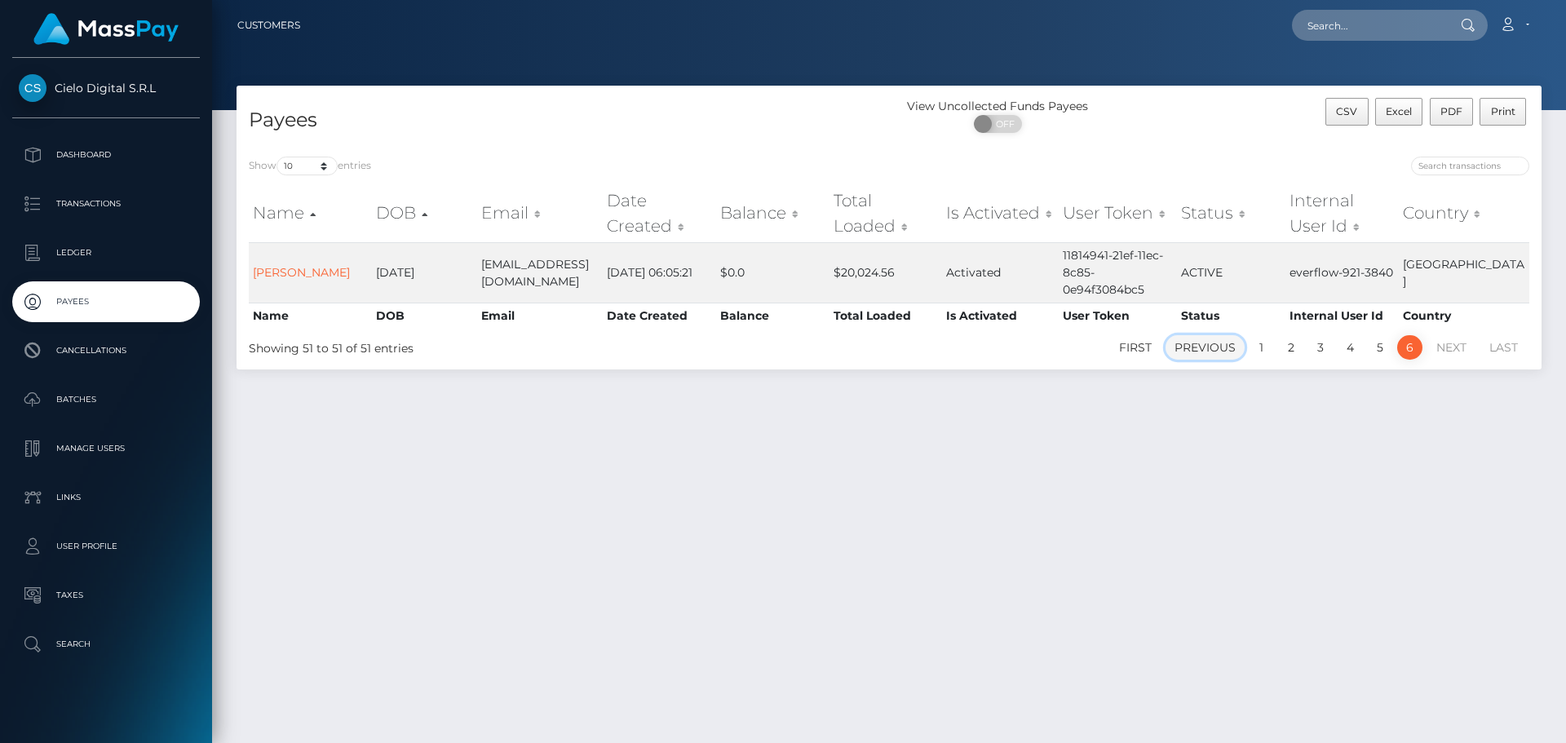
click at [1213, 348] on link "Previous" at bounding box center [1204, 347] width 79 height 24
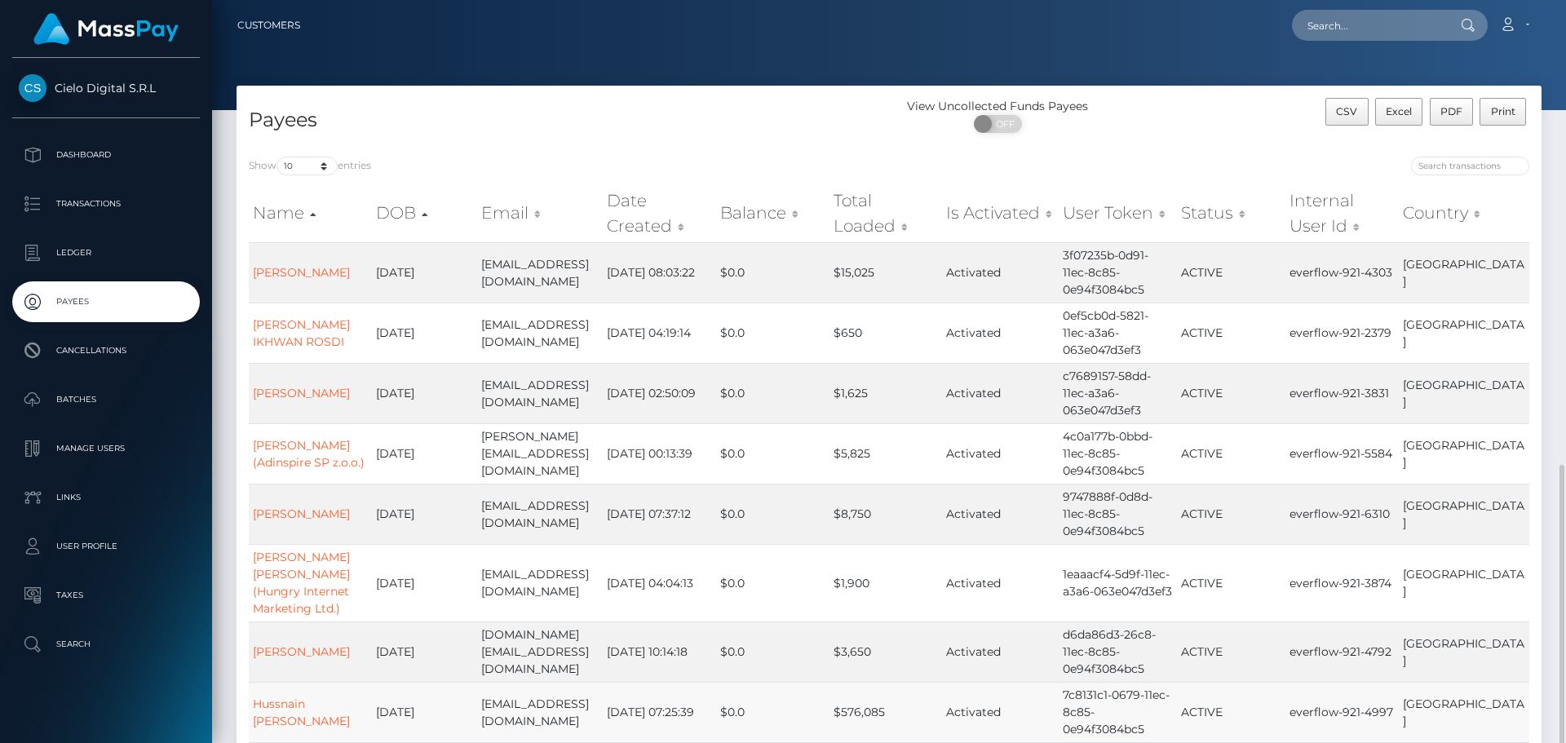
scroll to position [268, 0]
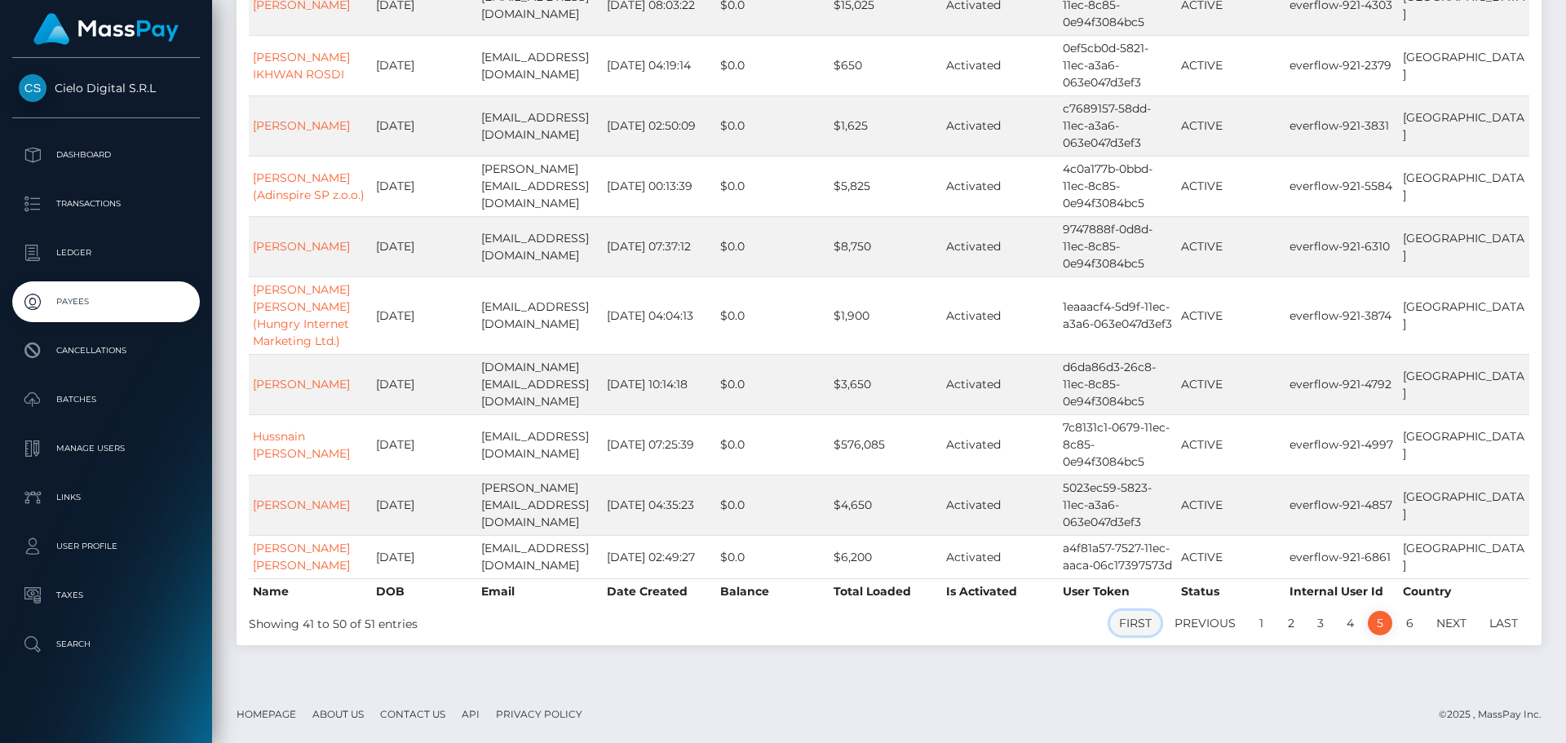
click at [1127, 626] on link "First" at bounding box center [1135, 623] width 51 height 24
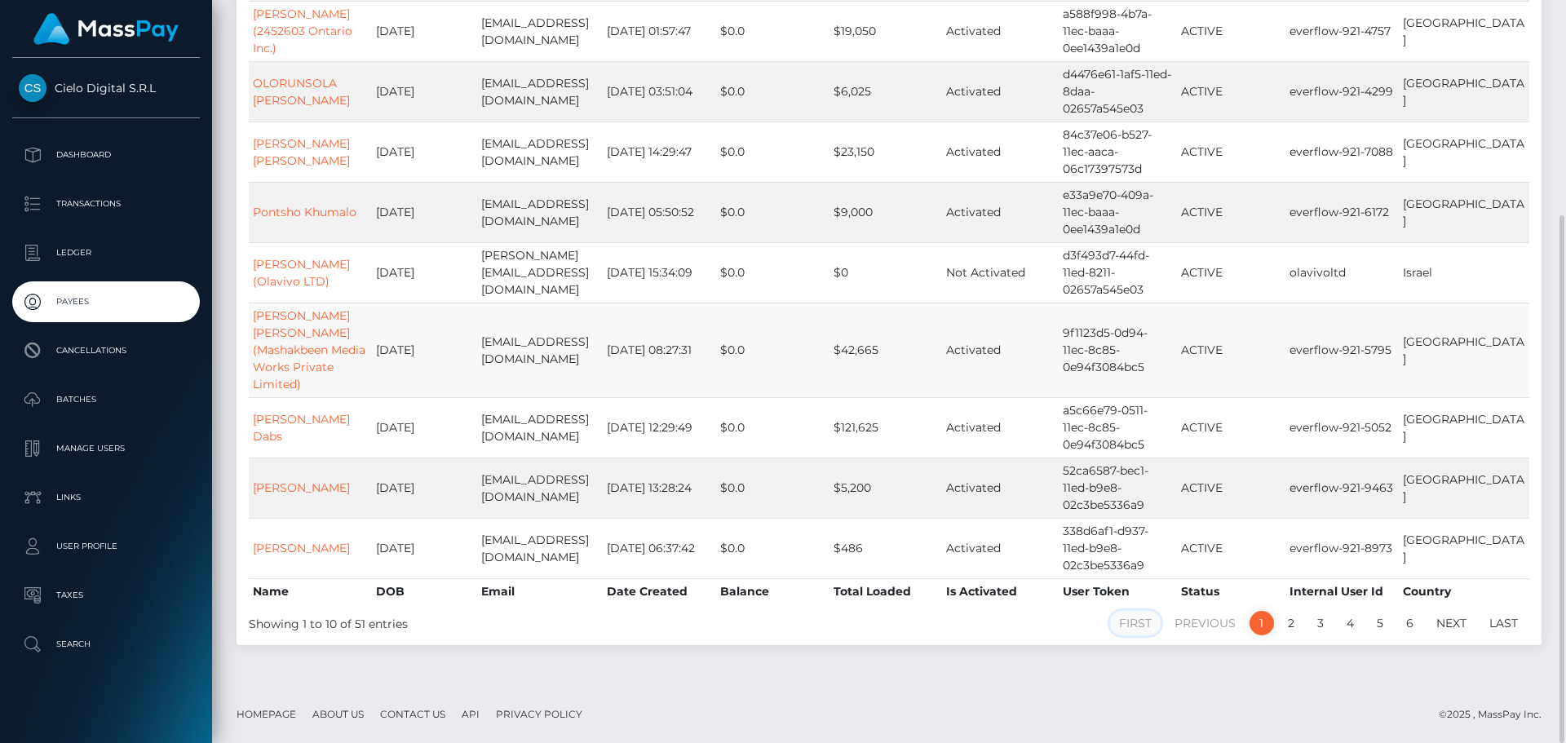
scroll to position [0, 0]
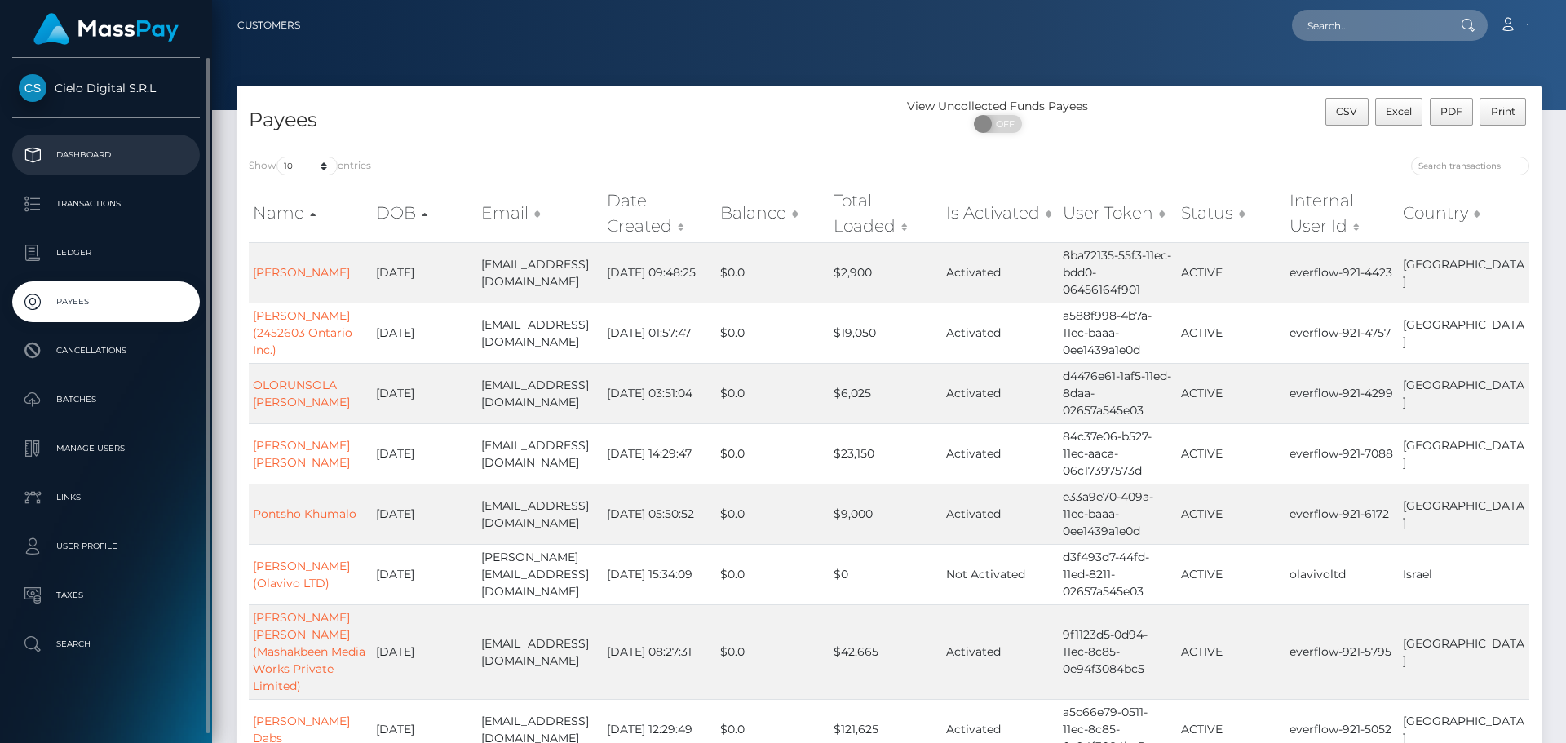
click at [73, 153] on p "Dashboard" at bounding box center [106, 155] width 175 height 24
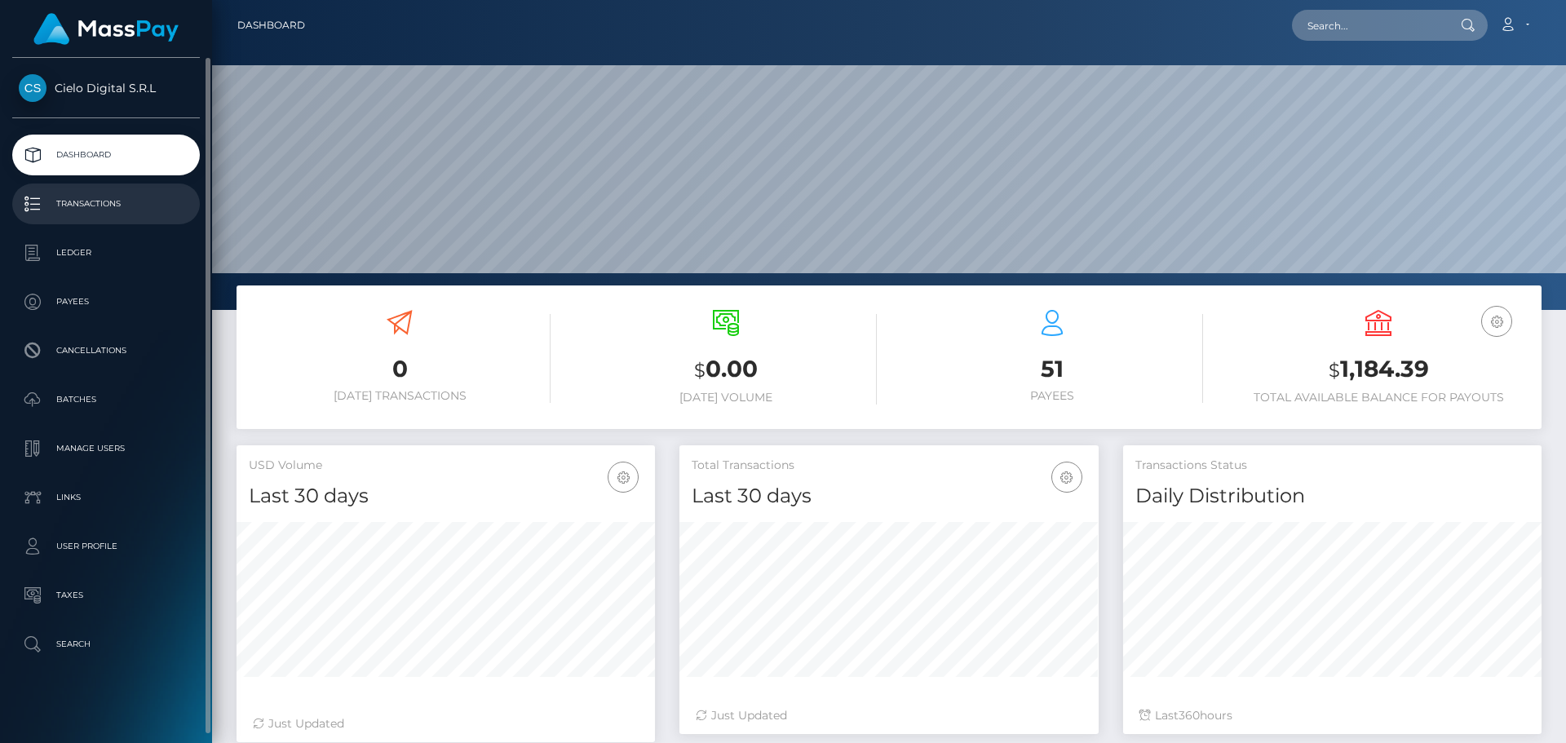
scroll to position [290, 419]
click at [63, 600] on p "Taxes" at bounding box center [106, 595] width 175 height 24
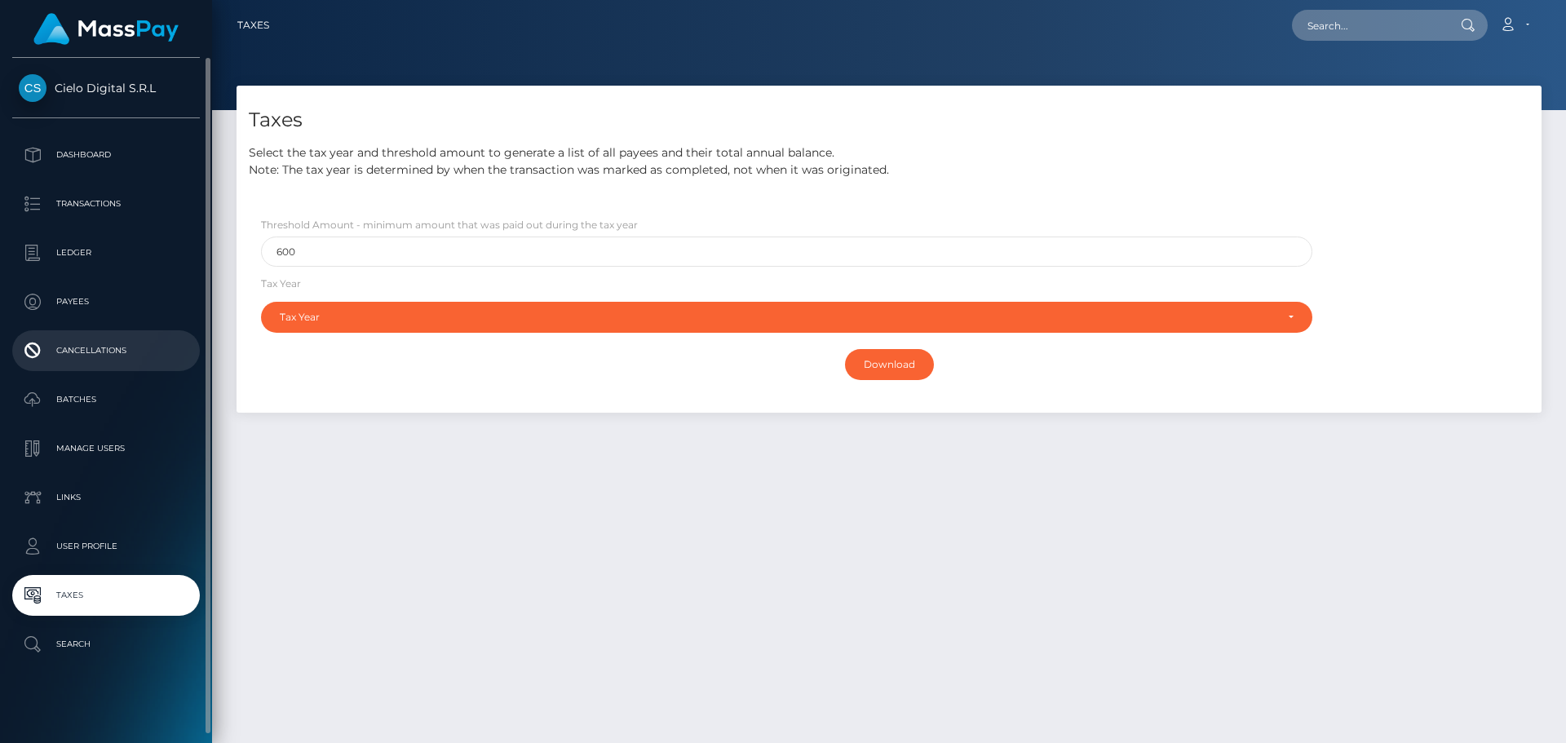
click at [88, 343] on p "Cancellations" at bounding box center [106, 350] width 175 height 24
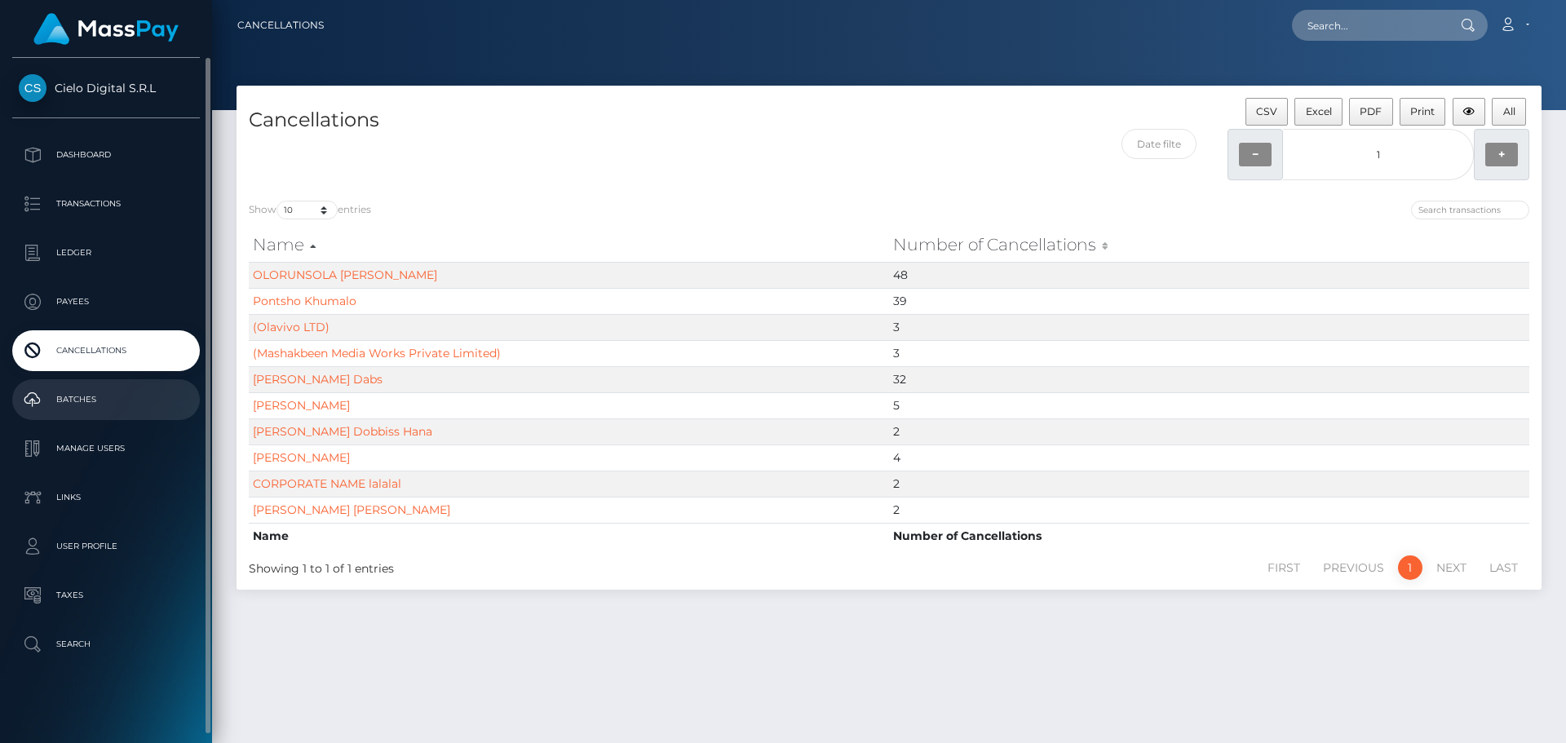
click at [81, 396] on p "Batches" at bounding box center [106, 399] width 175 height 24
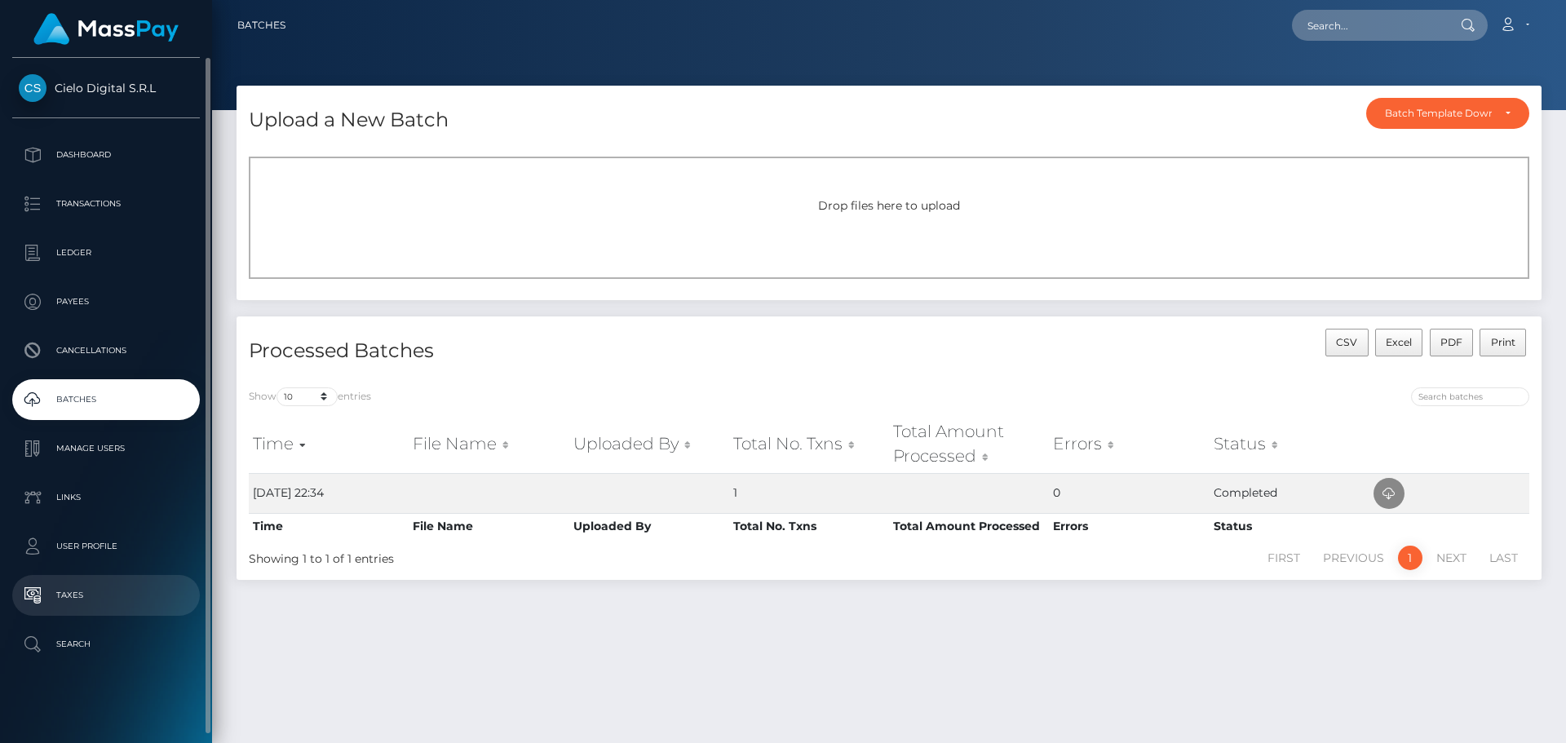
click at [57, 594] on p "Taxes" at bounding box center [106, 595] width 175 height 24
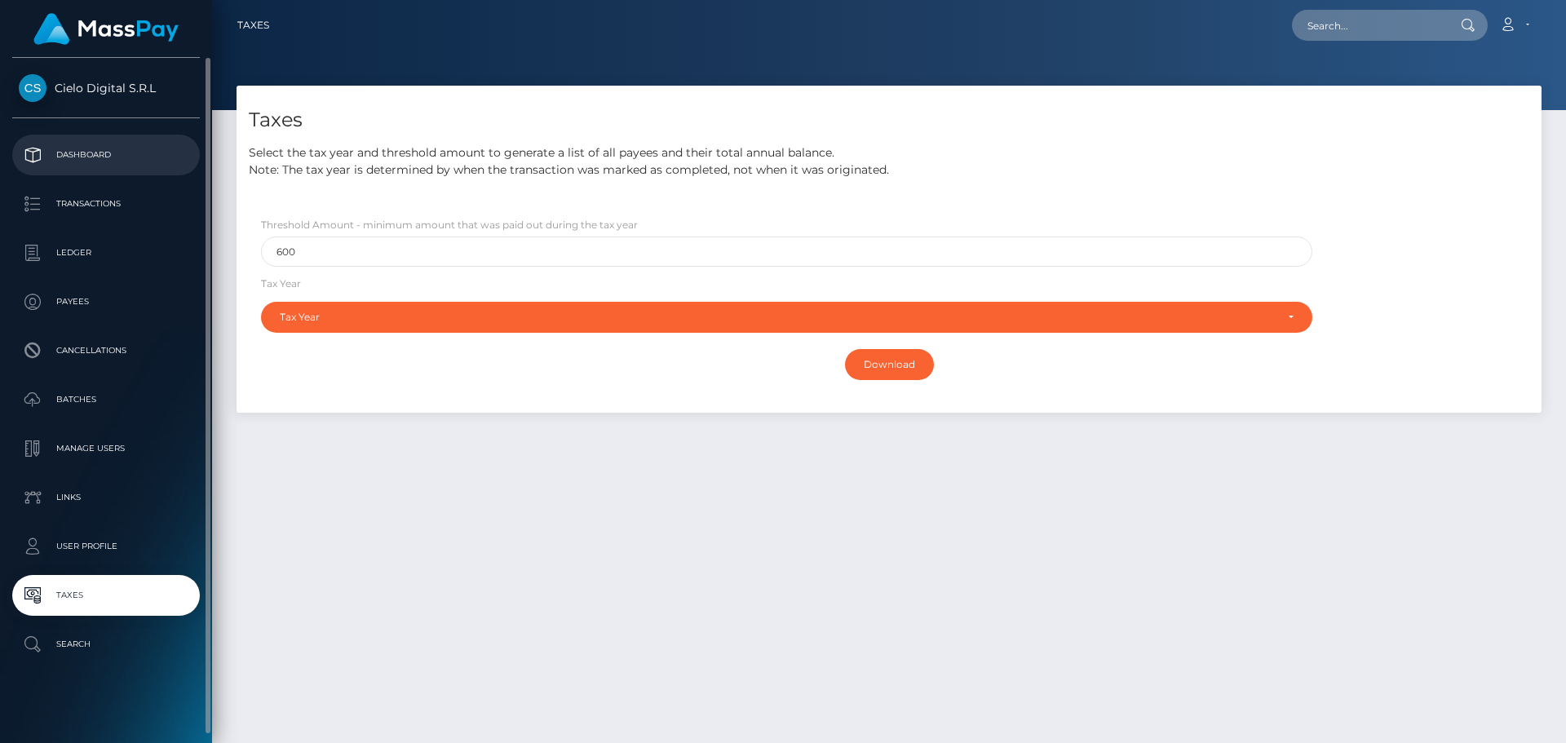
click at [82, 150] on p "Dashboard" at bounding box center [106, 155] width 175 height 24
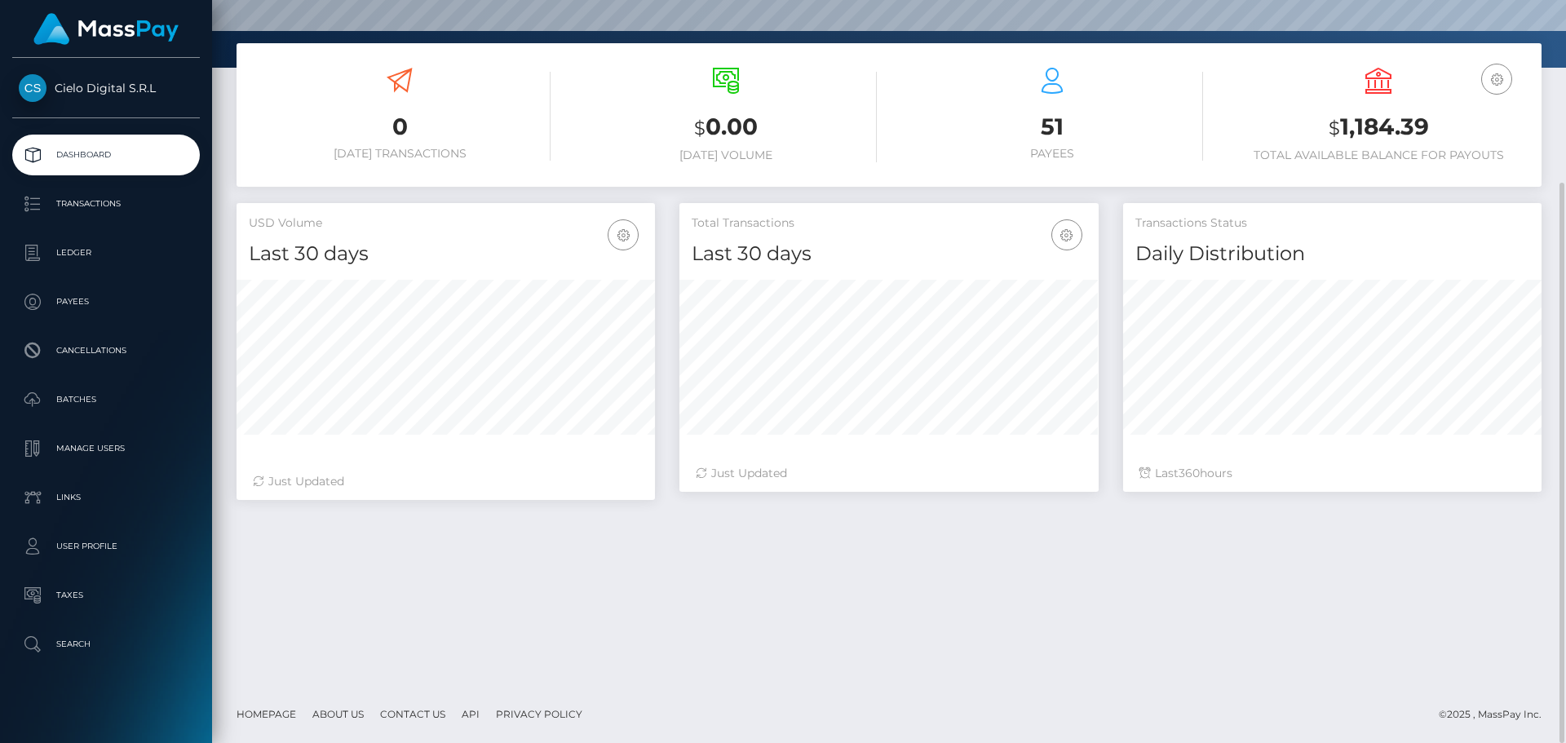
scroll to position [79, 0]
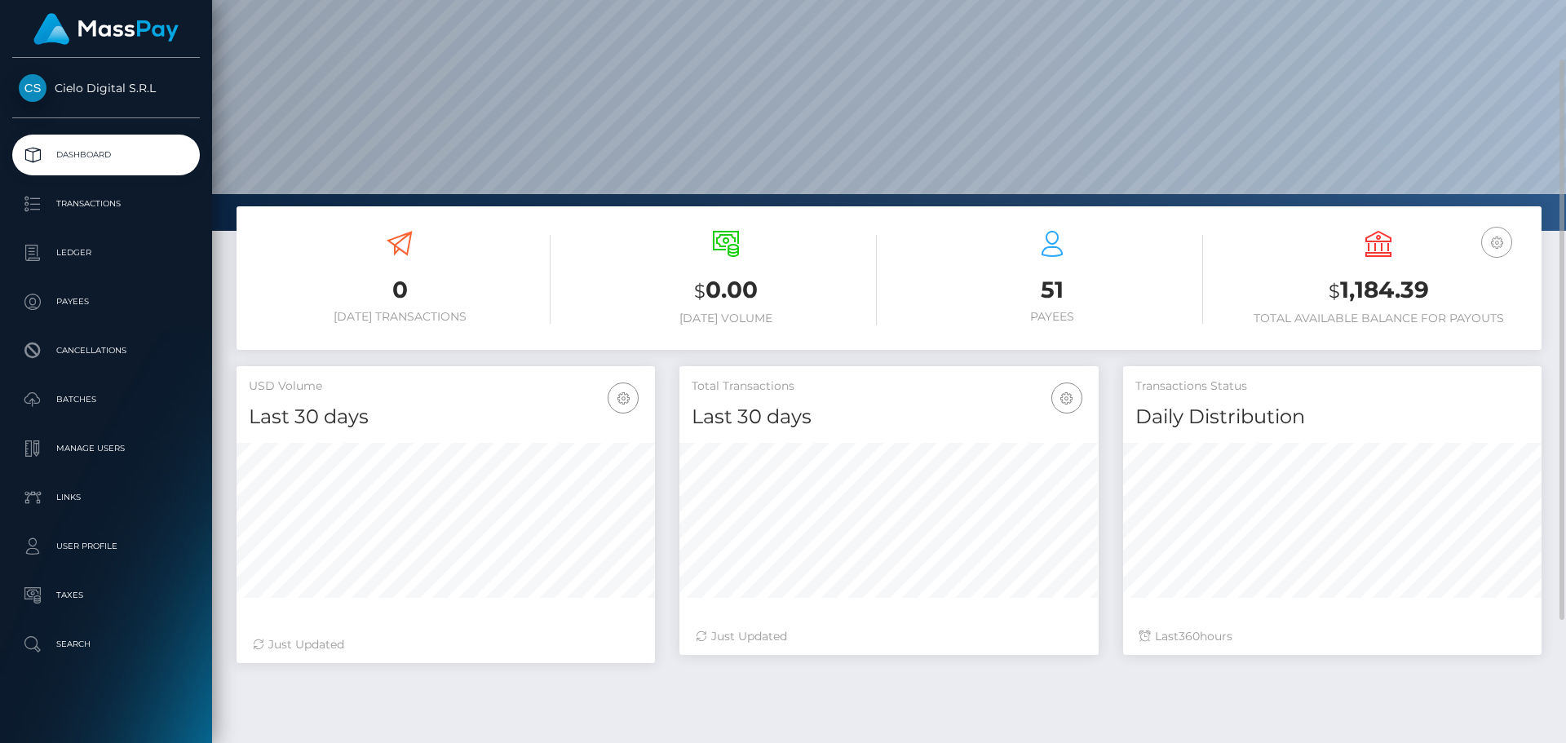
click at [1495, 241] on icon "button" at bounding box center [1497, 242] width 20 height 20
click at [1440, 286] on link "USD Balance" at bounding box center [1447, 294] width 130 height 30
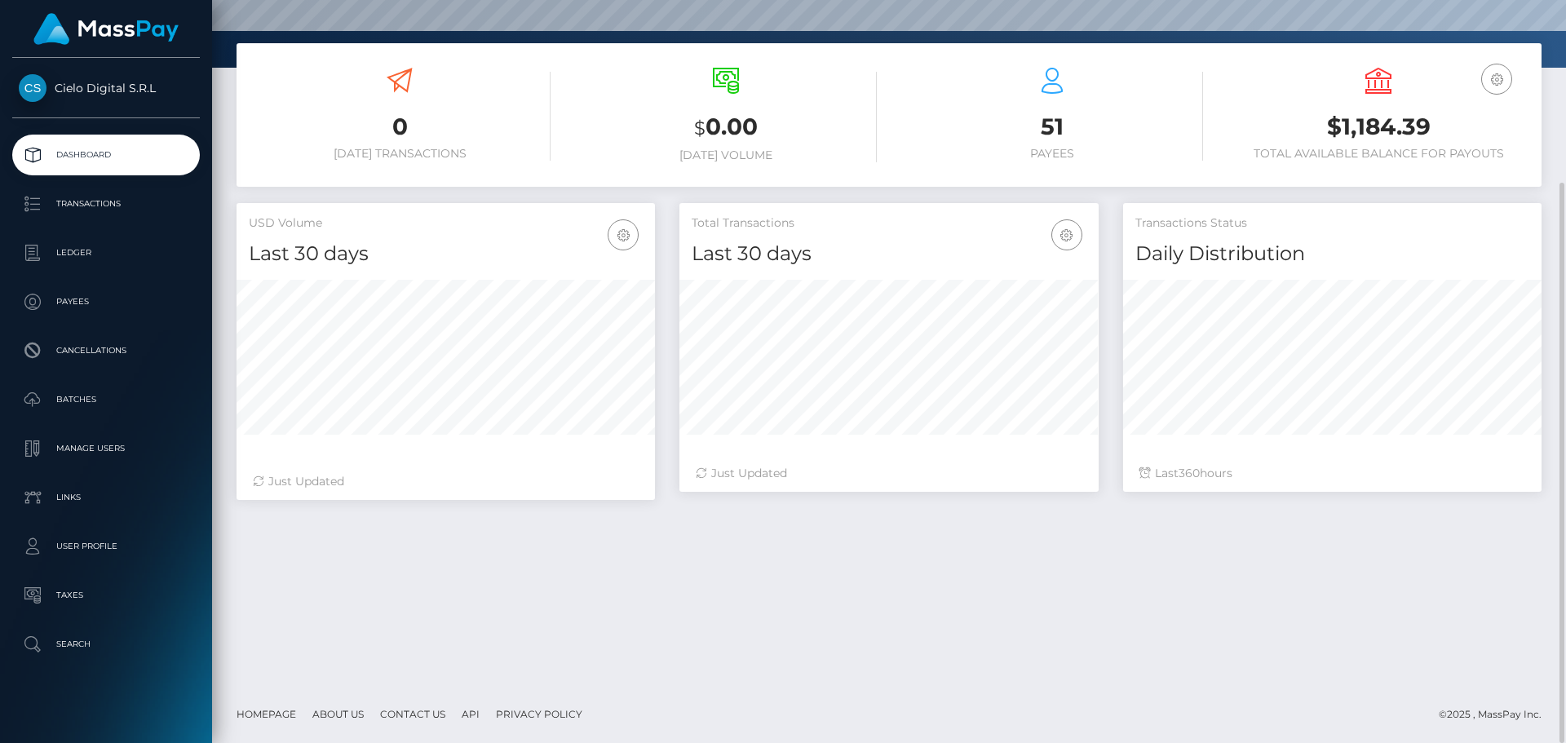
scroll to position [0, 0]
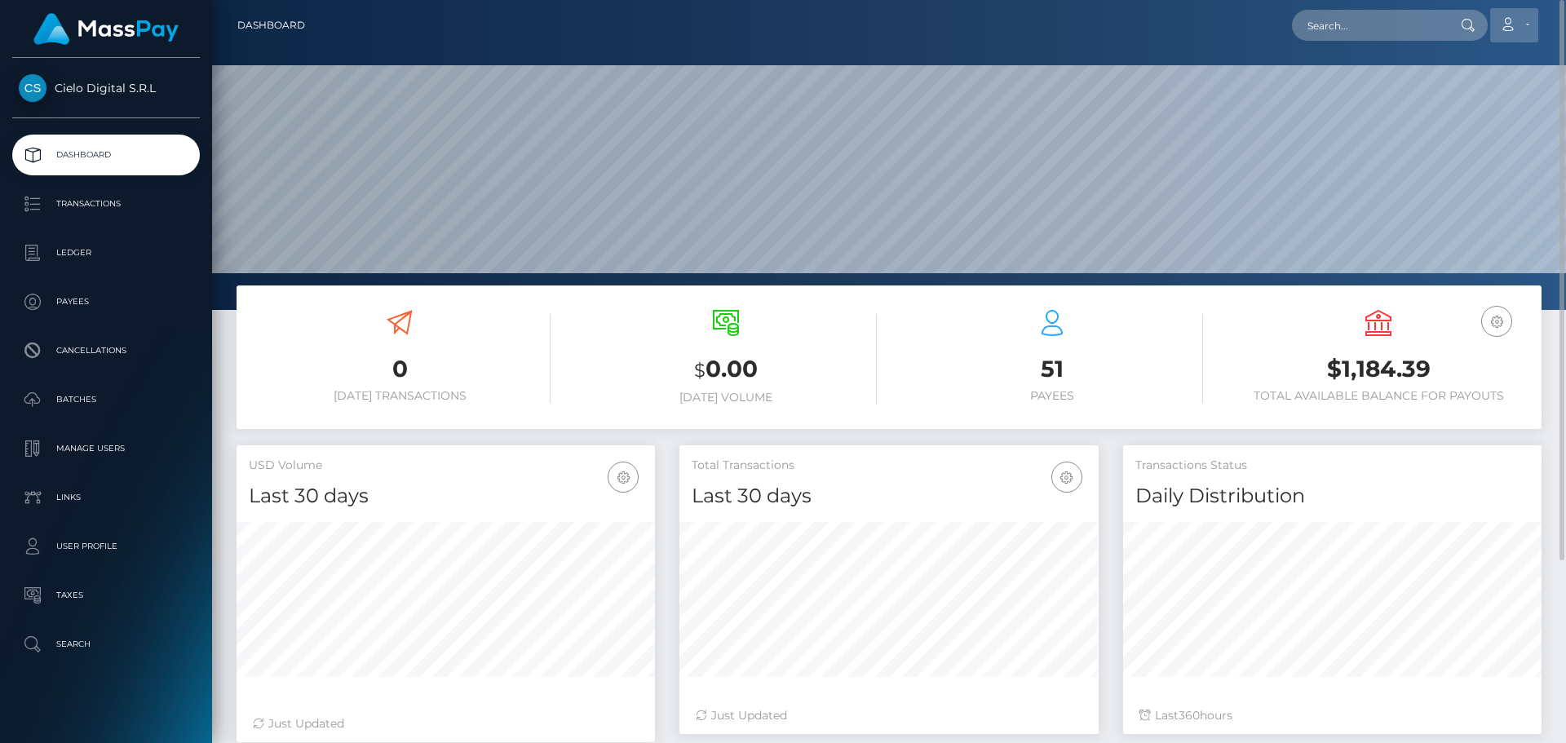
click at [1520, 30] on link "Account" at bounding box center [1514, 25] width 48 height 34
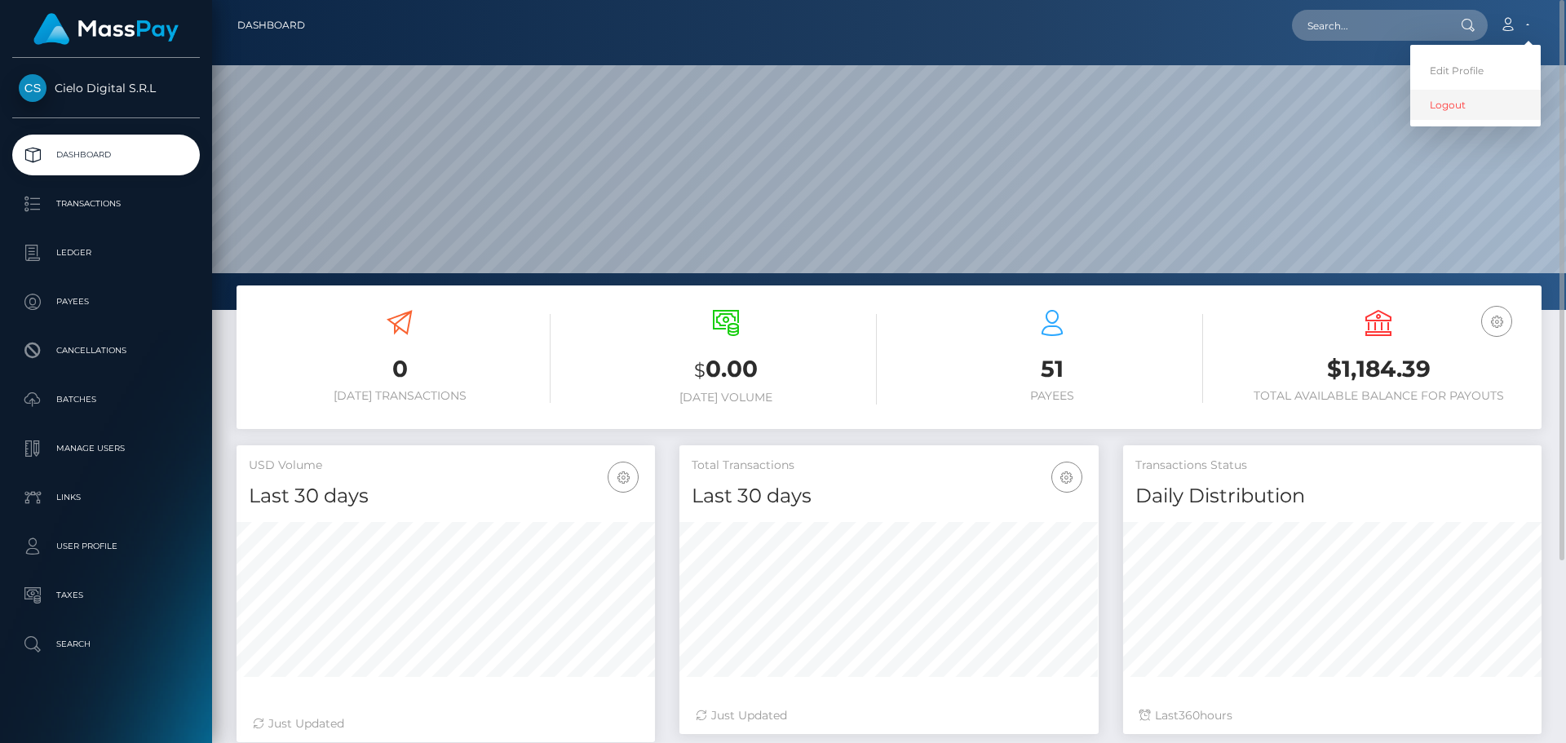
drag, startPoint x: 1453, startPoint y: 104, endPoint x: 1370, endPoint y: 7, distance: 126.7
click at [1452, 104] on link "Logout" at bounding box center [1475, 105] width 130 height 30
